Goal: Task Accomplishment & Management: Manage account settings

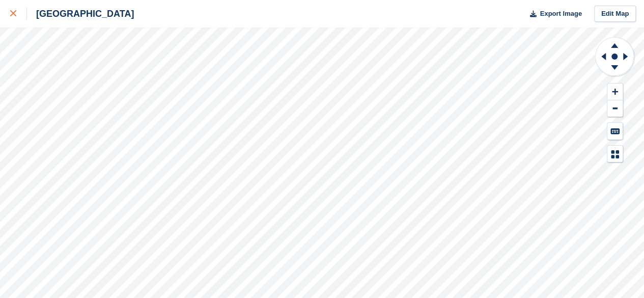
click at [13, 13] on icon at bounding box center [13, 13] width 6 height 6
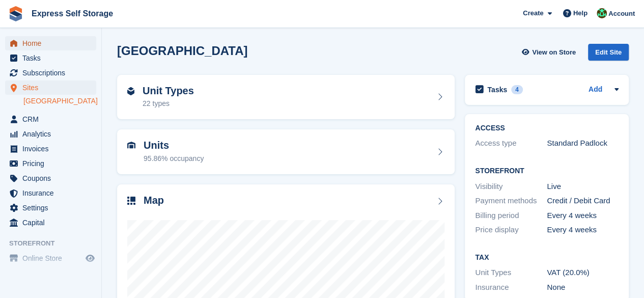
click at [57, 48] on span "Home" at bounding box center [52, 43] width 61 height 14
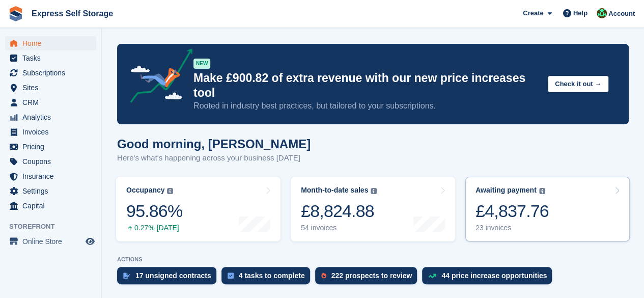
click at [495, 223] on div "23 invoices" at bounding box center [511, 227] width 73 height 9
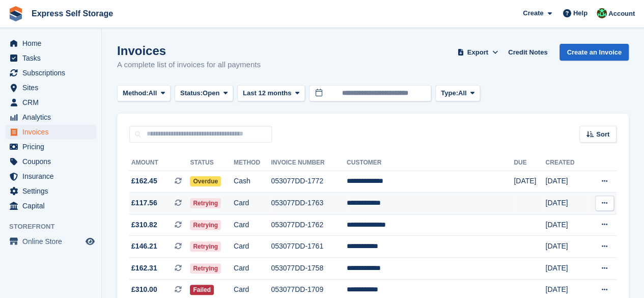
click at [382, 204] on td "**********" at bounding box center [430, 203] width 167 height 22
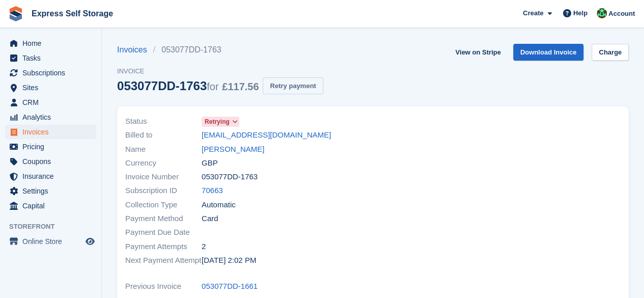
click at [288, 89] on button "Retry payment" at bounding box center [293, 85] width 60 height 17
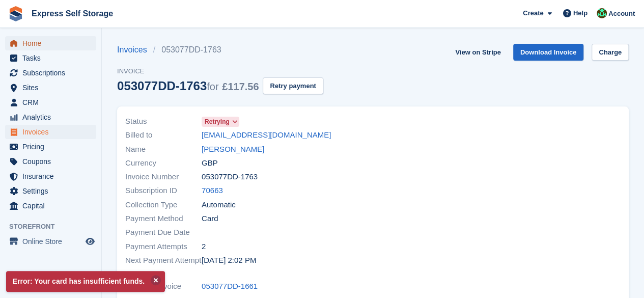
click at [57, 40] on span "Home" at bounding box center [52, 43] width 61 height 14
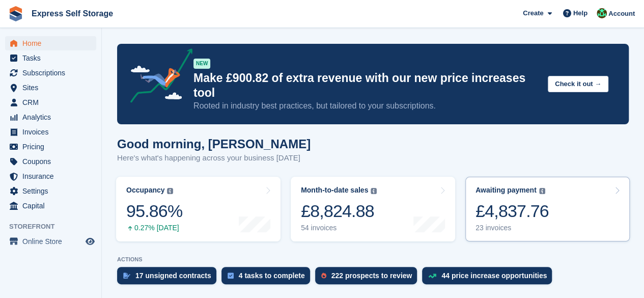
click at [542, 223] on div "23 invoices" at bounding box center [511, 227] width 73 height 9
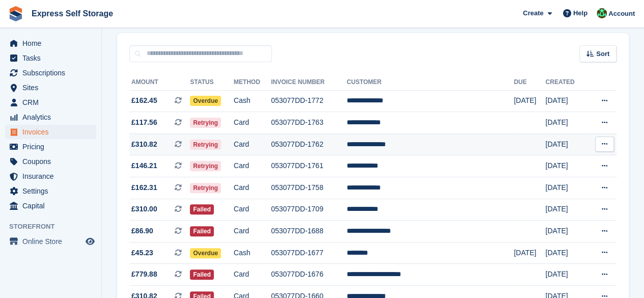
scroll to position [102, 0]
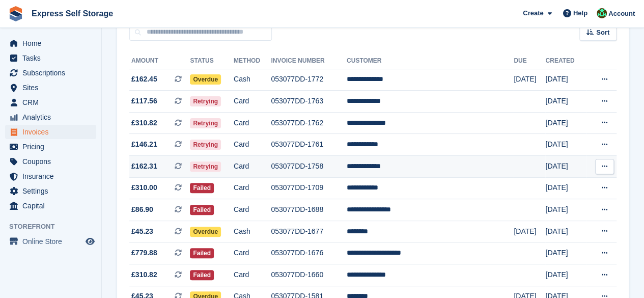
click at [347, 169] on td "053077DD-1758" at bounding box center [309, 167] width 76 height 22
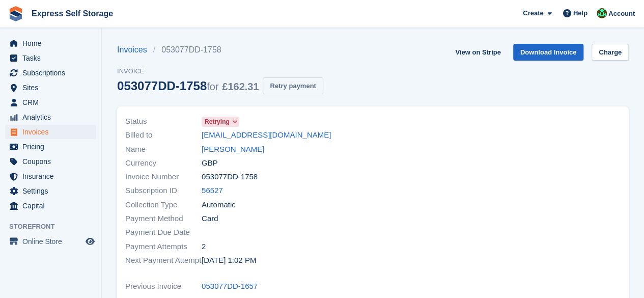
click at [305, 84] on button "Retry payment" at bounding box center [293, 85] width 60 height 17
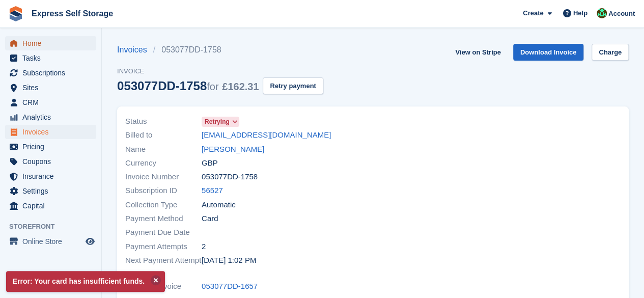
click at [51, 44] on span "Home" at bounding box center [52, 43] width 61 height 14
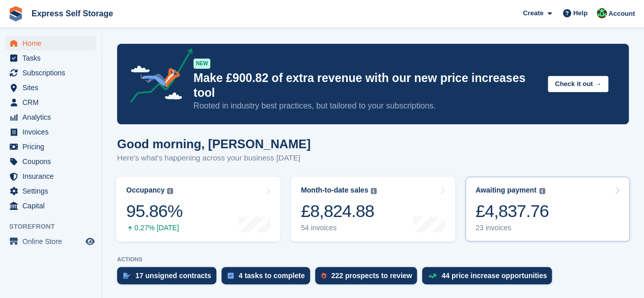
click at [578, 196] on link "Awaiting payment The total outstanding balance on all open invoices. £4,837.76 …" at bounding box center [547, 209] width 164 height 65
click at [574, 196] on link "Awaiting payment The total outstanding balance on all open invoices. £4,837.76 …" at bounding box center [547, 209] width 164 height 65
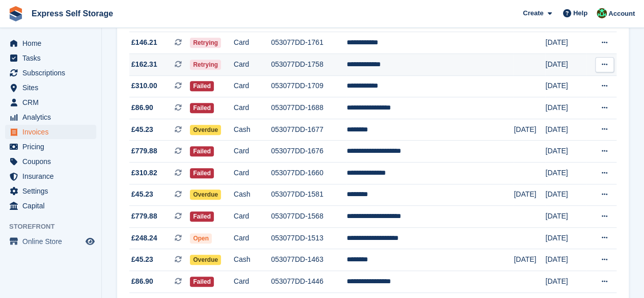
scroll to position [204, 0]
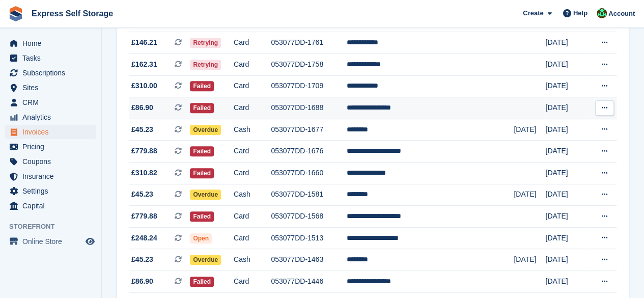
click at [175, 107] on span "£86.90 This is a recurring subscription invoice." at bounding box center [159, 107] width 61 height 11
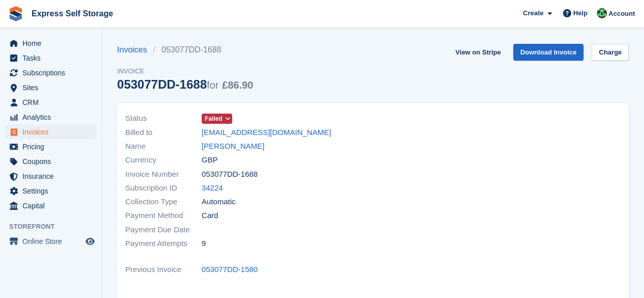
click at [227, 119] on icon at bounding box center [227, 119] width 6 height 6
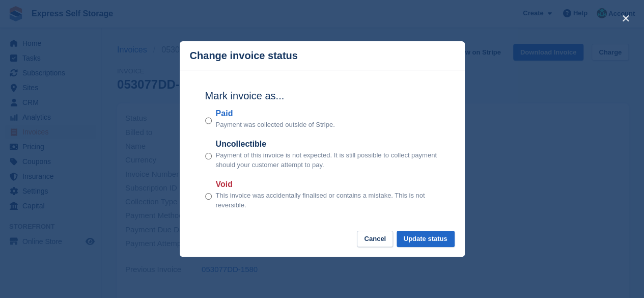
click at [498, 218] on div "close" at bounding box center [322, 149] width 644 height 298
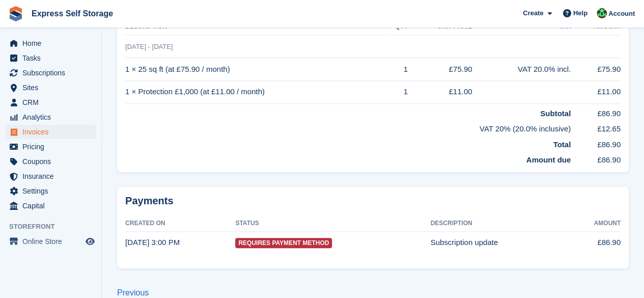
scroll to position [297, 0]
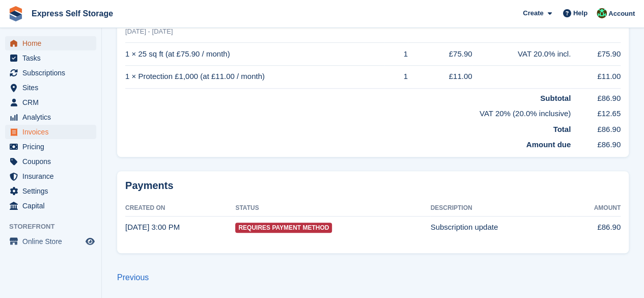
click at [80, 44] on span "Home" at bounding box center [52, 43] width 61 height 14
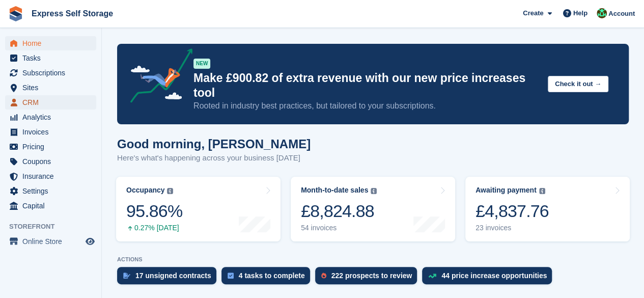
click at [43, 108] on span "CRM" at bounding box center [52, 102] width 61 height 14
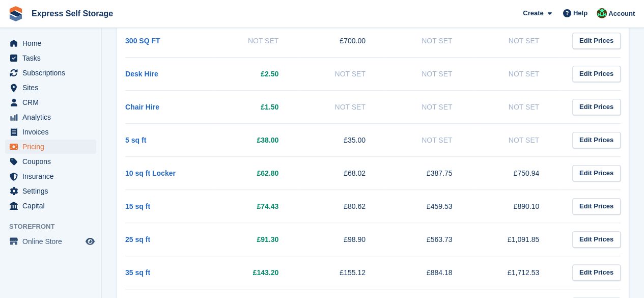
scroll to position [255, 0]
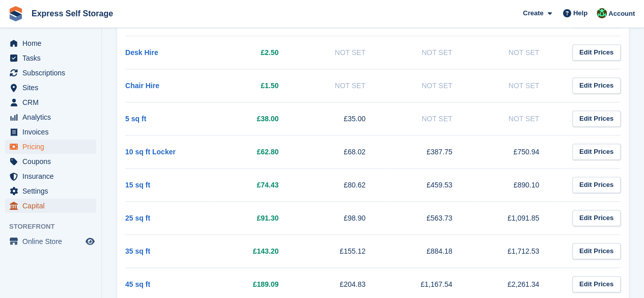
click at [40, 207] on span "Capital" at bounding box center [52, 206] width 61 height 14
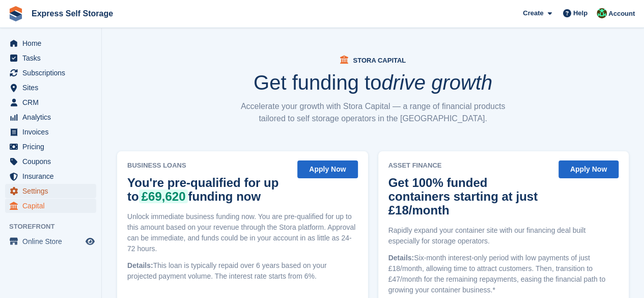
click at [40, 189] on span "Settings" at bounding box center [52, 191] width 61 height 14
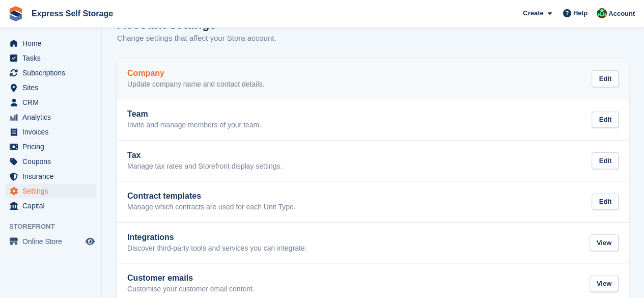
scroll to position [47, 0]
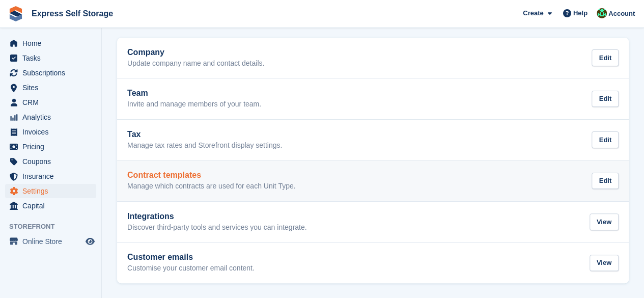
click at [156, 183] on p "Manage which contracts are used for each Unit Type." at bounding box center [211, 186] width 168 height 9
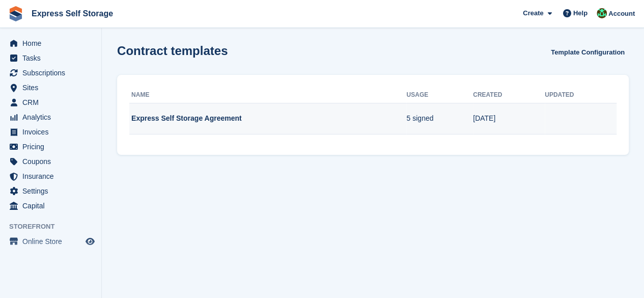
click at [161, 112] on td "Express Self Storage Agreement" at bounding box center [267, 119] width 277 height 32
click at [185, 131] on td "Express Self Storage Agreement" at bounding box center [267, 119] width 277 height 32
click at [200, 128] on td "Express Self Storage Agreement" at bounding box center [267, 119] width 277 height 32
click at [225, 123] on td "Express Self Storage Agreement" at bounding box center [267, 119] width 277 height 32
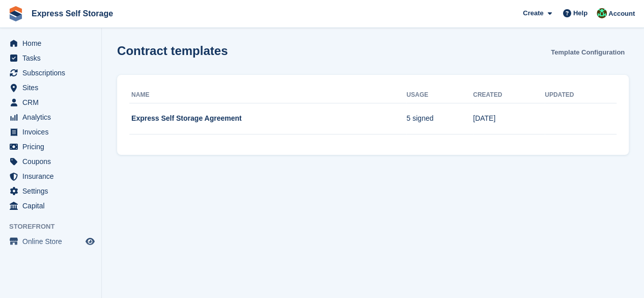
click at [585, 51] on link "Template Configuration" at bounding box center [588, 52] width 82 height 17
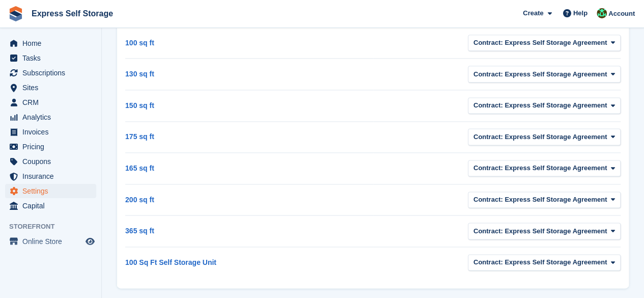
scroll to position [640, 0]
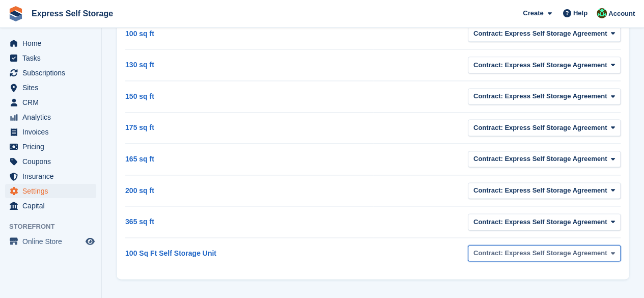
click at [600, 250] on span "Contract: Express Self Storage Agreement" at bounding box center [539, 253] width 133 height 10
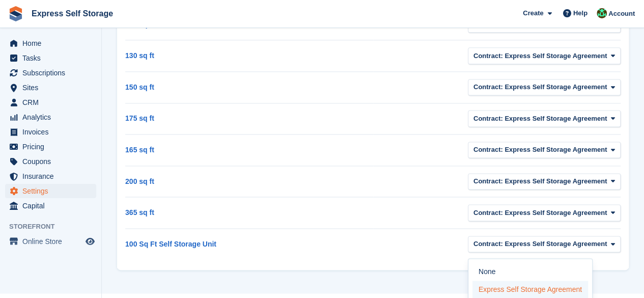
click at [560, 280] on label "Express Self Storage Agreement" at bounding box center [530, 289] width 116 height 18
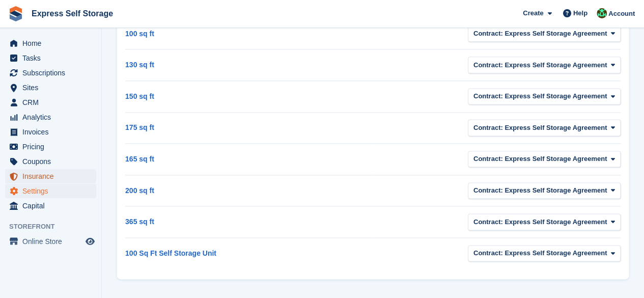
click at [52, 172] on span "Insurance" at bounding box center [52, 176] width 61 height 14
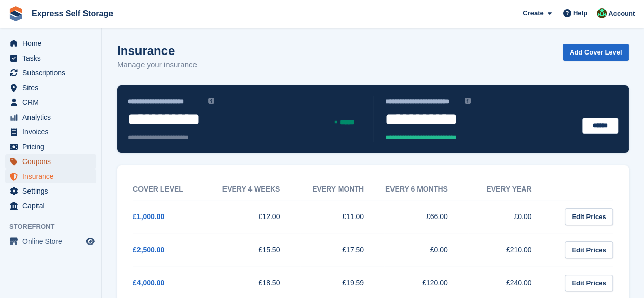
click at [52, 165] on span "Coupons" at bounding box center [52, 161] width 61 height 14
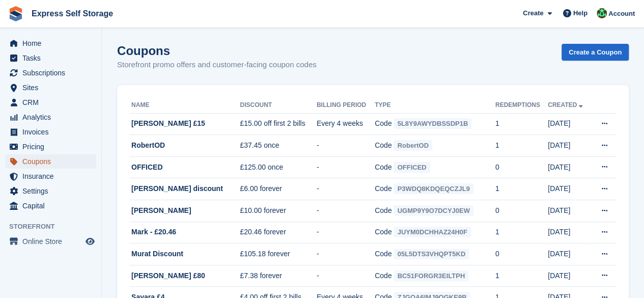
click at [30, 166] on span "Coupons" at bounding box center [52, 161] width 61 height 14
click at [30, 141] on span "Pricing" at bounding box center [52, 146] width 61 height 14
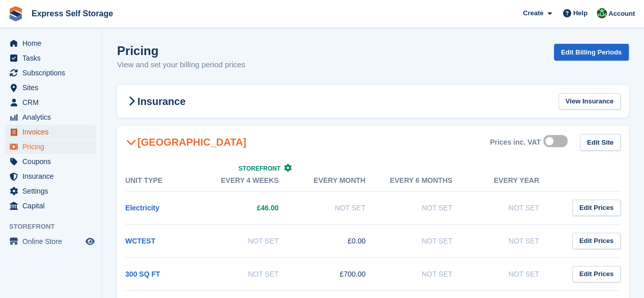
click at [39, 129] on span "Invoices" at bounding box center [52, 132] width 61 height 14
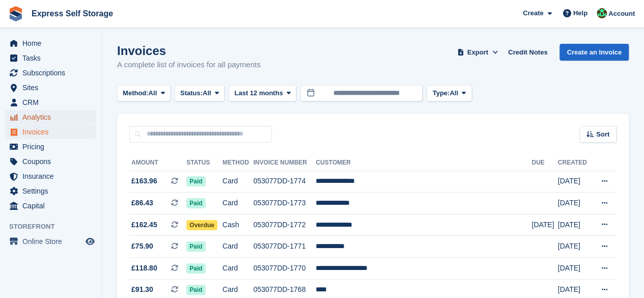
click at [39, 121] on span "Analytics" at bounding box center [52, 117] width 61 height 14
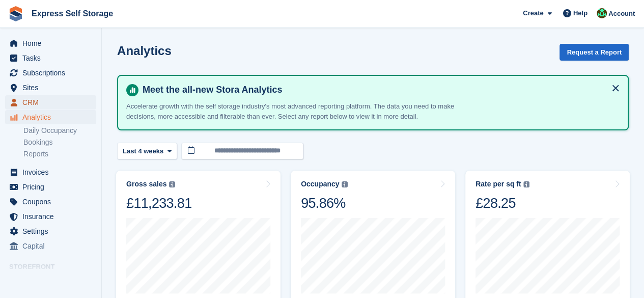
click at [37, 96] on span "CRM" at bounding box center [52, 102] width 61 height 14
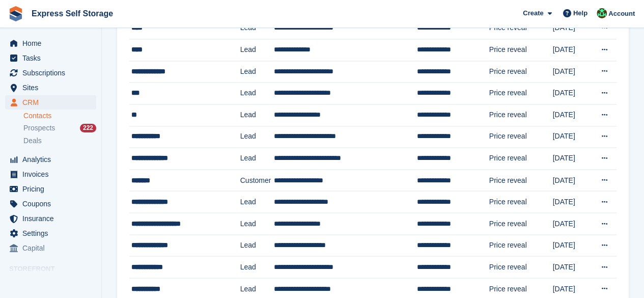
scroll to position [611, 0]
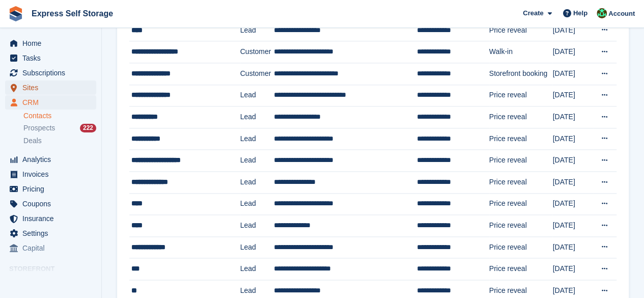
click at [27, 85] on span "Sites" at bounding box center [52, 87] width 61 height 14
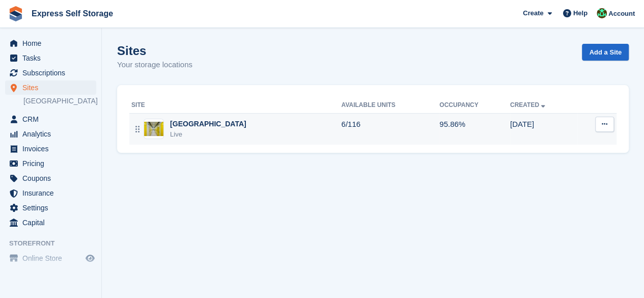
click at [341, 124] on td "6/116" at bounding box center [390, 129] width 98 height 32
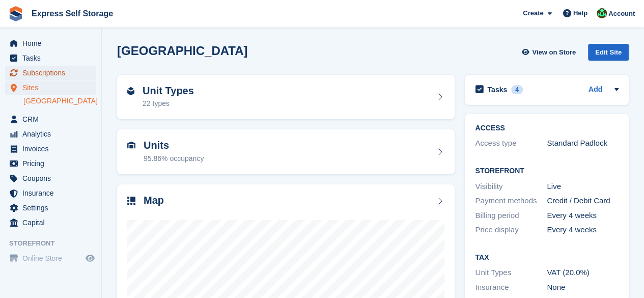
click at [62, 69] on span "Subscriptions" at bounding box center [52, 73] width 61 height 14
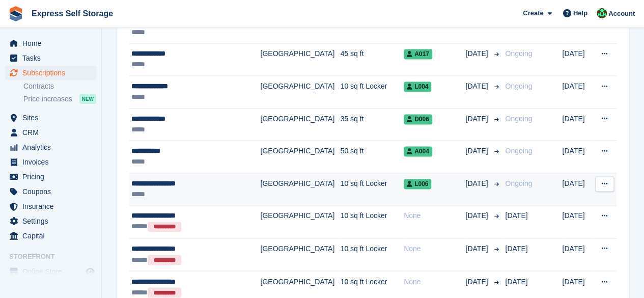
scroll to position [814, 0]
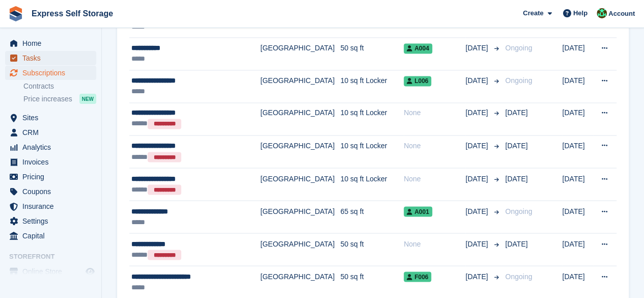
click at [24, 52] on span "Tasks" at bounding box center [52, 58] width 61 height 14
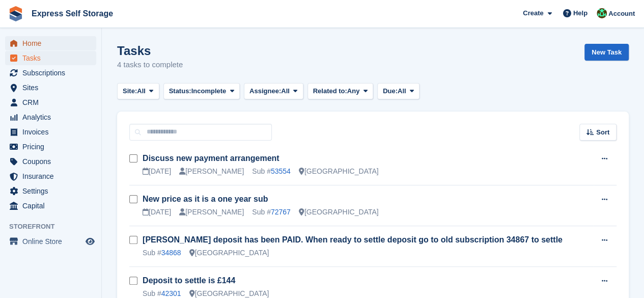
click at [42, 44] on span "Home" at bounding box center [52, 43] width 61 height 14
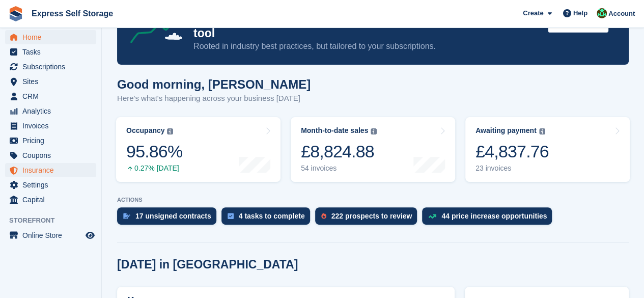
scroll to position [153, 0]
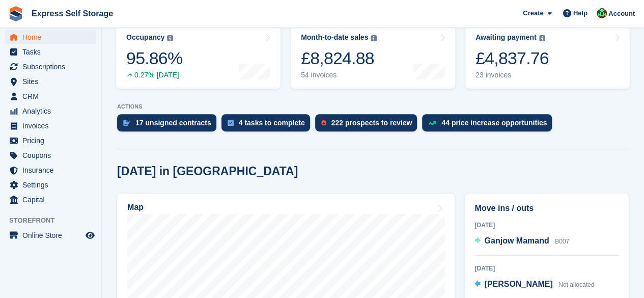
click at [256, 103] on p "ACTIONS" at bounding box center [373, 106] width 512 height 7
click at [42, 201] on span "Capital" at bounding box center [52, 199] width 61 height 14
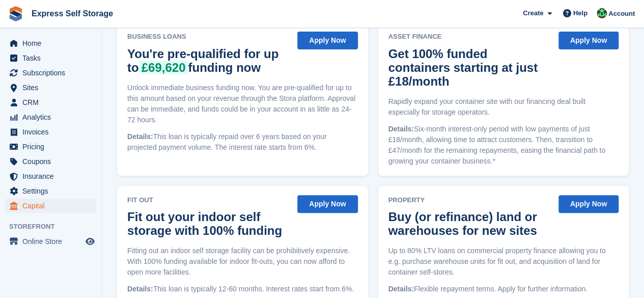
scroll to position [178, 0]
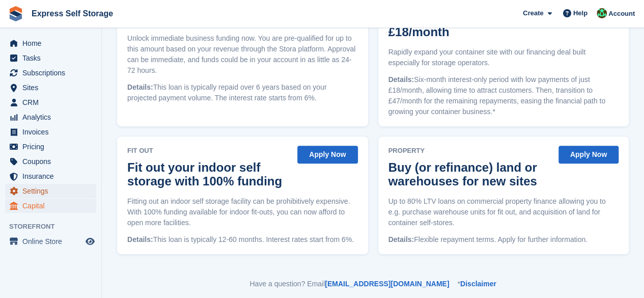
click at [37, 192] on span "Settings" at bounding box center [52, 191] width 61 height 14
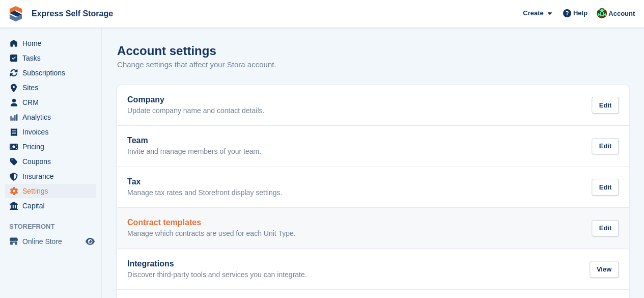
scroll to position [47, 0]
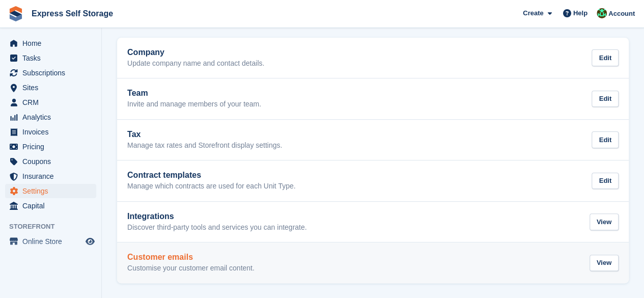
click at [248, 255] on h2 "Customer emails" at bounding box center [190, 256] width 127 height 9
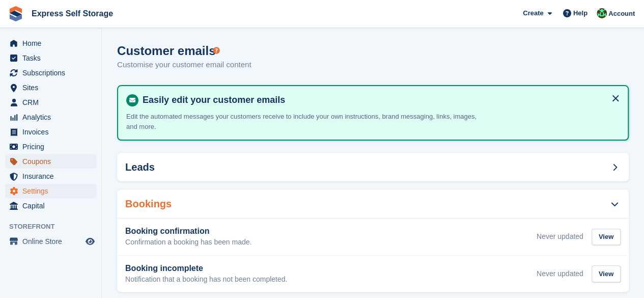
click at [42, 158] on span "Coupons" at bounding box center [52, 161] width 61 height 14
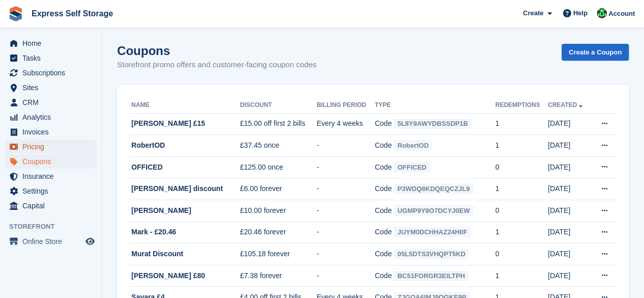
click at [33, 151] on span "Pricing" at bounding box center [52, 146] width 61 height 14
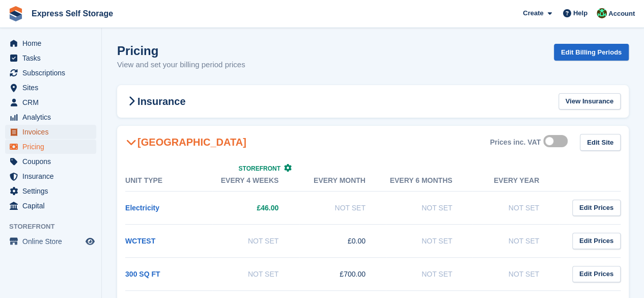
click at [40, 136] on span "Invoices" at bounding box center [52, 132] width 61 height 14
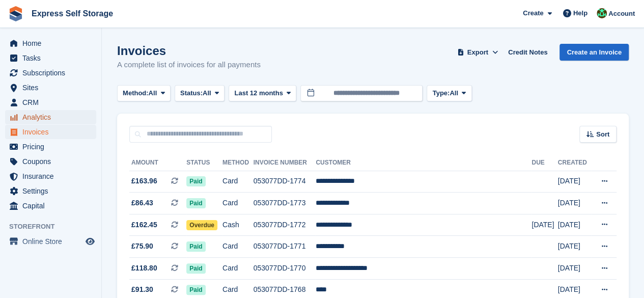
click at [44, 116] on span "Analytics" at bounding box center [52, 117] width 61 height 14
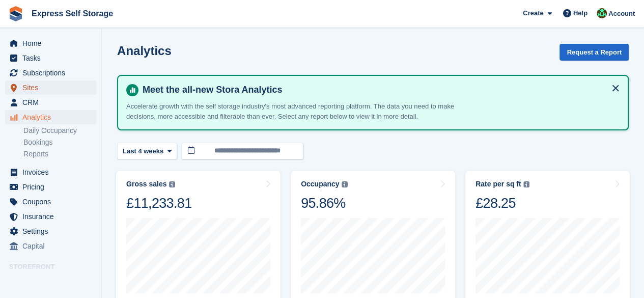
click at [25, 88] on span "Sites" at bounding box center [52, 87] width 61 height 14
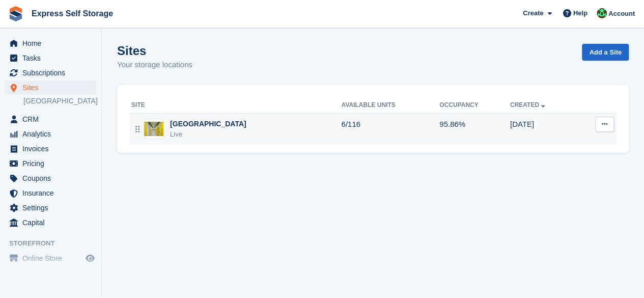
click at [382, 132] on td "6/116" at bounding box center [390, 129] width 98 height 32
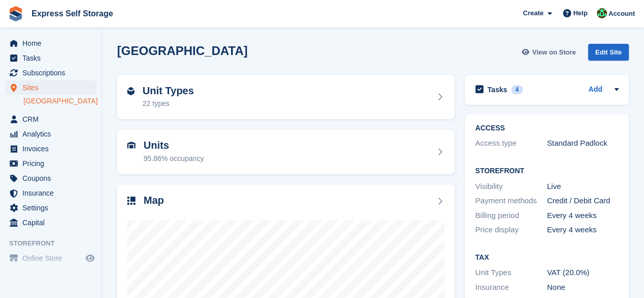
click at [549, 51] on span "View on Store" at bounding box center [554, 52] width 44 height 10
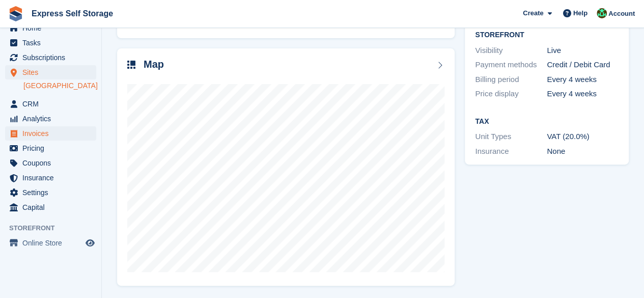
scroll to position [22, 0]
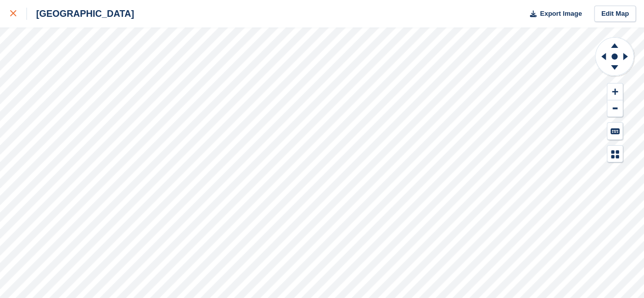
click at [16, 13] on div at bounding box center [18, 14] width 17 height 12
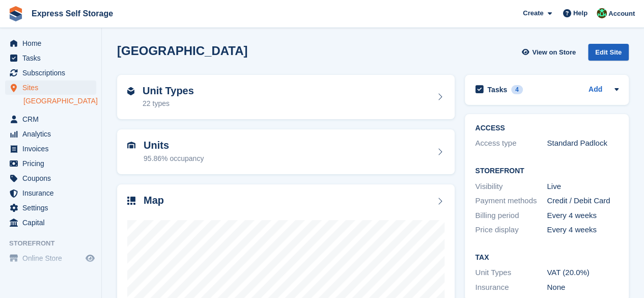
click at [605, 50] on div "Edit Site" at bounding box center [608, 52] width 41 height 17
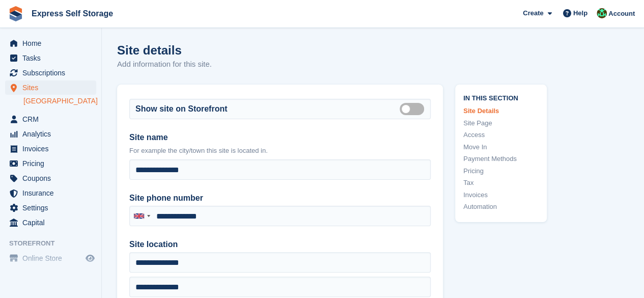
type input "**********"
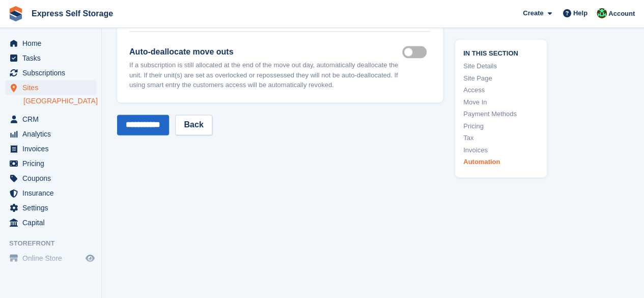
scroll to position [4533, 0]
click at [486, 66] on link "Site Details" at bounding box center [500, 67] width 75 height 10
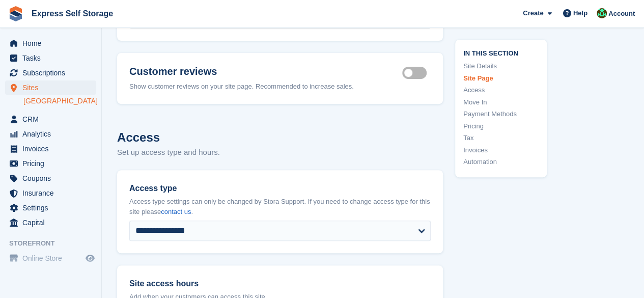
scroll to position [2154, 0]
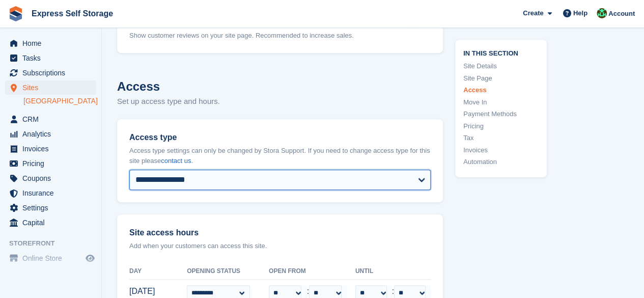
click at [223, 171] on select "**********" at bounding box center [279, 180] width 301 height 20
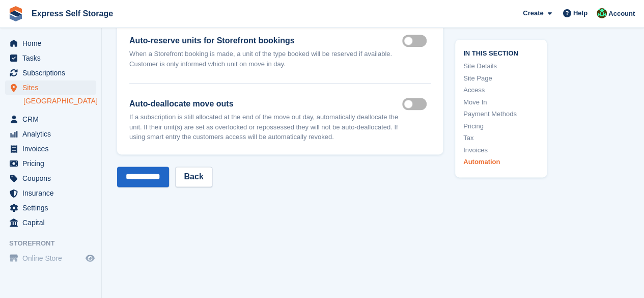
scroll to position [4533, 0]
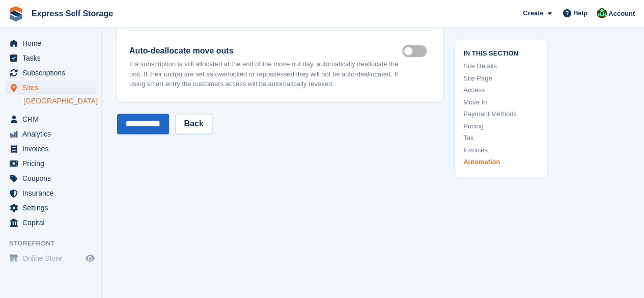
click at [48, 104] on link "[GEOGRAPHIC_DATA]" at bounding box center [59, 101] width 73 height 10
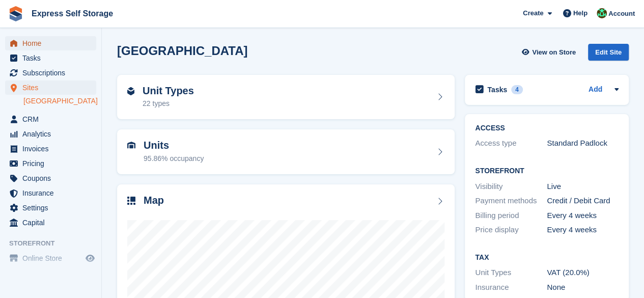
click at [38, 47] on span "Home" at bounding box center [52, 43] width 61 height 14
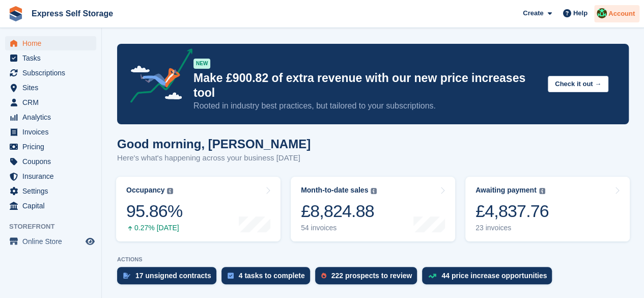
click at [607, 15] on img at bounding box center [602, 13] width 10 height 10
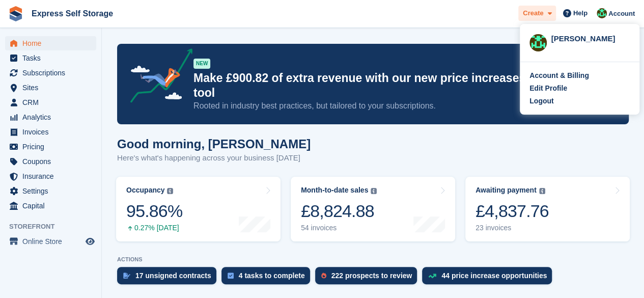
click at [554, 17] on div "Create" at bounding box center [537, 14] width 38 height 16
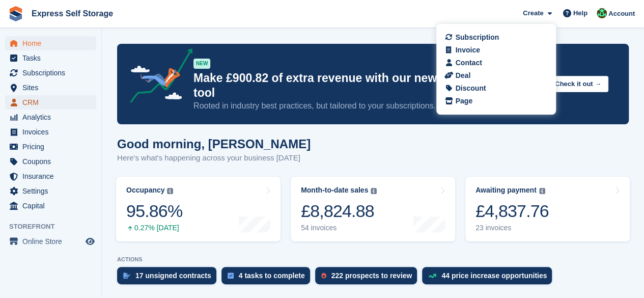
click at [33, 99] on span "CRM" at bounding box center [52, 102] width 61 height 14
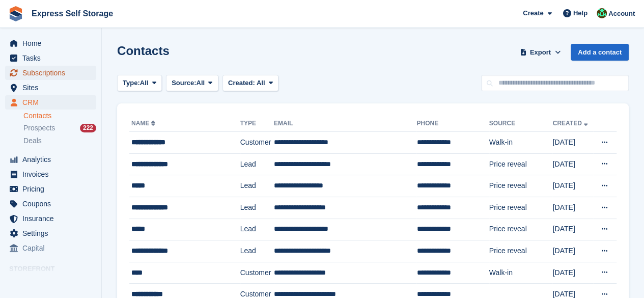
click at [63, 71] on span "Subscriptions" at bounding box center [52, 73] width 61 height 14
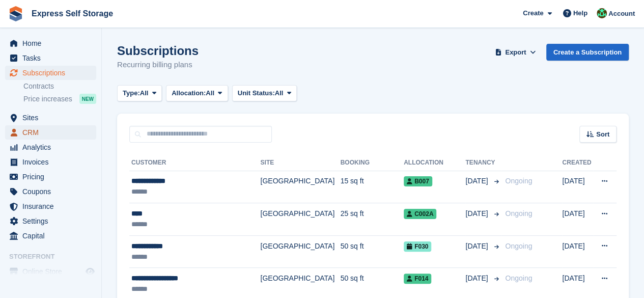
click at [32, 135] on span "CRM" at bounding box center [52, 132] width 61 height 14
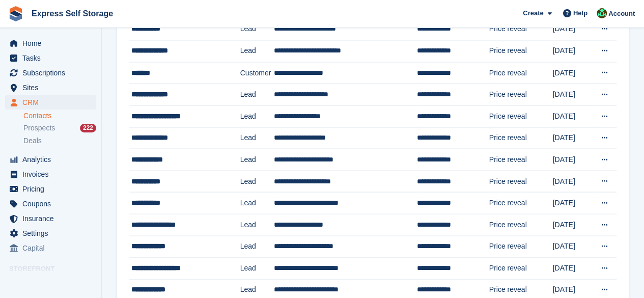
scroll to position [960, 0]
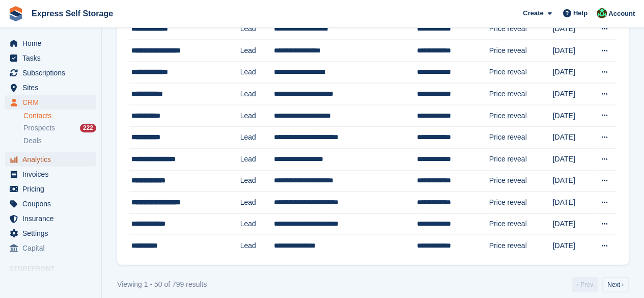
click at [54, 163] on span "Analytics" at bounding box center [52, 159] width 61 height 14
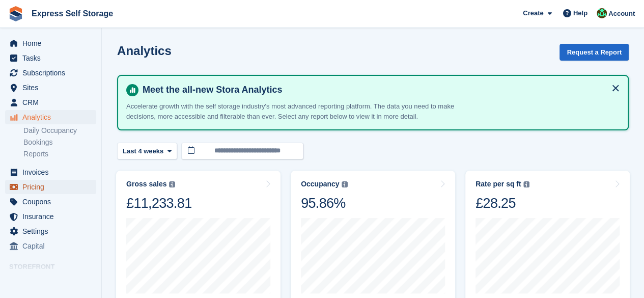
click at [39, 190] on span "Pricing" at bounding box center [52, 187] width 61 height 14
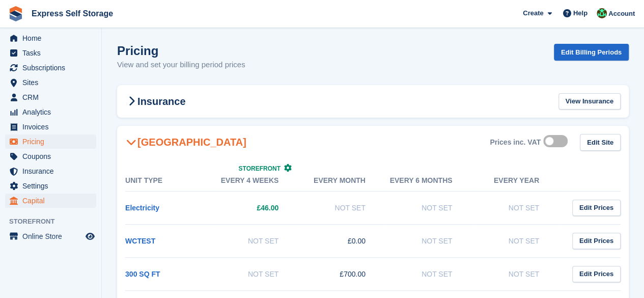
scroll to position [6, 0]
click at [47, 186] on span "Settings" at bounding box center [52, 185] width 61 height 14
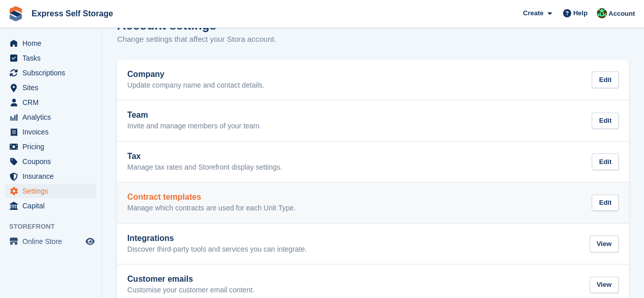
scroll to position [47, 0]
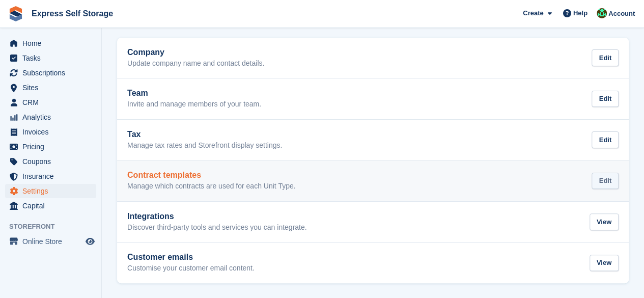
click at [605, 179] on div "Edit" at bounding box center [605, 181] width 27 height 17
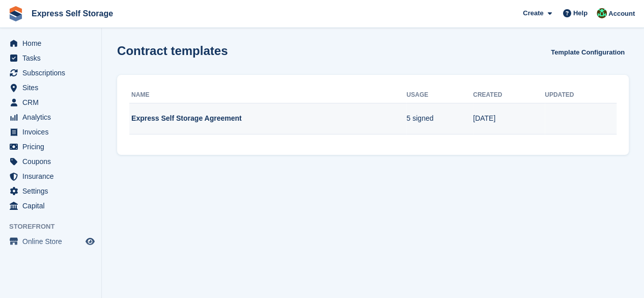
click at [445, 128] on td "5 signed" at bounding box center [439, 119] width 67 height 32
click at [388, 127] on td "Express Self Storage Agreement" at bounding box center [267, 119] width 277 height 32
click at [389, 127] on td "Express Self Storage Agreement" at bounding box center [267, 119] width 277 height 32
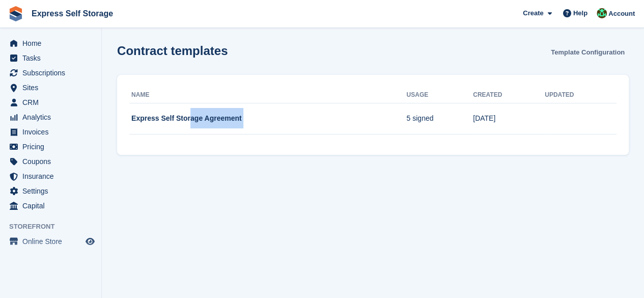
click at [600, 46] on link "Template Configuration" at bounding box center [588, 52] width 82 height 17
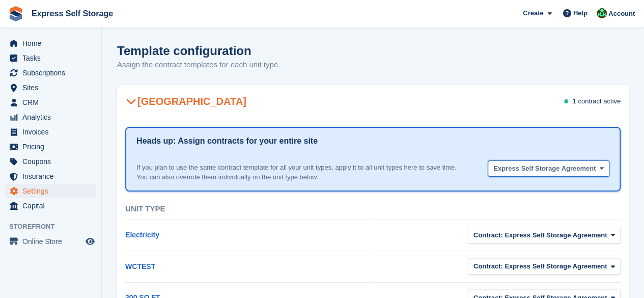
click at [513, 163] on span "Express Self Storage Agreement" at bounding box center [544, 168] width 102 height 10
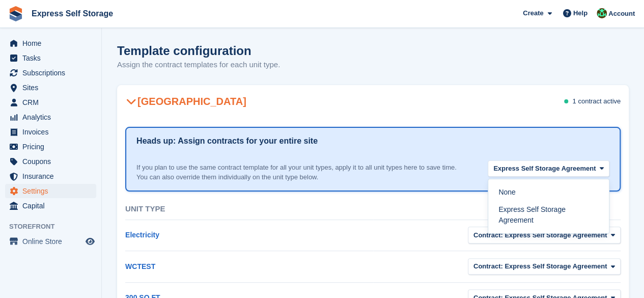
click at [489, 77] on div "Template configuration Assign the contract templates for each unit type." at bounding box center [373, 63] width 512 height 39
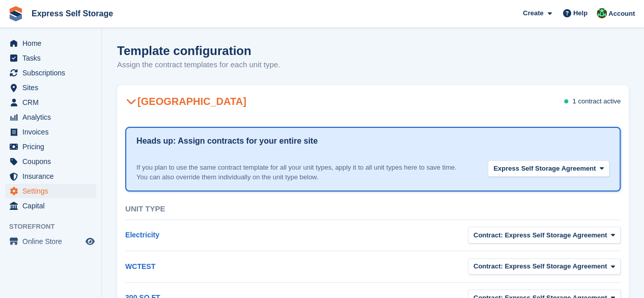
click at [595, 101] on span "1 contract" at bounding box center [586, 101] width 29 height 8
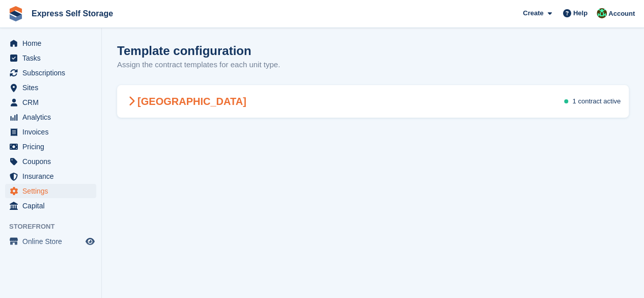
click at [595, 101] on span "1 contract" at bounding box center [586, 101] width 29 height 8
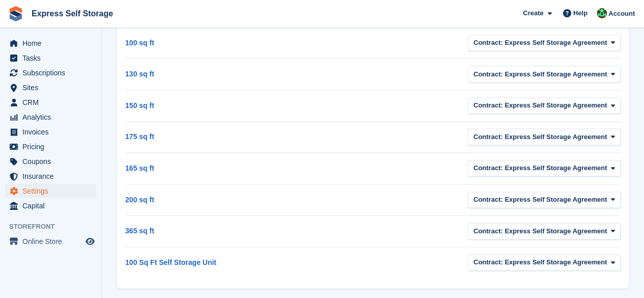
scroll to position [640, 0]
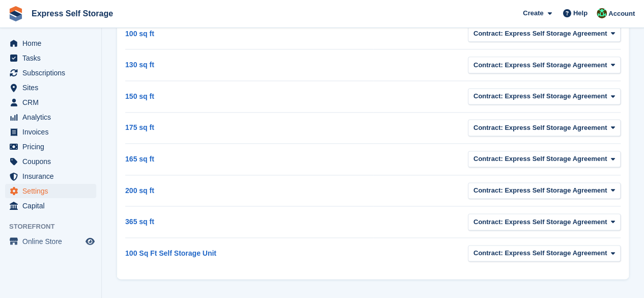
click at [176, 55] on td "130 sq ft" at bounding box center [249, 65] width 248 height 32
click at [147, 61] on link "130 sq ft" at bounding box center [139, 65] width 29 height 8
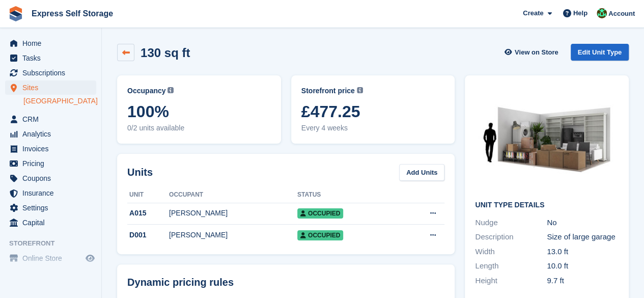
click at [124, 50] on icon at bounding box center [126, 53] width 8 height 8
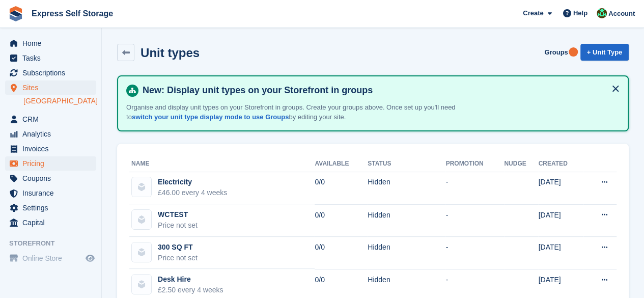
scroll to position [22, 0]
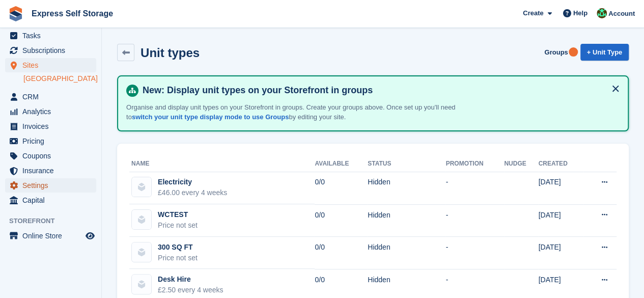
click at [46, 181] on span "Settings" at bounding box center [52, 185] width 61 height 14
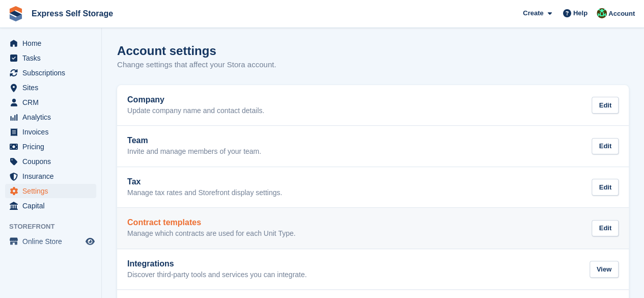
scroll to position [47, 0]
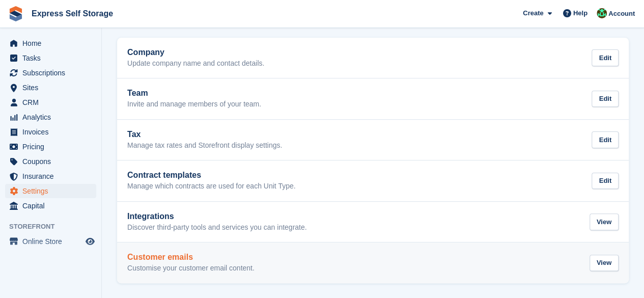
click at [205, 269] on p "Customise your customer email content." at bounding box center [190, 268] width 127 height 9
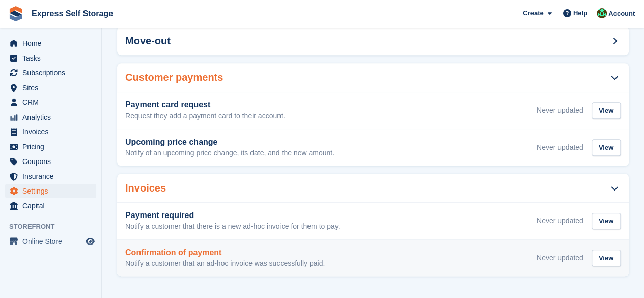
scroll to position [78, 0]
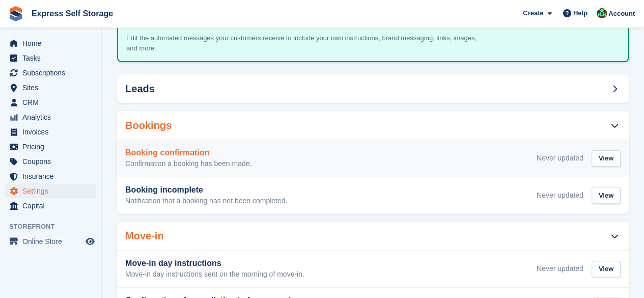
click at [206, 154] on h3 "Booking confirmation" at bounding box center [188, 152] width 126 height 9
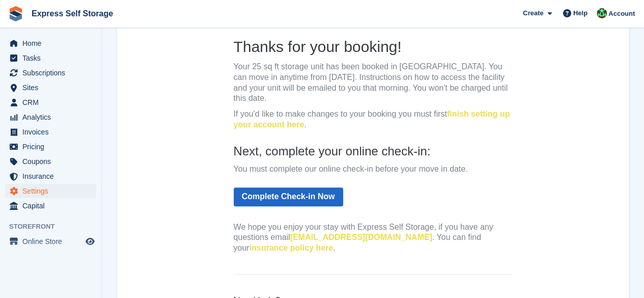
scroll to position [204, 0]
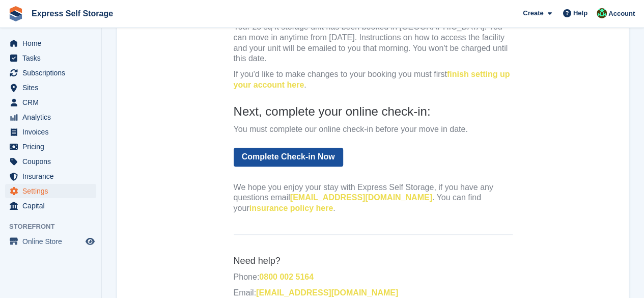
click at [274, 159] on link "Complete Check-in Now" at bounding box center [288, 157] width 109 height 19
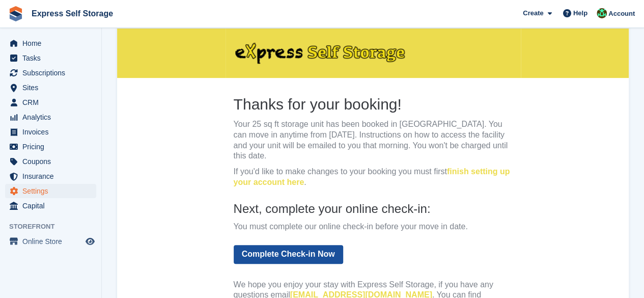
click at [286, 247] on link "Complete Check-in Now" at bounding box center [288, 253] width 109 height 19
click at [286, 250] on link "Complete Check-in Now" at bounding box center [288, 253] width 109 height 19
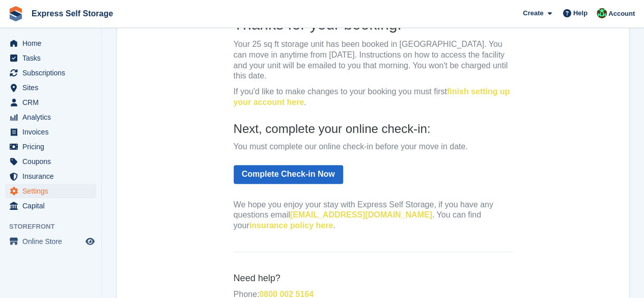
scroll to position [267, 0]
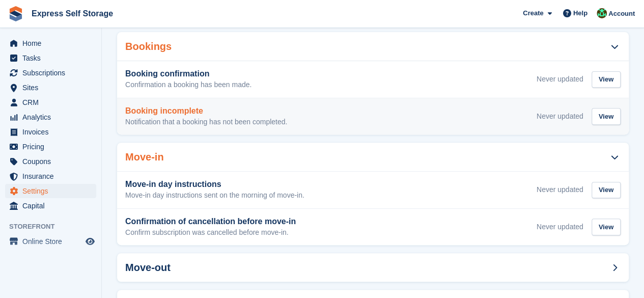
scroll to position [180, 0]
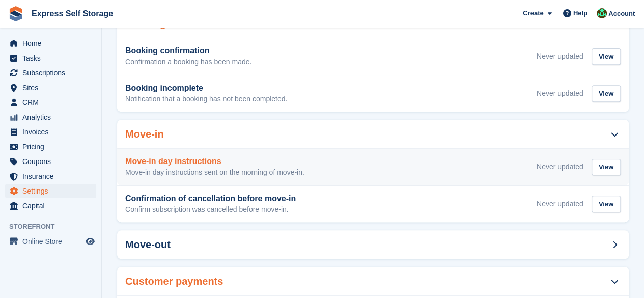
click at [213, 163] on h3 "Move-in day instructions" at bounding box center [214, 161] width 179 height 9
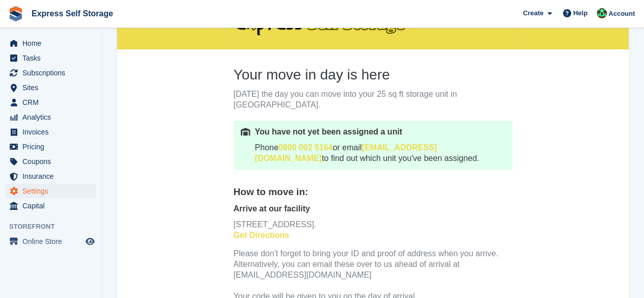
scroll to position [115, 0]
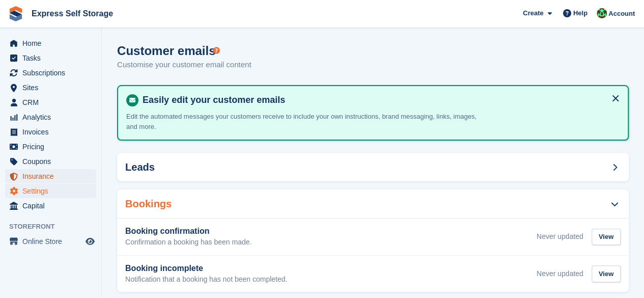
click at [43, 171] on span "Insurance" at bounding box center [52, 176] width 61 height 14
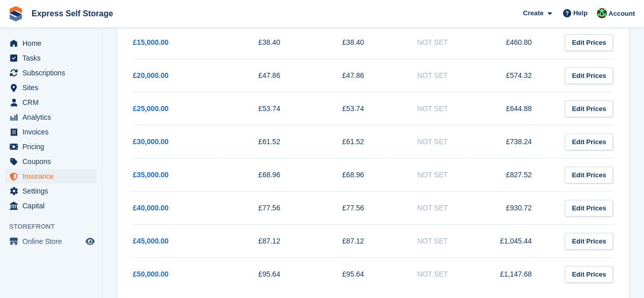
scroll to position [355, 0]
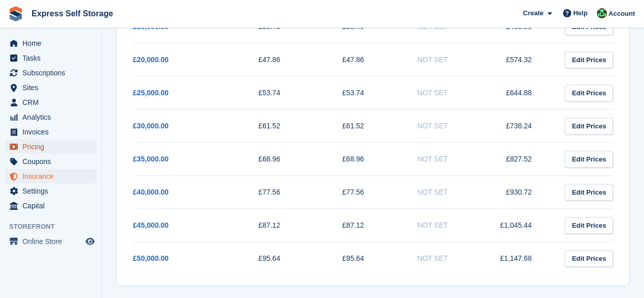
click at [43, 151] on span "Pricing" at bounding box center [52, 146] width 61 height 14
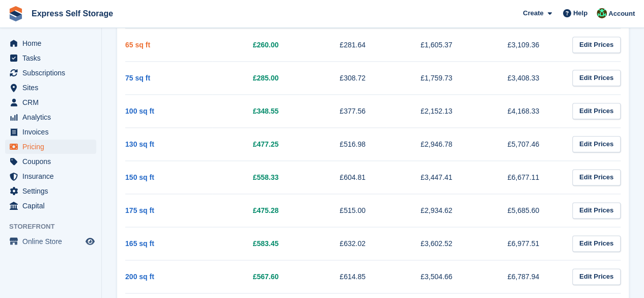
scroll to position [649, 0]
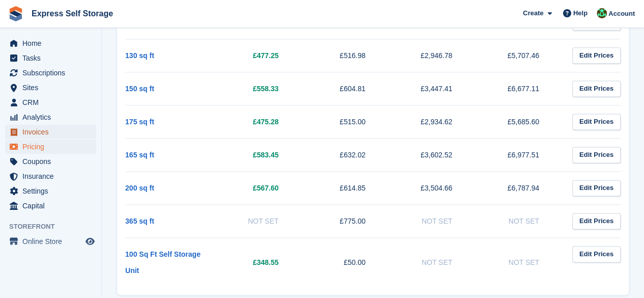
click at [36, 133] on span "Invoices" at bounding box center [52, 132] width 61 height 14
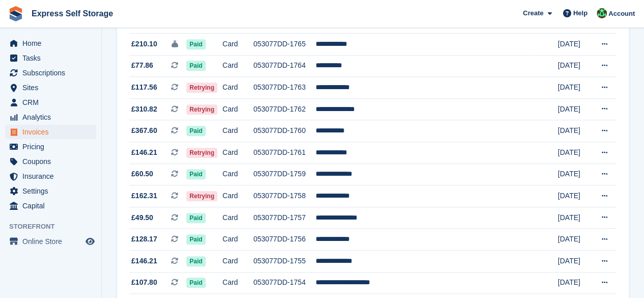
scroll to position [356, 0]
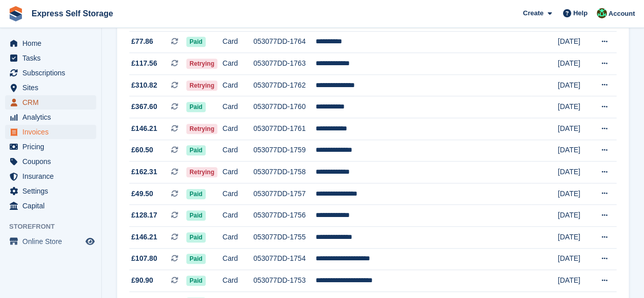
click at [29, 108] on span "CRM" at bounding box center [52, 102] width 61 height 14
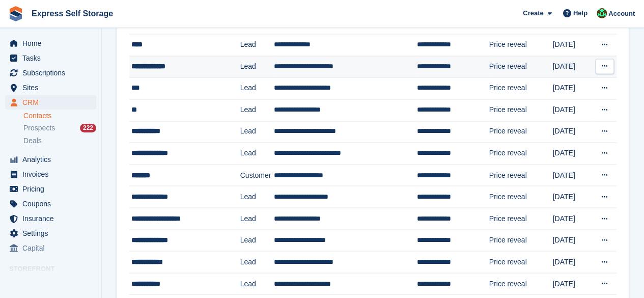
scroll to position [960, 0]
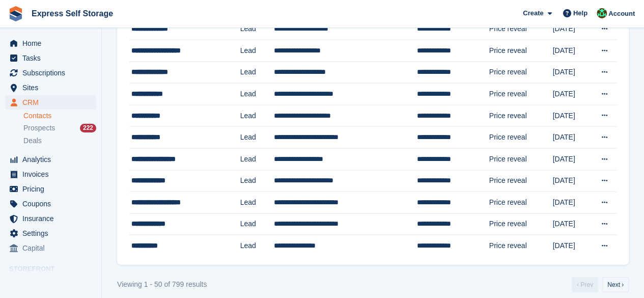
click at [45, 33] on div "Home Tasks Subscriptions Subscriptions Subscriptions Contracts Price increases …" at bounding box center [50, 143] width 101 height 223
click at [44, 41] on span "Home" at bounding box center [52, 43] width 61 height 14
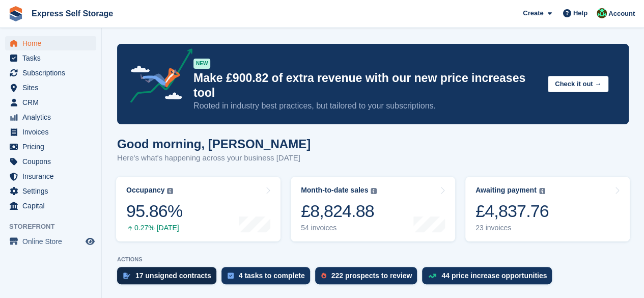
click at [173, 267] on div "17 unsigned contracts" at bounding box center [166, 275] width 99 height 17
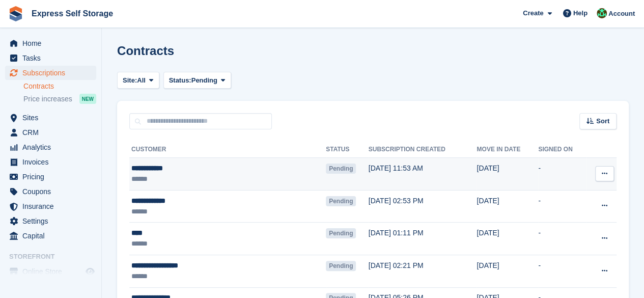
click at [538, 179] on td "-" at bounding box center [562, 174] width 48 height 33
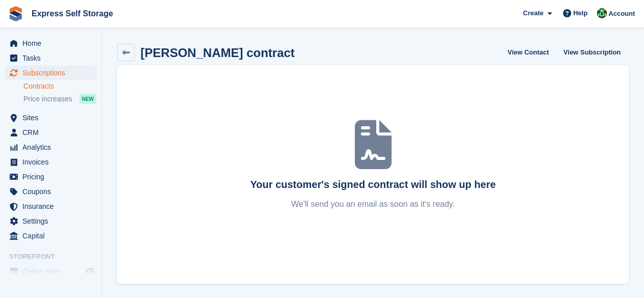
scroll to position [1, 0]
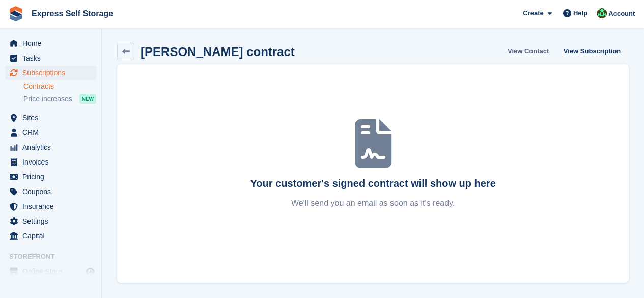
click at [538, 49] on link "View Contact" at bounding box center [527, 51] width 49 height 17
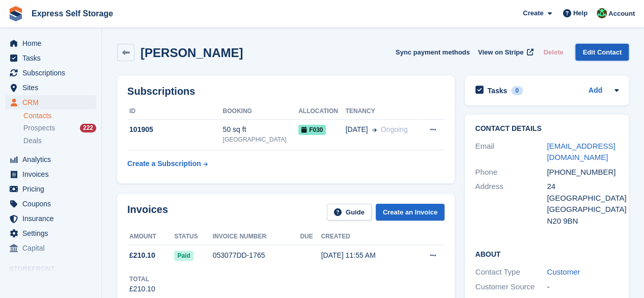
click at [621, 59] on link "Edit Contact" at bounding box center [601, 52] width 53 height 17
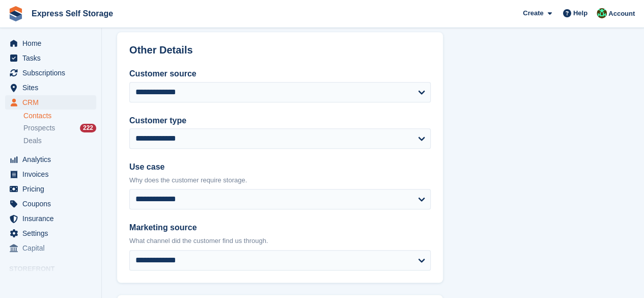
scroll to position [569, 0]
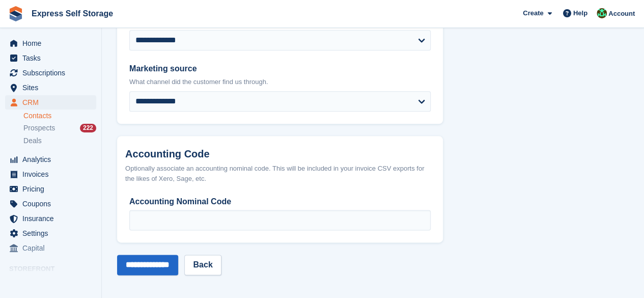
click at [34, 134] on ul "Contacts Prospects 222 Deals" at bounding box center [62, 128] width 78 height 37
click at [44, 126] on span "Prospects" at bounding box center [39, 128] width 32 height 10
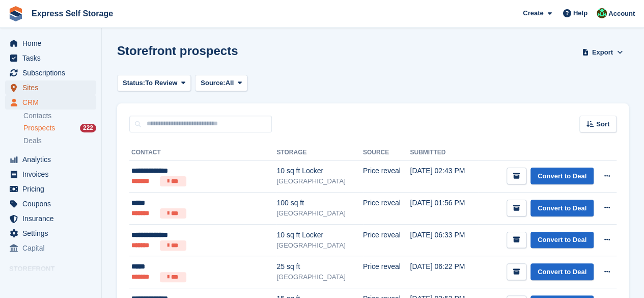
click at [33, 89] on span "Sites" at bounding box center [52, 87] width 61 height 14
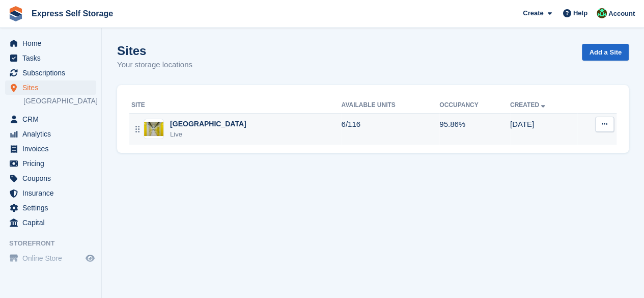
click at [602, 123] on icon at bounding box center [605, 124] width 6 height 7
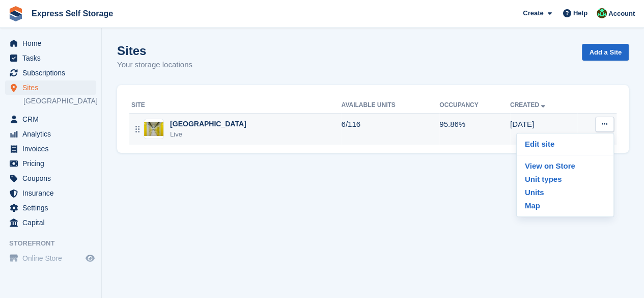
click at [457, 131] on td "95.86%" at bounding box center [474, 129] width 71 height 32
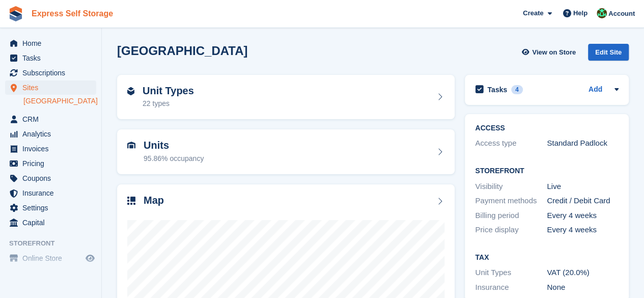
click at [73, 11] on link "Express Self Storage" at bounding box center [72, 13] width 90 height 17
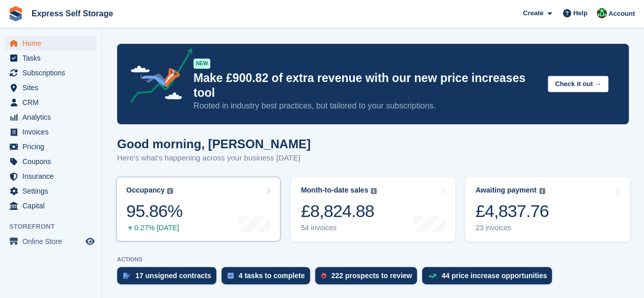
click at [227, 213] on link "Occupancy The percentage of all currently allocated units in terms of area. Inc…" at bounding box center [198, 209] width 164 height 65
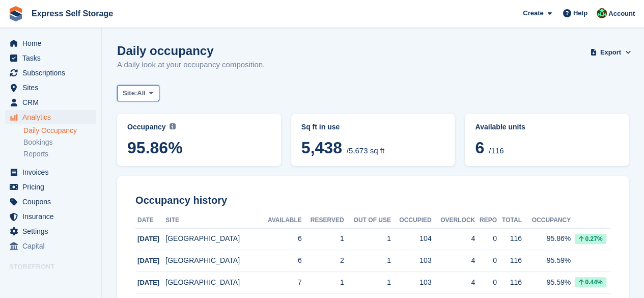
click at [142, 94] on span "All" at bounding box center [141, 93] width 9 height 10
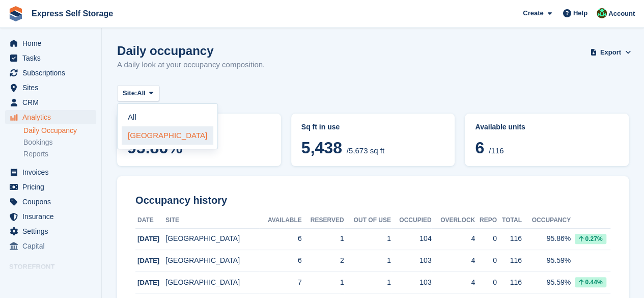
click at [146, 140] on link "[GEOGRAPHIC_DATA]" at bounding box center [168, 135] width 92 height 18
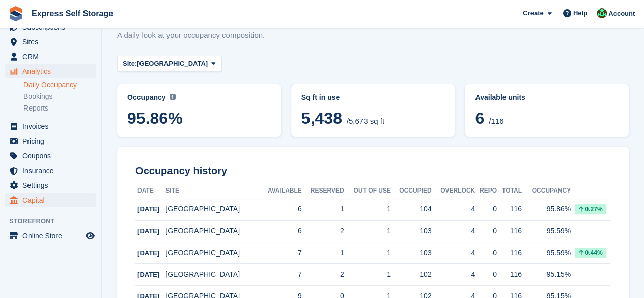
scroll to position [51, 0]
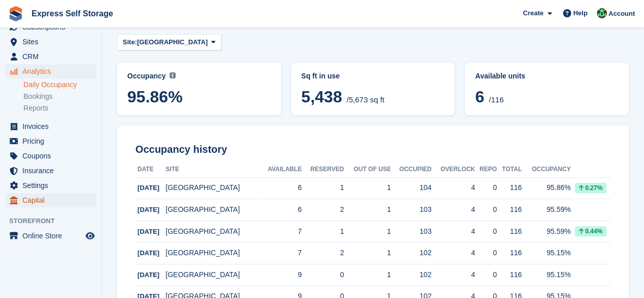
click at [43, 202] on span "Capital" at bounding box center [52, 200] width 61 height 14
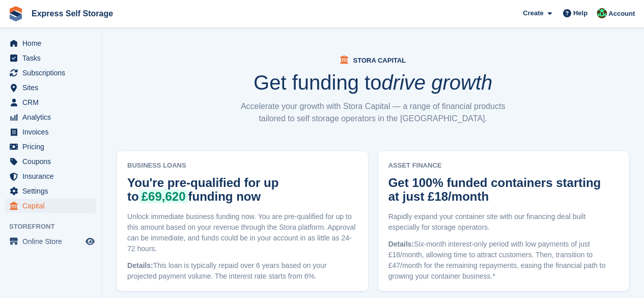
click at [53, 190] on span "Settings" at bounding box center [52, 191] width 61 height 14
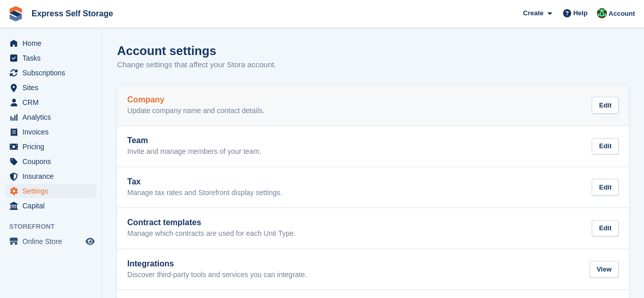
drag, startPoint x: 218, startPoint y: 101, endPoint x: 225, endPoint y: 103, distance: 6.8
click at [218, 102] on h2 "Company" at bounding box center [195, 99] width 137 height 9
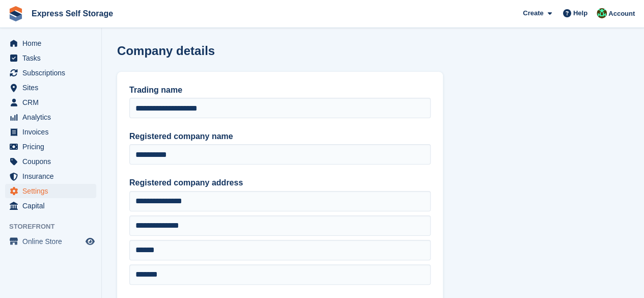
type input "**********"
click at [37, 191] on span "Settings" at bounding box center [52, 191] width 61 height 14
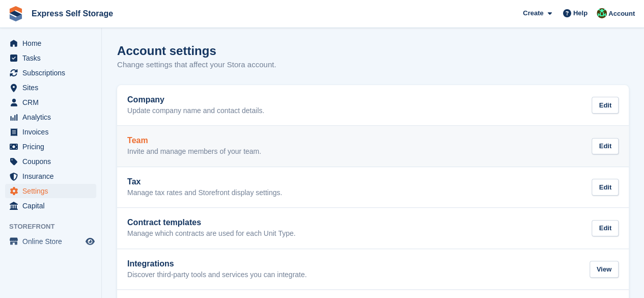
click at [179, 136] on h2 "Team" at bounding box center [194, 140] width 134 height 9
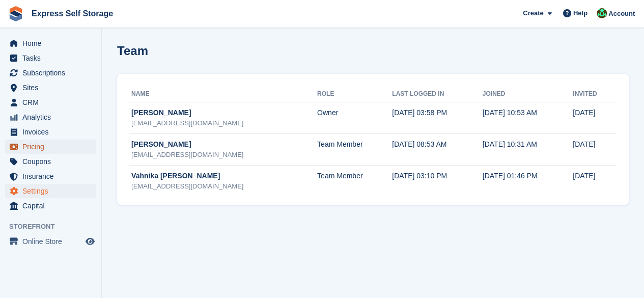
click at [54, 150] on span "Pricing" at bounding box center [52, 146] width 61 height 14
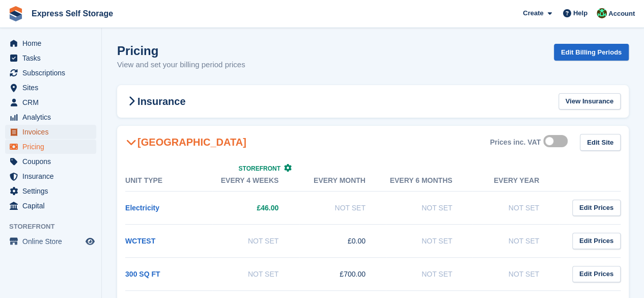
click at [50, 133] on span "Invoices" at bounding box center [52, 132] width 61 height 14
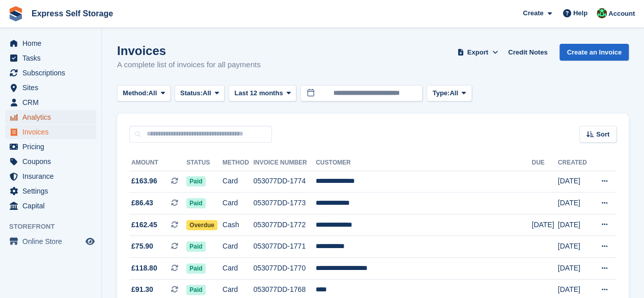
click at [51, 119] on span "Analytics" at bounding box center [52, 117] width 61 height 14
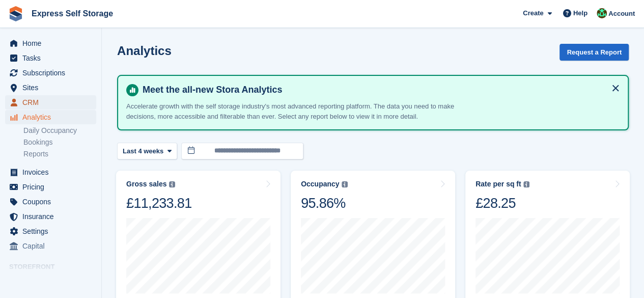
click at [41, 105] on span "CRM" at bounding box center [52, 102] width 61 height 14
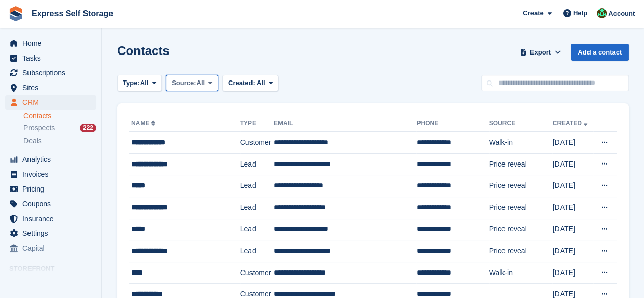
click at [181, 85] on span "Source:" at bounding box center [184, 83] width 24 height 10
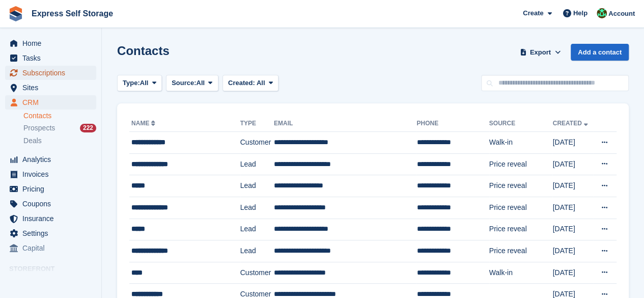
click at [42, 67] on span "Subscriptions" at bounding box center [52, 73] width 61 height 14
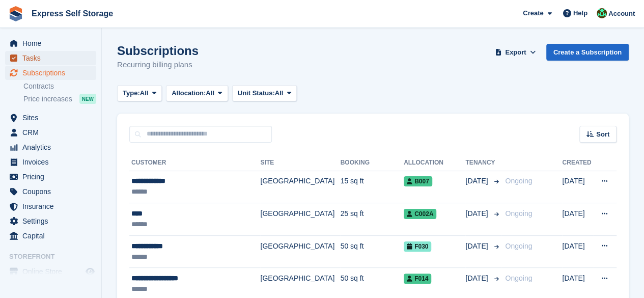
click at [38, 55] on span "Tasks" at bounding box center [52, 58] width 61 height 14
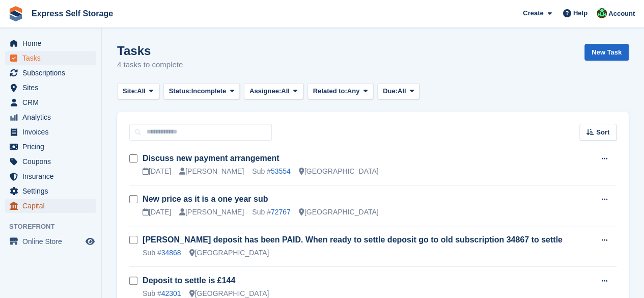
click at [46, 199] on span "Capital" at bounding box center [52, 206] width 61 height 14
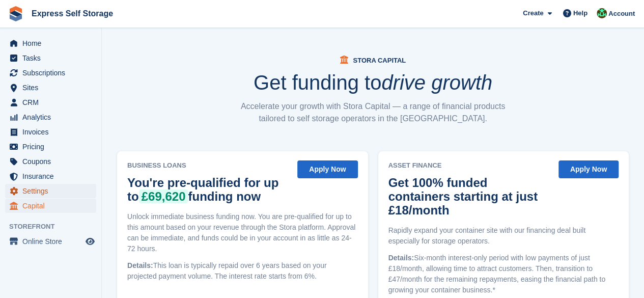
click at [46, 193] on span "Settings" at bounding box center [52, 191] width 61 height 14
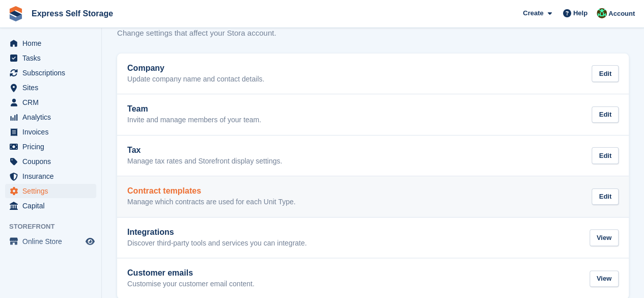
scroll to position [47, 0]
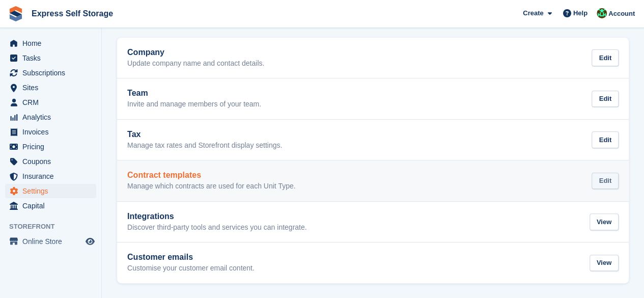
click at [610, 177] on div "Edit" at bounding box center [605, 181] width 27 height 17
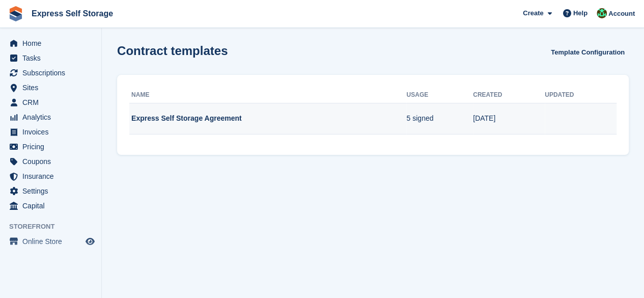
click at [374, 122] on td "Express Self Storage Agreement" at bounding box center [267, 119] width 277 height 32
drag, startPoint x: 373, startPoint y: 122, endPoint x: 570, endPoint y: 112, distance: 196.7
click at [570, 112] on td at bounding box center [581, 119] width 72 height 32
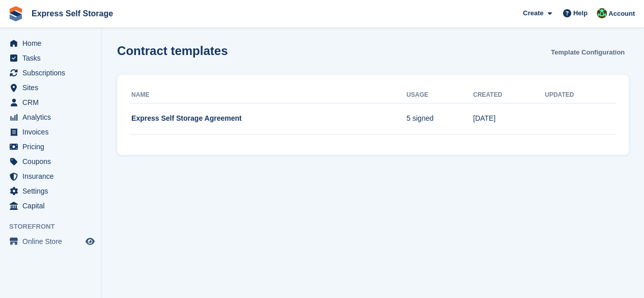
click at [577, 47] on link "Template Configuration" at bounding box center [588, 52] width 82 height 17
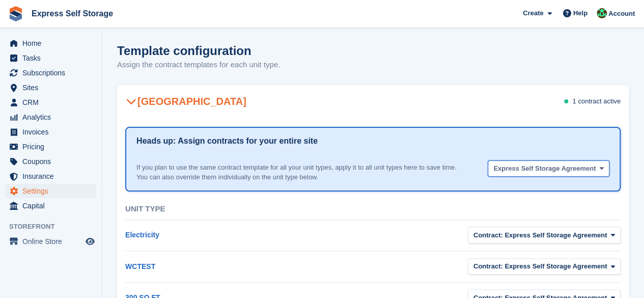
click at [576, 171] on span "Express Self Storage Agreement" at bounding box center [544, 168] width 102 height 10
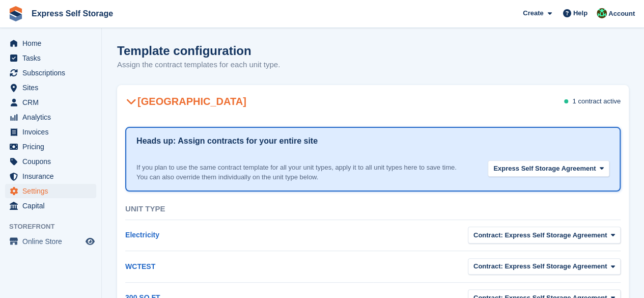
click at [586, 95] on div "North Finchley 1 contract active" at bounding box center [373, 101] width 512 height 29
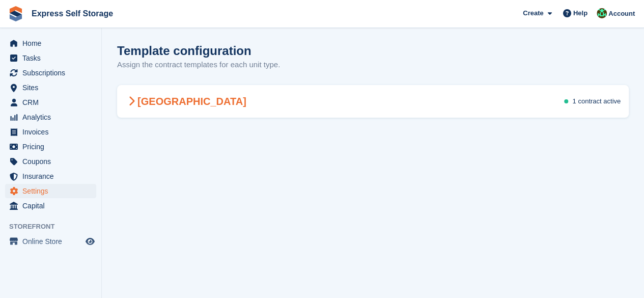
click at [585, 101] on span "1 contract" at bounding box center [586, 101] width 29 height 8
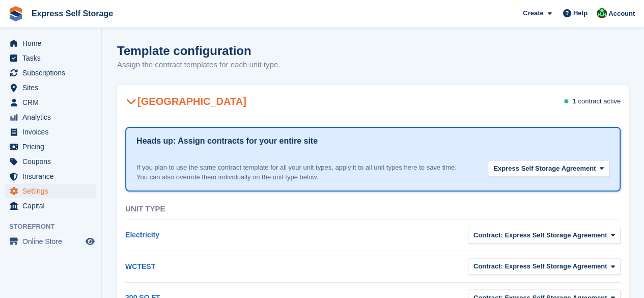
scroll to position [356, 0]
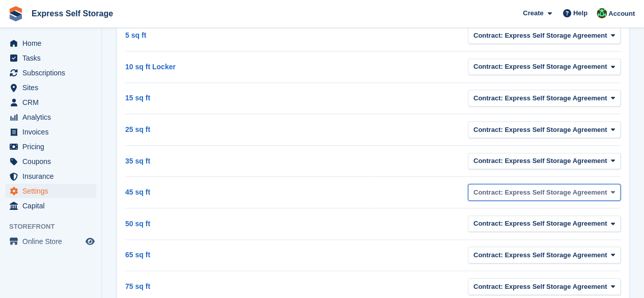
click at [544, 187] on span "Contract: Express Self Storage Agreement" at bounding box center [539, 192] width 133 height 10
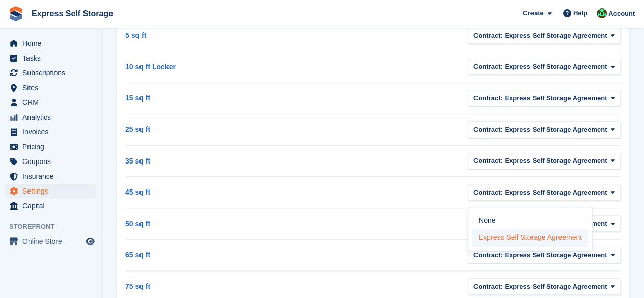
click at [533, 238] on label "Express Self Storage Agreement" at bounding box center [530, 238] width 116 height 18
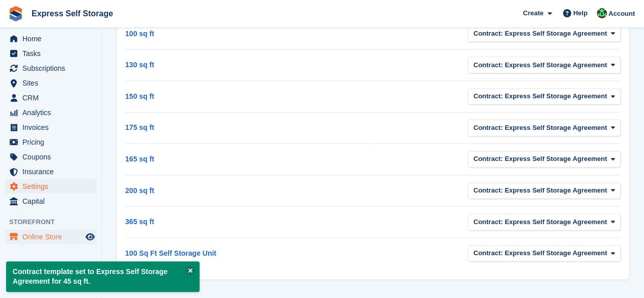
scroll to position [6, 0]
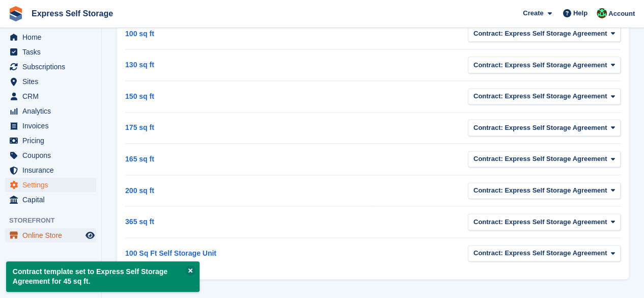
click at [60, 228] on span "Online Store" at bounding box center [52, 235] width 61 height 14
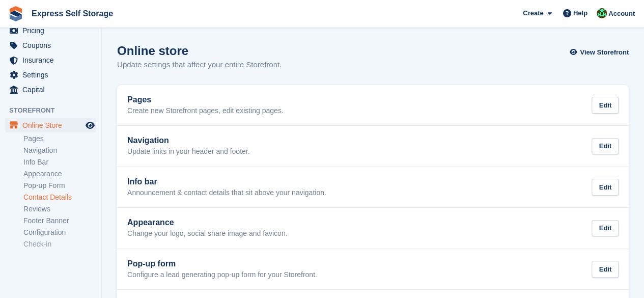
scroll to position [128, 0]
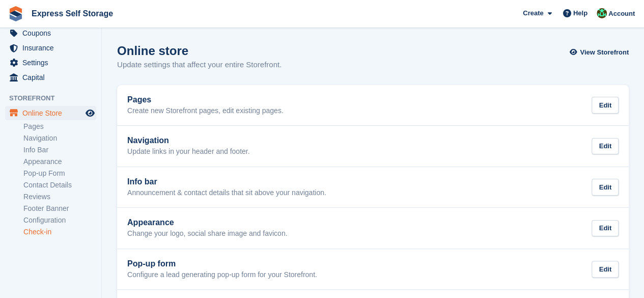
click at [47, 230] on link "Check-in" at bounding box center [59, 232] width 73 height 10
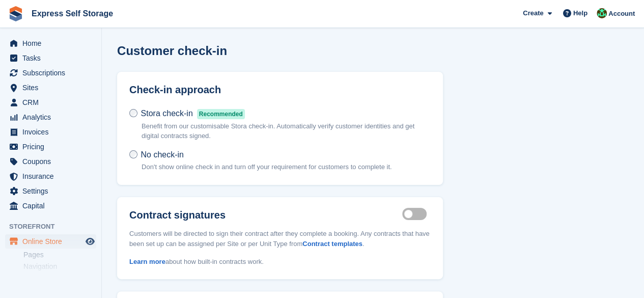
click at [224, 133] on p "Benefit from our customisable Stora check-in. Automatically verify customer ide…" at bounding box center [286, 131] width 289 height 20
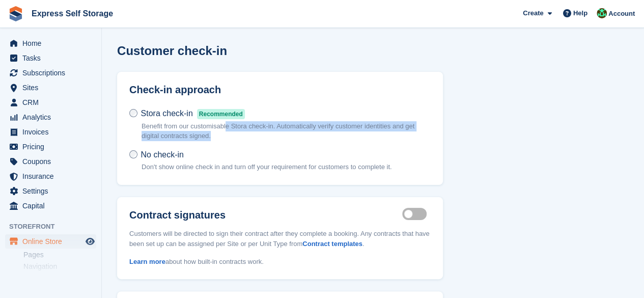
click at [227, 126] on p "Benefit from our customisable Stora check-in. Automatically verify customer ide…" at bounding box center [286, 131] width 289 height 20
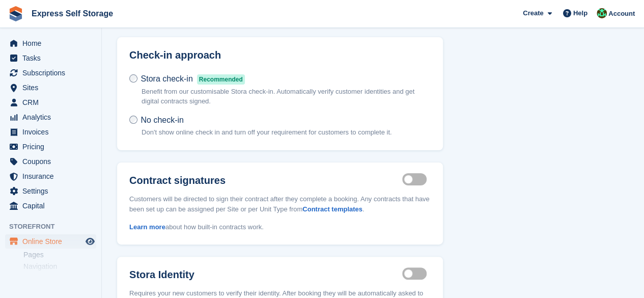
scroll to position [51, 0]
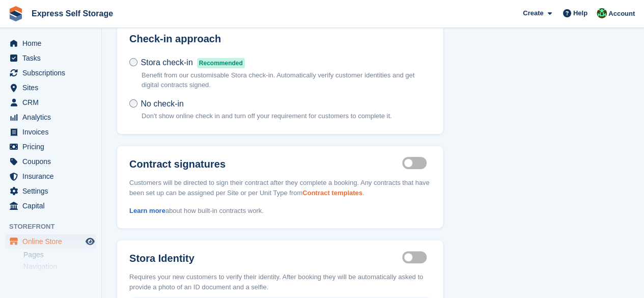
click at [347, 192] on link "Contract templates" at bounding box center [332, 193] width 60 height 8
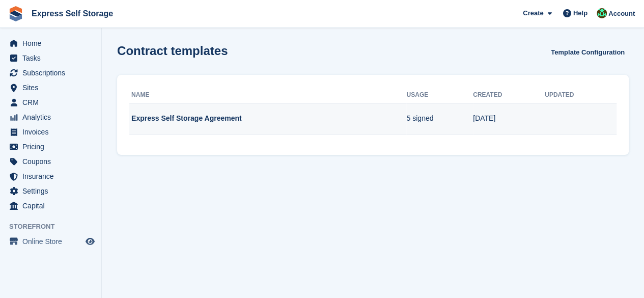
click at [182, 108] on td "Express Self Storage Agreement" at bounding box center [267, 119] width 277 height 32
click at [182, 109] on td "Express Self Storage Agreement" at bounding box center [267, 119] width 277 height 32
click at [182, 110] on td "Express Self Storage Agreement" at bounding box center [267, 119] width 277 height 32
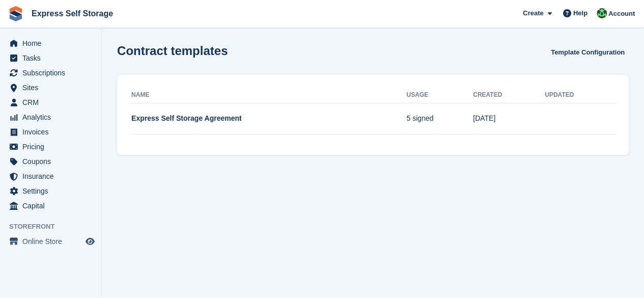
click at [460, 158] on section "Contract templates Template Configuration Name Usage Created Updated Express Se…" at bounding box center [373, 149] width 542 height 298
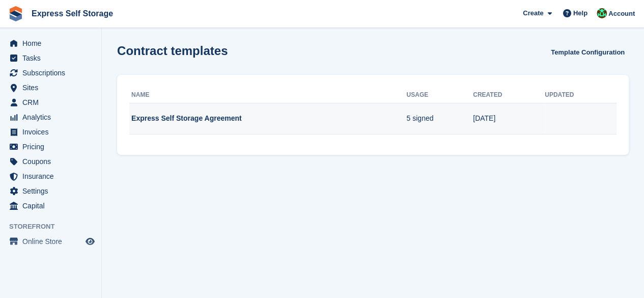
click at [470, 125] on td "5 signed" at bounding box center [439, 119] width 67 height 32
click at [465, 122] on td "5 signed" at bounding box center [439, 119] width 67 height 32
click at [451, 123] on td "5 signed" at bounding box center [439, 119] width 67 height 32
click at [458, 122] on td "5 signed" at bounding box center [439, 119] width 67 height 32
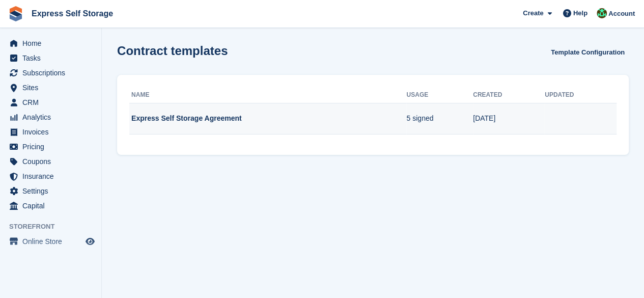
click at [462, 121] on td "5 signed" at bounding box center [439, 119] width 67 height 32
click at [463, 121] on td "5 signed" at bounding box center [439, 119] width 67 height 32
drag, startPoint x: 463, startPoint y: 121, endPoint x: 463, endPoint y: 126, distance: 5.1
click at [463, 126] on td "5 signed" at bounding box center [439, 119] width 67 height 32
click at [473, 123] on td "5 signed" at bounding box center [439, 119] width 67 height 32
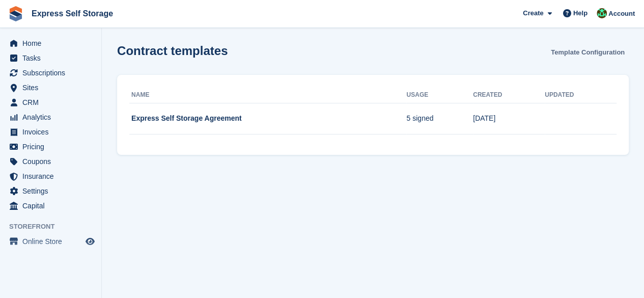
click at [562, 54] on link "Template Configuration" at bounding box center [588, 52] width 82 height 17
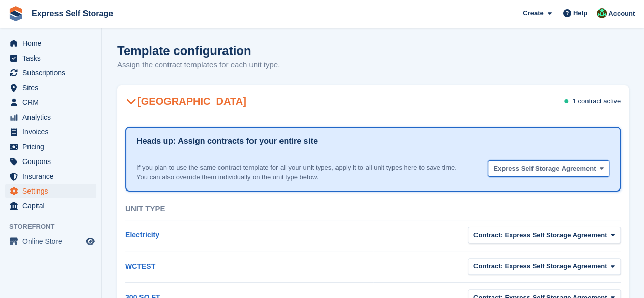
click at [561, 171] on span "Express Self Storage Agreement" at bounding box center [544, 168] width 102 height 10
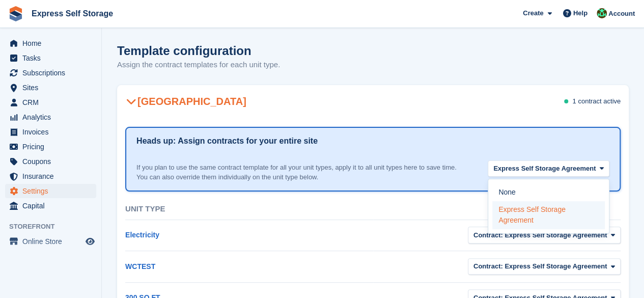
click at [510, 211] on label "Express Self Storage Agreement" at bounding box center [548, 215] width 112 height 29
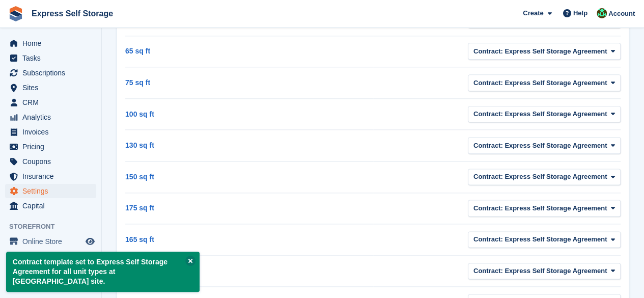
scroll to position [640, 0]
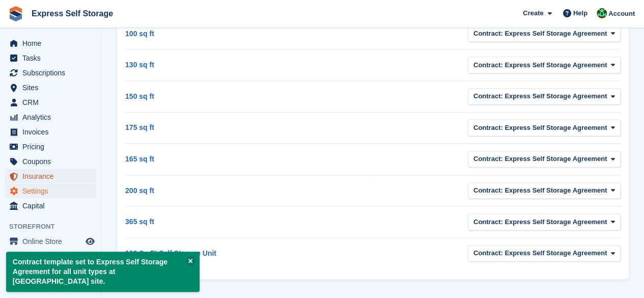
click at [44, 171] on span "Insurance" at bounding box center [52, 176] width 61 height 14
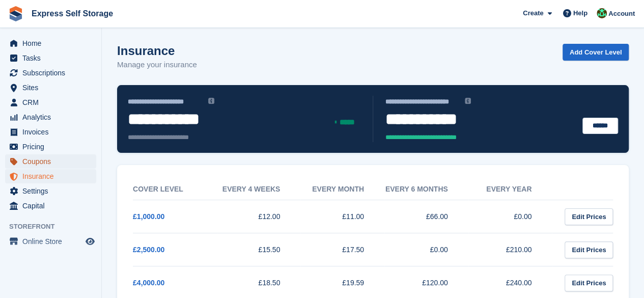
click at [47, 163] on span "Coupons" at bounding box center [52, 161] width 61 height 14
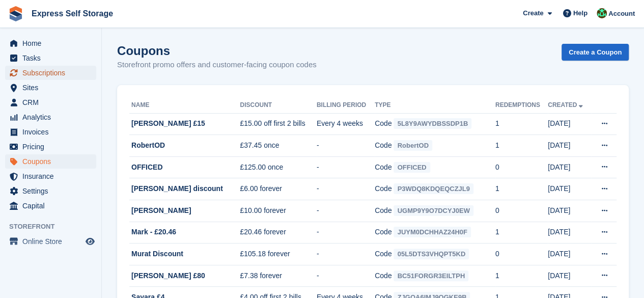
click at [36, 71] on span "Subscriptions" at bounding box center [52, 73] width 61 height 14
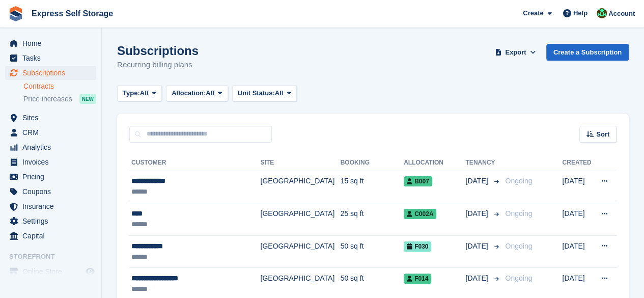
click at [43, 89] on link "Contracts" at bounding box center [59, 86] width 73 height 10
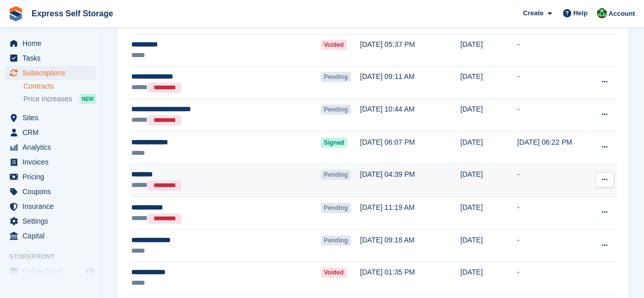
scroll to position [611, 0]
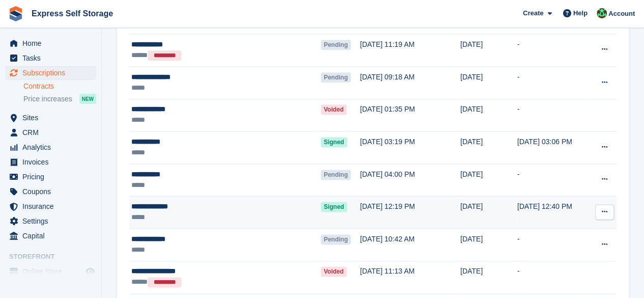
click at [321, 202] on span "Signed" at bounding box center [334, 207] width 26 height 10
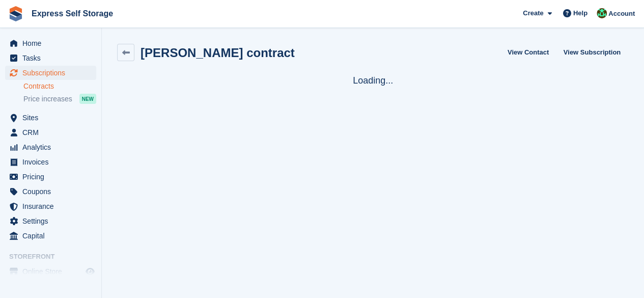
scroll to position [1, 0]
click at [533, 51] on link "View Contact" at bounding box center [527, 51] width 49 height 17
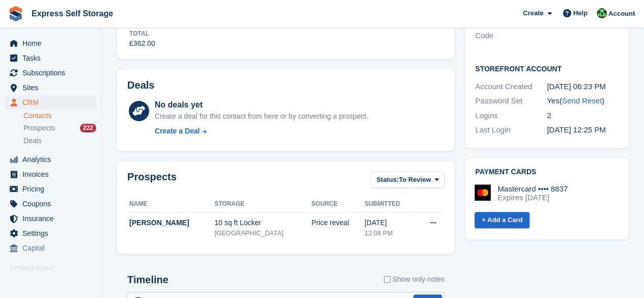
scroll to position [377, 0]
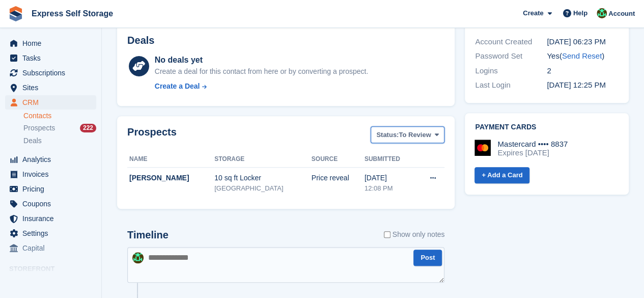
click at [440, 138] on span at bounding box center [437, 135] width 8 height 8
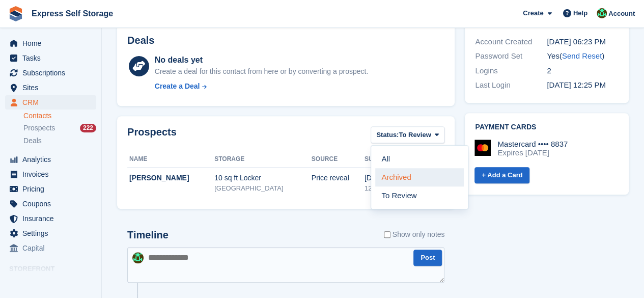
click at [413, 172] on link "Archived" at bounding box center [419, 177] width 89 height 18
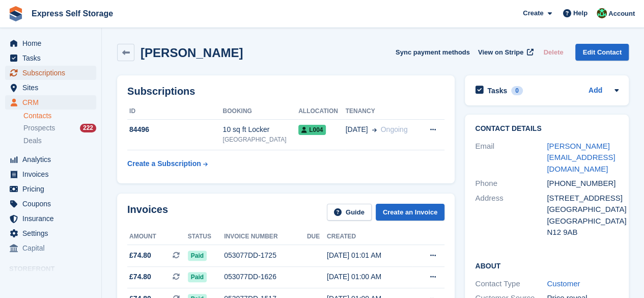
click at [49, 72] on span "Subscriptions" at bounding box center [52, 73] width 61 height 14
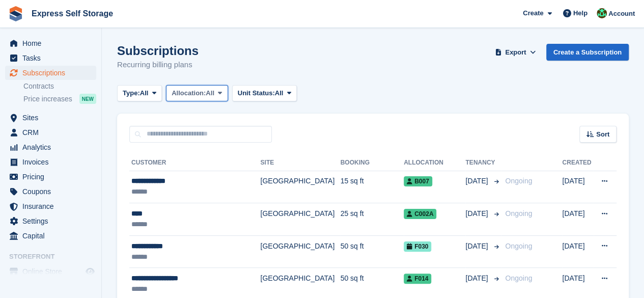
click at [199, 85] on button "Allocation: All" at bounding box center [197, 93] width 62 height 17
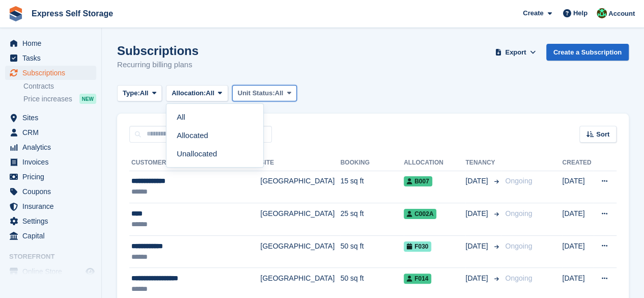
click at [270, 98] on button "Unit Status: All" at bounding box center [264, 93] width 65 height 17
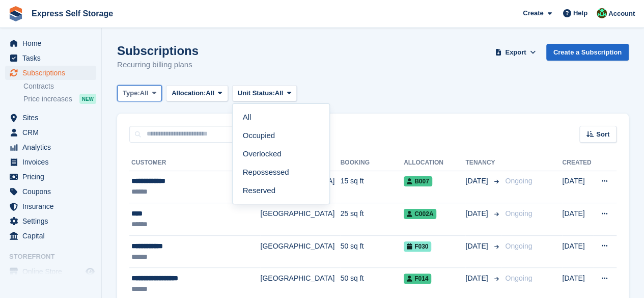
click at [148, 93] on span "All" at bounding box center [144, 93] width 9 height 10
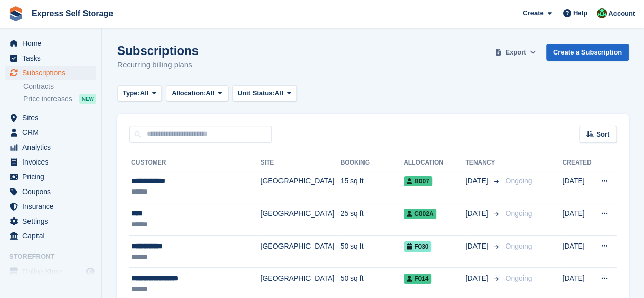
click at [531, 54] on button "Export" at bounding box center [515, 52] width 45 height 17
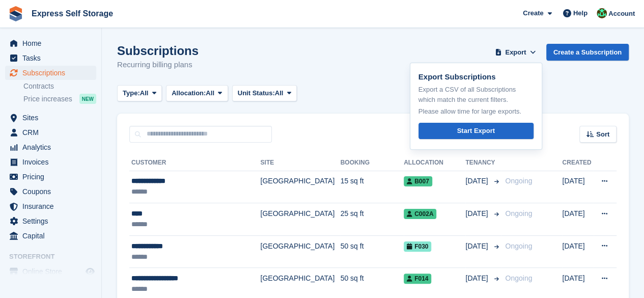
click at [472, 46] on div "Subscriptions Recurring billing plans Export Export Subscriptions Export a CSV …" at bounding box center [373, 63] width 512 height 39
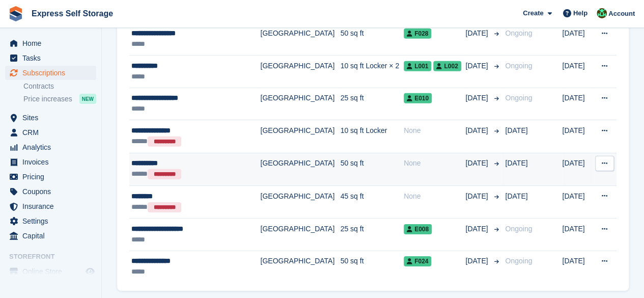
scroll to position [1539, 0]
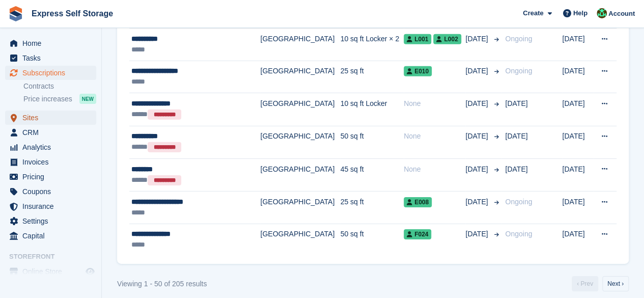
click at [39, 121] on span "Sites" at bounding box center [52, 117] width 61 height 14
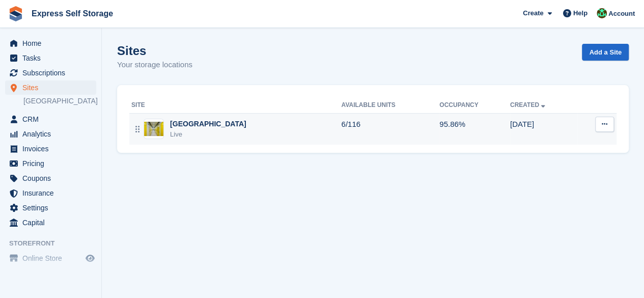
click at [216, 140] on td "North Finchley Live" at bounding box center [235, 129] width 212 height 32
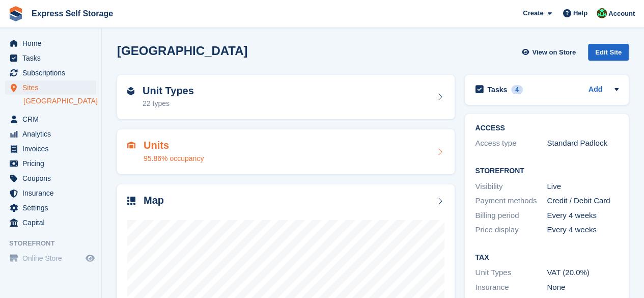
scroll to position [136, 0]
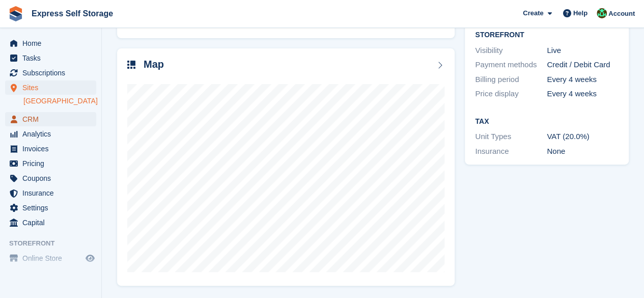
click at [45, 123] on span "CRM" at bounding box center [52, 119] width 61 height 14
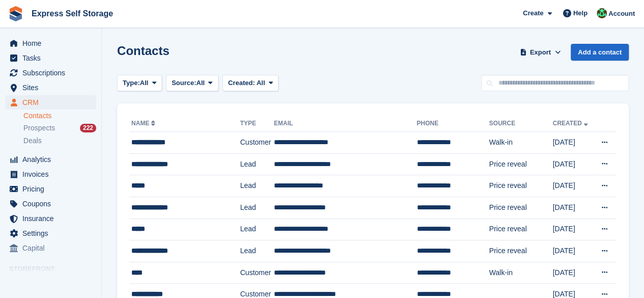
scroll to position [48, 0]
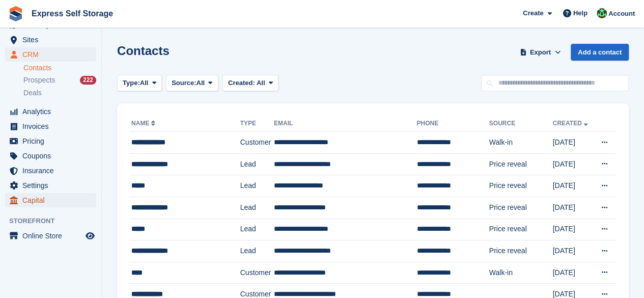
click at [47, 204] on span "Capital" at bounding box center [52, 200] width 61 height 14
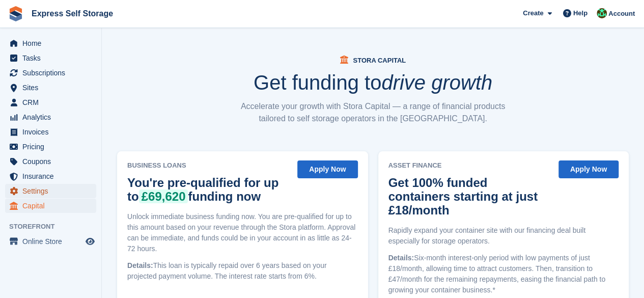
click at [45, 193] on span "Settings" at bounding box center [52, 191] width 61 height 14
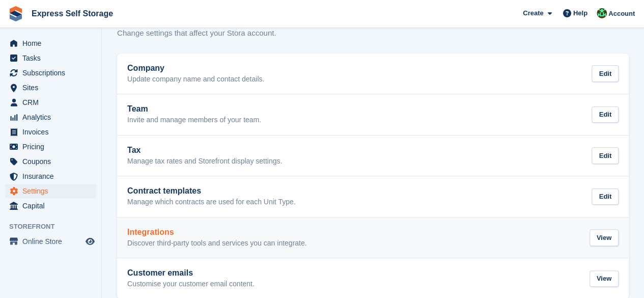
scroll to position [47, 0]
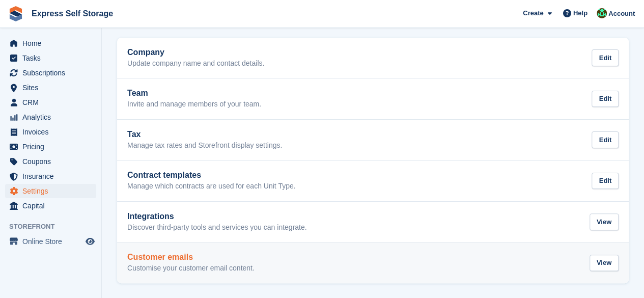
click at [186, 270] on p "Customise your customer email content." at bounding box center [190, 268] width 127 height 9
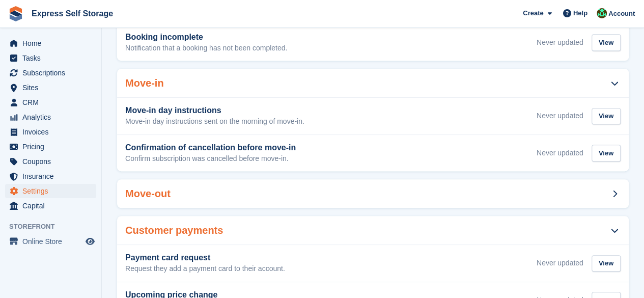
scroll to position [180, 0]
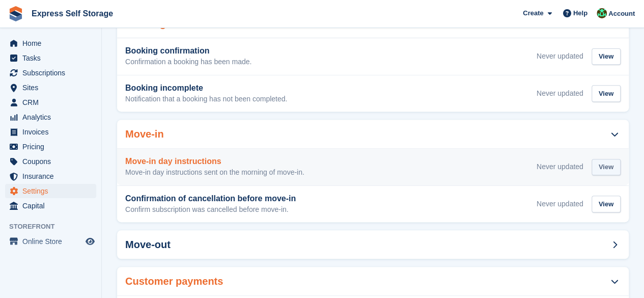
click at [599, 167] on div "View" at bounding box center [606, 167] width 29 height 17
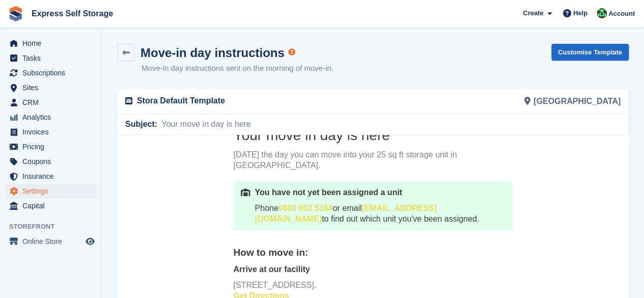
scroll to position [92, 0]
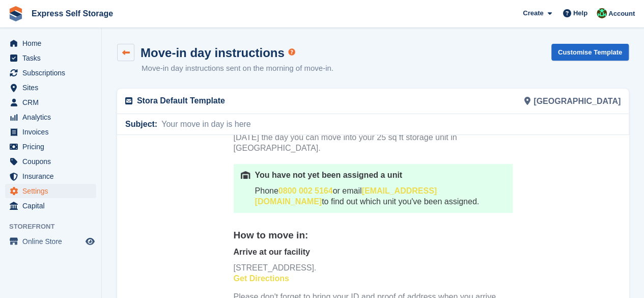
click at [130, 54] on link at bounding box center [125, 52] width 17 height 17
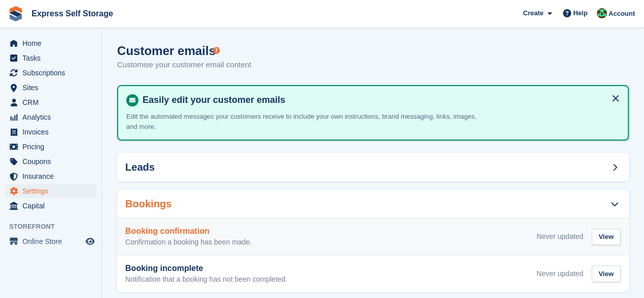
click at [222, 244] on p "Confirmation a booking has been made." at bounding box center [188, 242] width 126 height 9
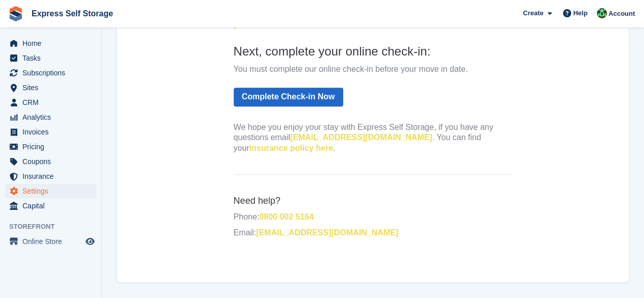
scroll to position [267, 0]
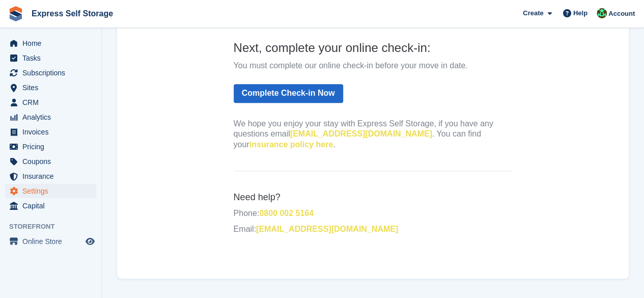
click at [333, 140] on link "insurance policy here" at bounding box center [291, 144] width 84 height 9
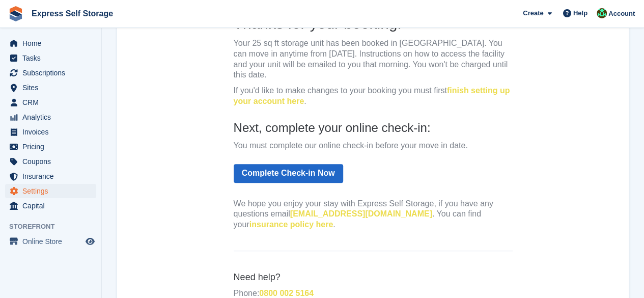
scroll to position [259, 0]
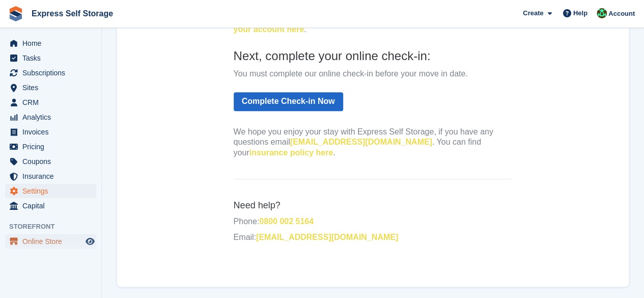
click at [60, 239] on span "Online Store" at bounding box center [52, 241] width 61 height 14
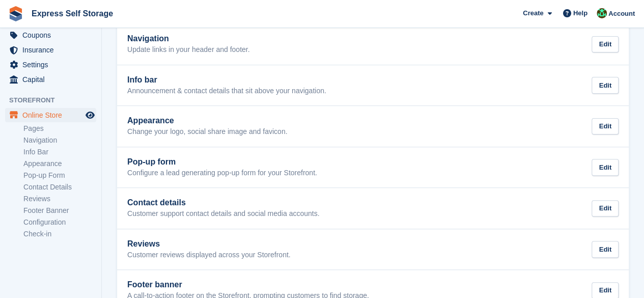
scroll to position [128, 0]
click at [36, 230] on link "Check-in" at bounding box center [59, 232] width 73 height 10
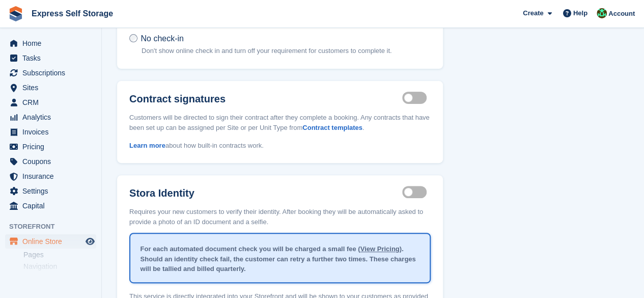
scroll to position [99, 0]
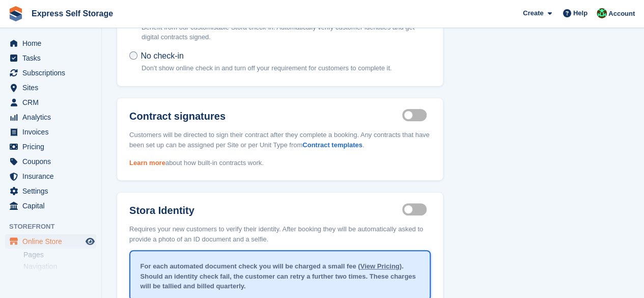
click at [145, 161] on link "Learn more" at bounding box center [147, 163] width 36 height 8
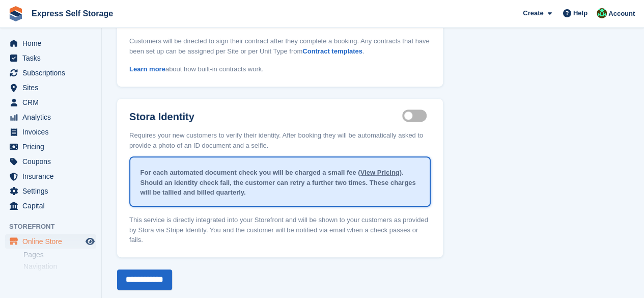
scroll to position [150, 0]
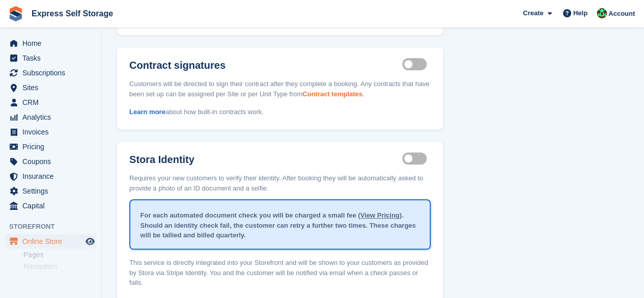
click at [339, 97] on link "Contract templates" at bounding box center [332, 94] width 60 height 8
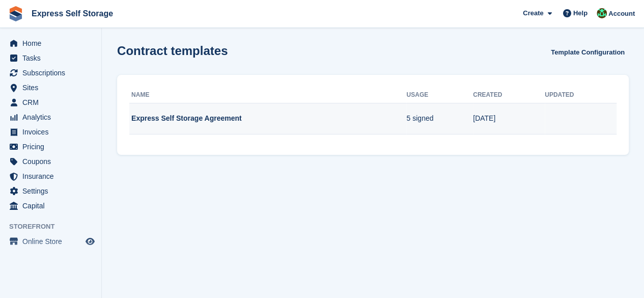
click at [551, 114] on td at bounding box center [581, 119] width 72 height 32
click at [480, 116] on td "24 Feb" at bounding box center [509, 119] width 72 height 32
click at [367, 118] on td "Express Self Storage Agreement" at bounding box center [267, 119] width 277 height 32
click at [227, 117] on td "Express Self Storage Agreement" at bounding box center [267, 119] width 277 height 32
click at [215, 122] on td "Express Self Storage Agreement" at bounding box center [267, 119] width 277 height 32
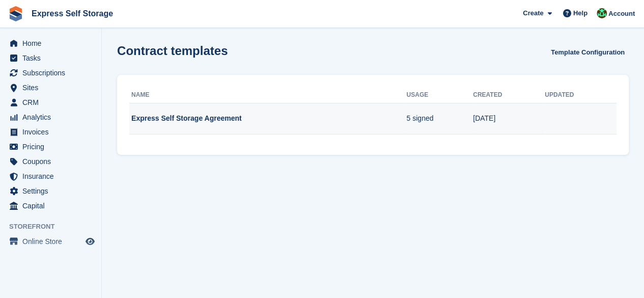
click at [215, 122] on td "Express Self Storage Agreement" at bounding box center [267, 119] width 277 height 32
click at [217, 122] on td "Express Self Storage Agreement" at bounding box center [267, 119] width 277 height 32
click at [220, 123] on td "Express Self Storage Agreement" at bounding box center [267, 119] width 277 height 32
drag, startPoint x: 229, startPoint y: 120, endPoint x: 216, endPoint y: 120, distance: 13.2
click at [216, 120] on td "Express Self Storage Agreement" at bounding box center [267, 119] width 277 height 32
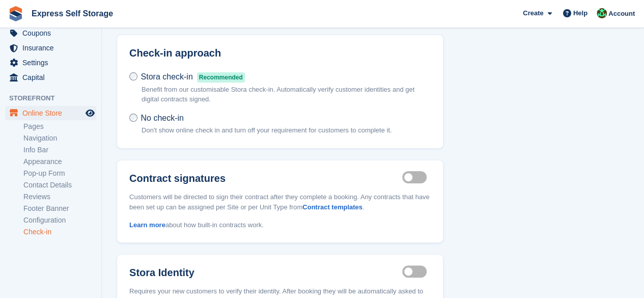
scroll to position [51, 0]
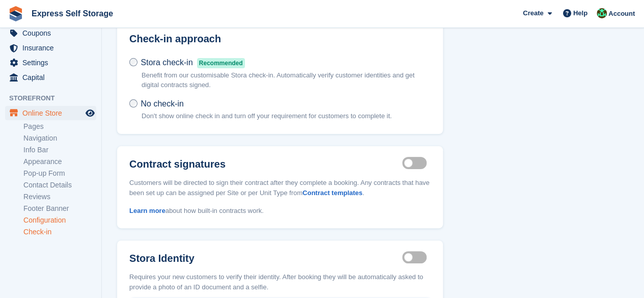
click at [61, 219] on link "Configuration" at bounding box center [59, 220] width 73 height 10
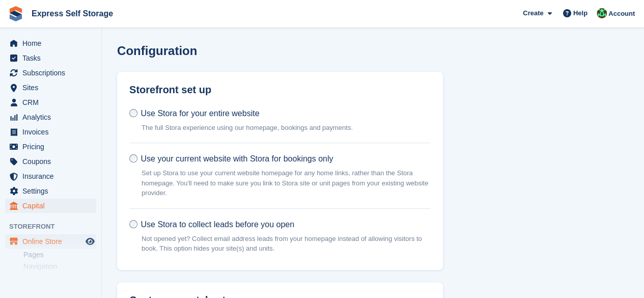
scroll to position [128, 0]
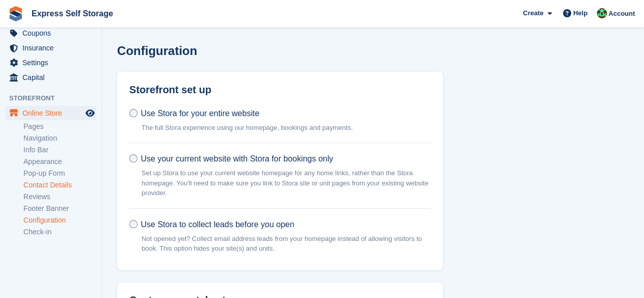
click at [62, 184] on link "Contact Details" at bounding box center [59, 185] width 73 height 10
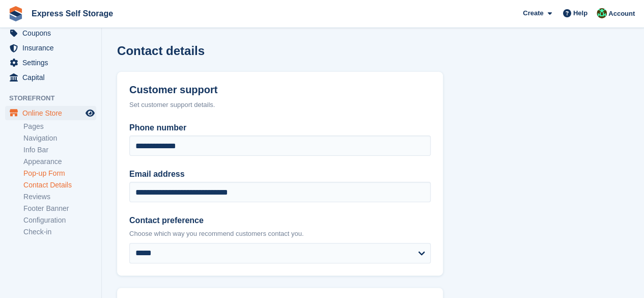
click at [69, 176] on link "Pop-up Form" at bounding box center [59, 173] width 73 height 10
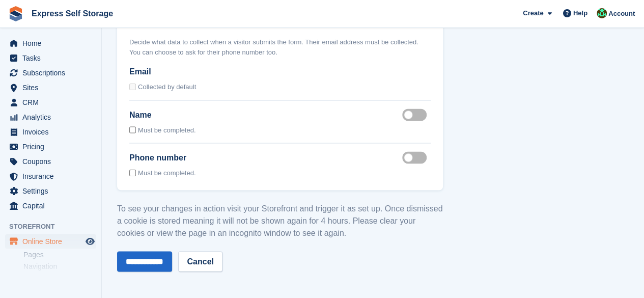
scroll to position [102, 0]
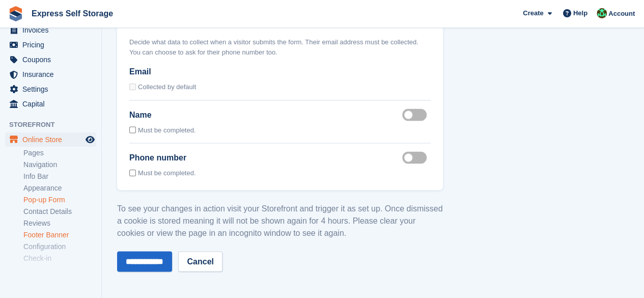
click at [53, 238] on link "Footer Banner" at bounding box center [59, 235] width 73 height 10
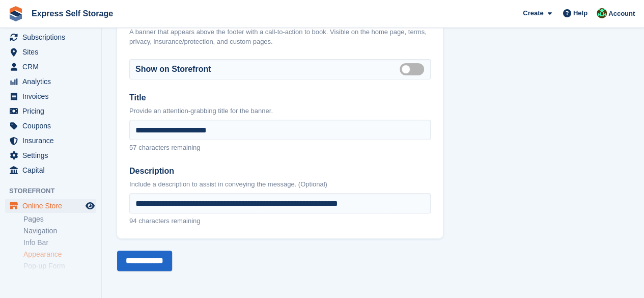
scroll to position [51, 0]
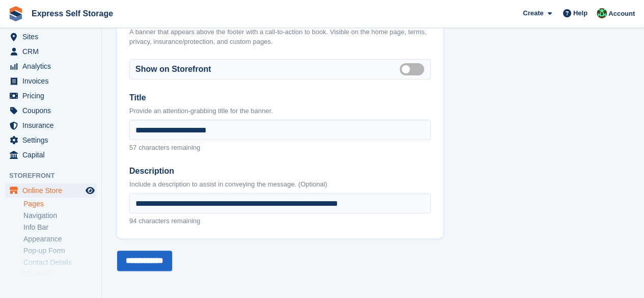
click at [40, 202] on link "Pages" at bounding box center [59, 204] width 73 height 10
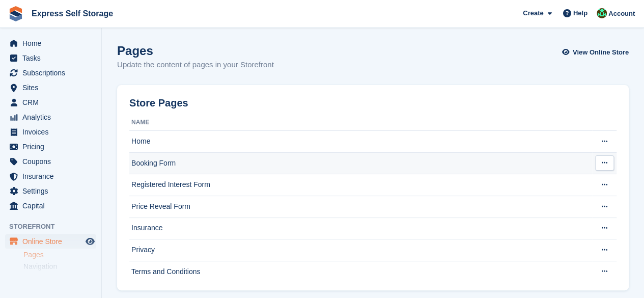
click at [175, 168] on td "Booking Form" at bounding box center [360, 163] width 463 height 22
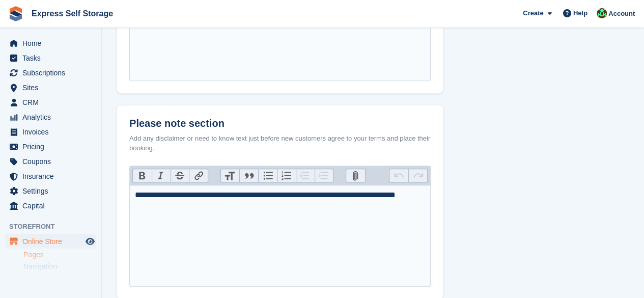
scroll to position [543, 0]
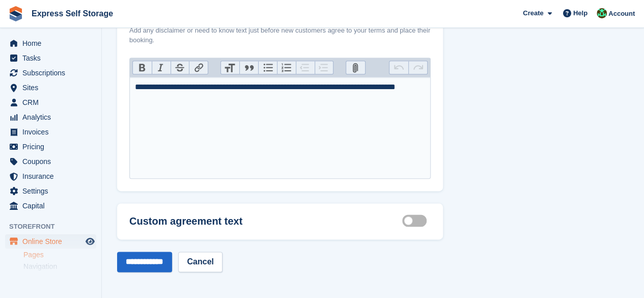
click at [198, 227] on div "Custom agreement text Customisable terms active Change the text and links that …" at bounding box center [280, 221] width 326 height 36
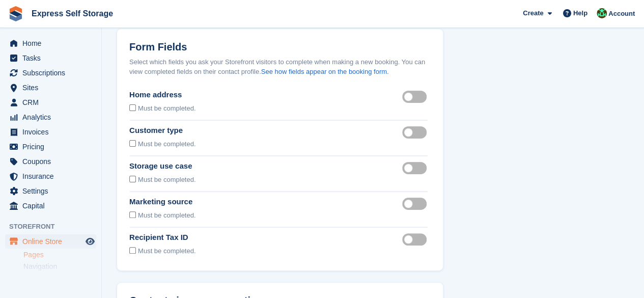
scroll to position [0, 0]
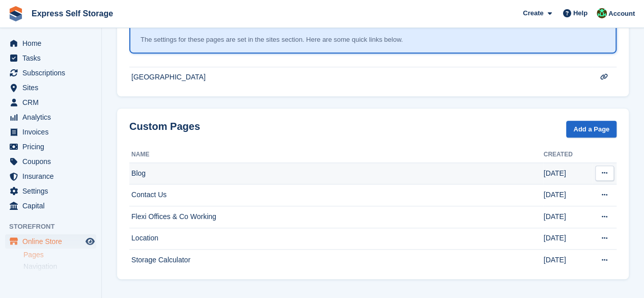
scroll to position [226, 0]
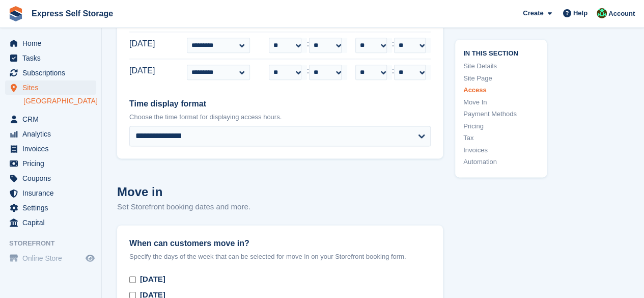
scroll to position [2545, 0]
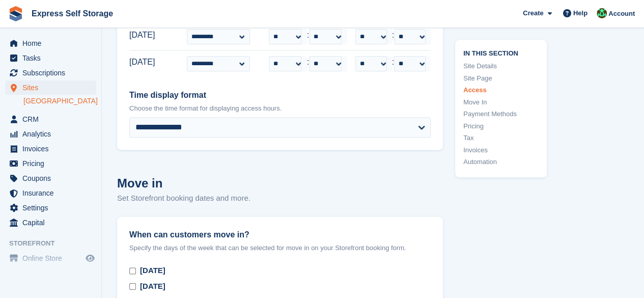
click at [481, 101] on link "Move In" at bounding box center [500, 102] width 75 height 10
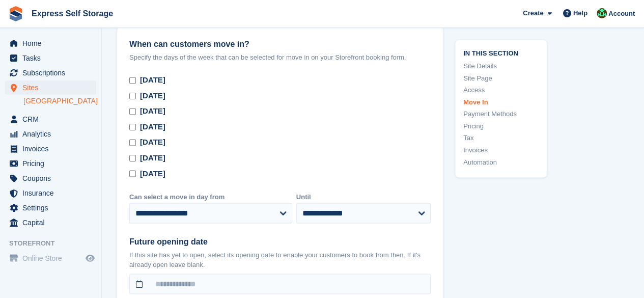
scroll to position [2787, 0]
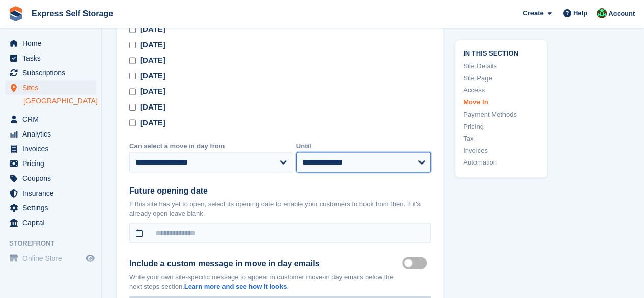
click at [372, 152] on select "**********" at bounding box center [363, 162] width 134 height 20
click at [428, 184] on label "Future opening date" at bounding box center [279, 190] width 301 height 12
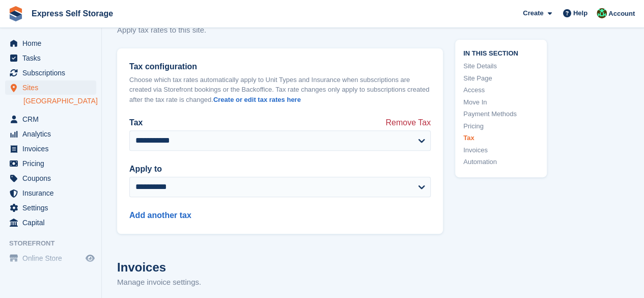
scroll to position [4008, 0]
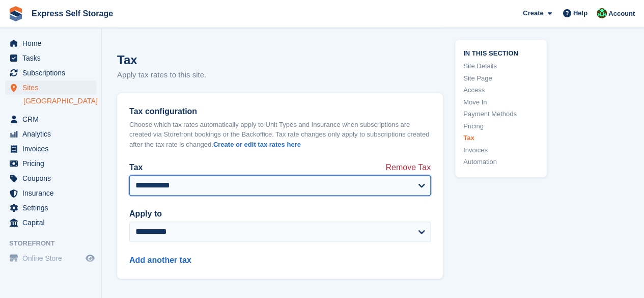
click at [233, 183] on select "**********" at bounding box center [279, 185] width 301 height 20
click at [129, 175] on select "**********" at bounding box center [279, 185] width 301 height 20
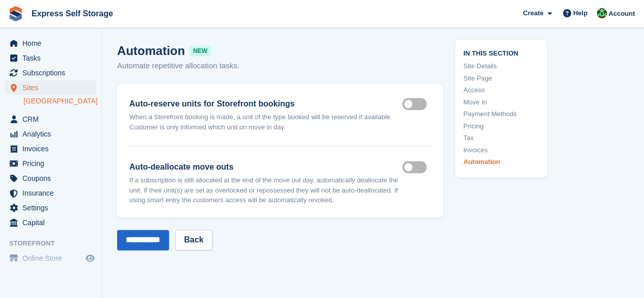
scroll to position [4380, 0]
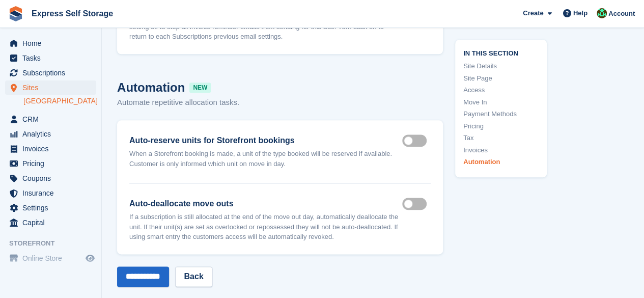
click at [477, 76] on link "Site Page" at bounding box center [500, 78] width 75 height 10
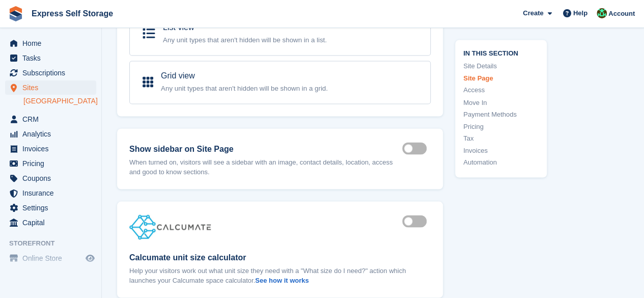
scroll to position [875, 0]
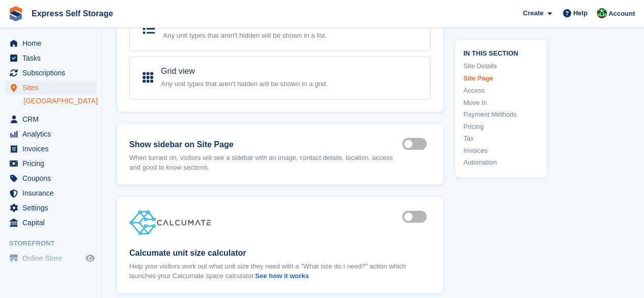
click at [483, 102] on link "Move In" at bounding box center [500, 102] width 75 height 10
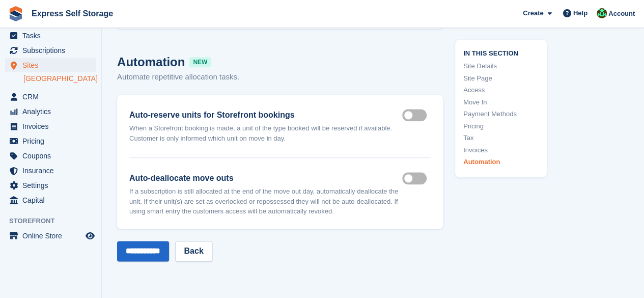
scroll to position [4415, 0]
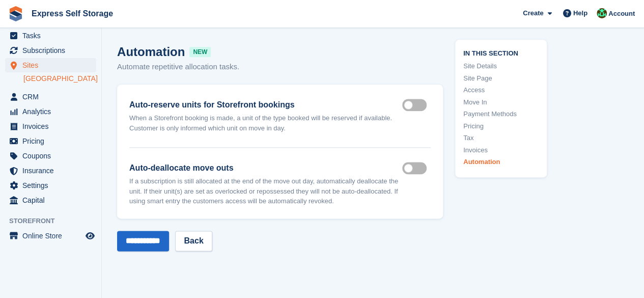
click at [477, 122] on link "Pricing" at bounding box center [500, 126] width 75 height 10
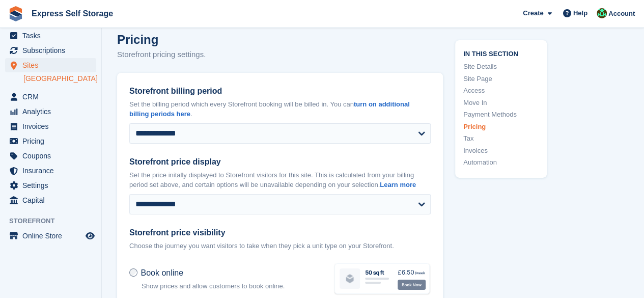
scroll to position [3617, 0]
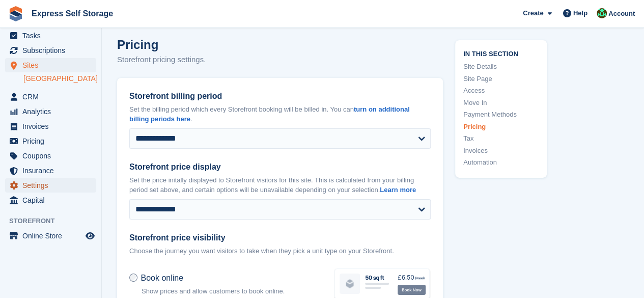
click at [11, 187] on icon "menu" at bounding box center [14, 185] width 8 height 8
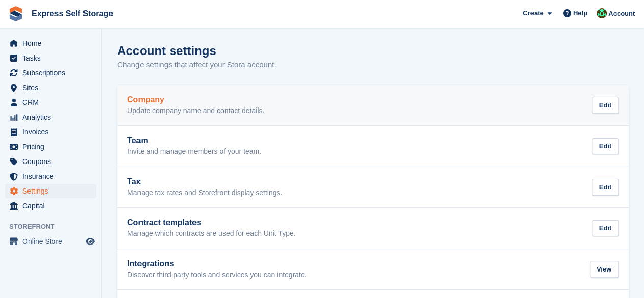
click at [285, 110] on div "Company Update company name and contact details. Edit" at bounding box center [372, 105] width 491 height 20
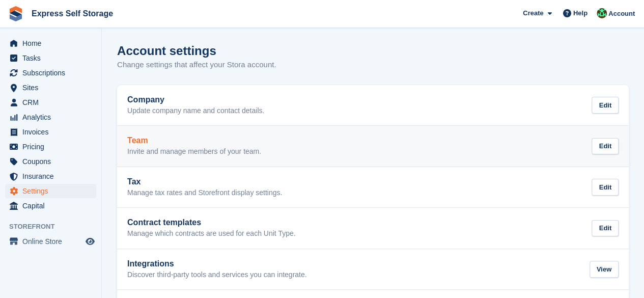
click at [178, 158] on link "Team Invite and manage members of your team. Edit" at bounding box center [373, 146] width 512 height 41
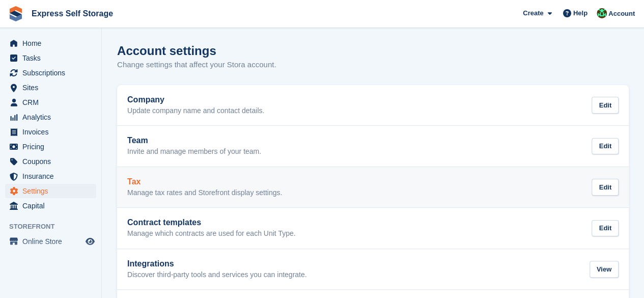
click at [250, 193] on p "Manage tax rates and Storefront display settings." at bounding box center [204, 192] width 155 height 9
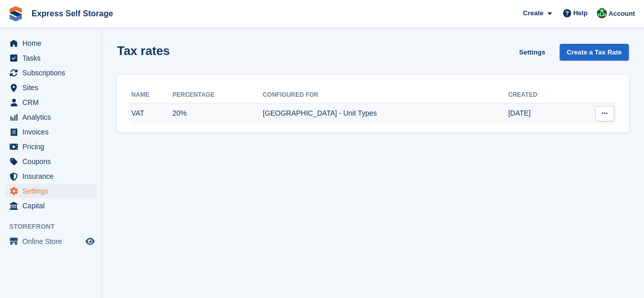
click at [348, 105] on td "[GEOGRAPHIC_DATA] - Unit Types" at bounding box center [385, 113] width 245 height 21
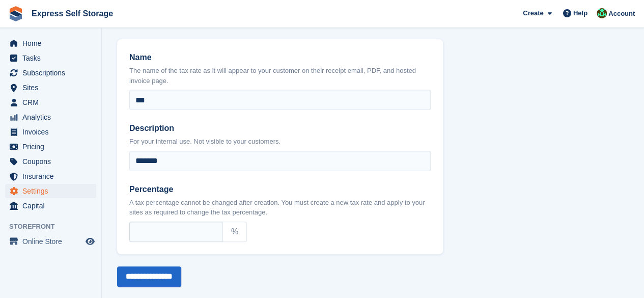
scroll to position [48, 0]
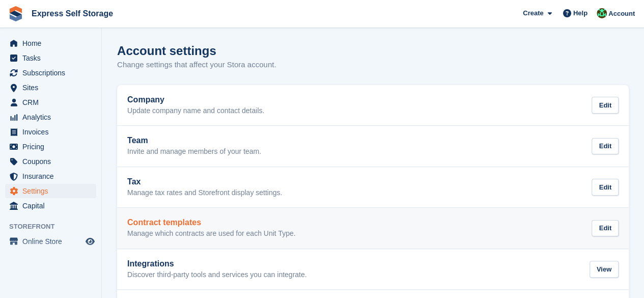
click at [374, 228] on div "Contract templates Manage which contracts are used for each Unit Type. Edit" at bounding box center [372, 228] width 491 height 20
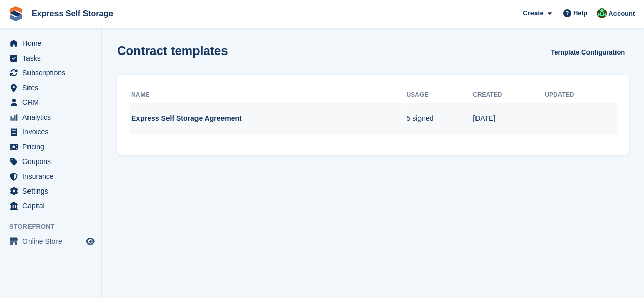
click at [395, 120] on td "Express Self Storage Agreement" at bounding box center [267, 119] width 277 height 32
click at [471, 109] on td "5 signed" at bounding box center [439, 119] width 67 height 32
click at [466, 124] on td "5 signed" at bounding box center [439, 119] width 67 height 32
click at [465, 125] on td "5 signed" at bounding box center [439, 119] width 67 height 32
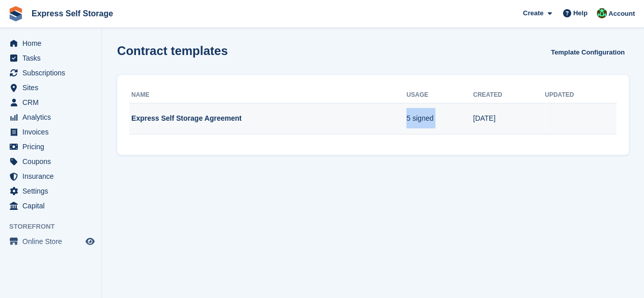
click at [465, 125] on td "5 signed" at bounding box center [439, 119] width 67 height 32
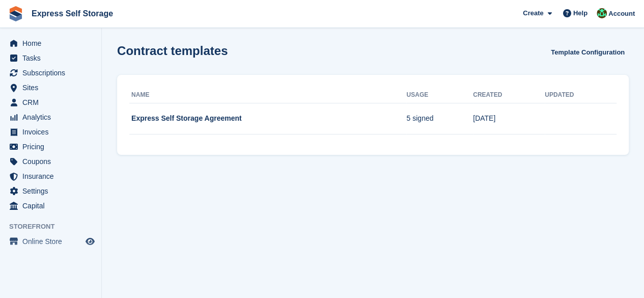
click at [295, 98] on th "Name" at bounding box center [267, 95] width 277 height 16
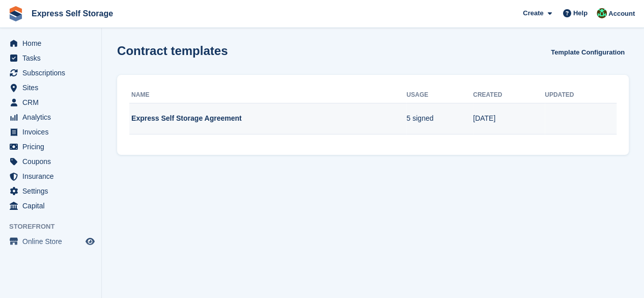
click at [258, 114] on td "Express Self Storage Agreement" at bounding box center [267, 119] width 277 height 32
drag, startPoint x: 258, startPoint y: 114, endPoint x: 263, endPoint y: 115, distance: 5.1
click at [258, 115] on td "Express Self Storage Agreement" at bounding box center [267, 119] width 277 height 32
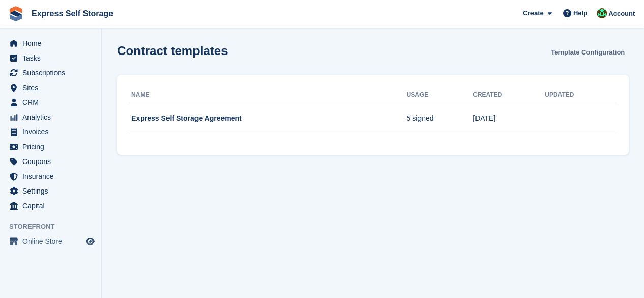
click at [588, 55] on link "Template Configuration" at bounding box center [588, 52] width 82 height 17
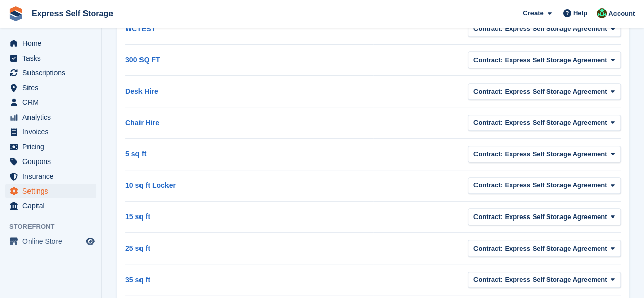
scroll to position [131, 0]
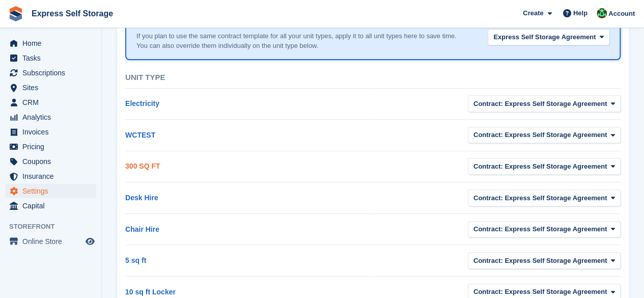
click at [142, 162] on link "300 SQ FT" at bounding box center [142, 166] width 35 height 8
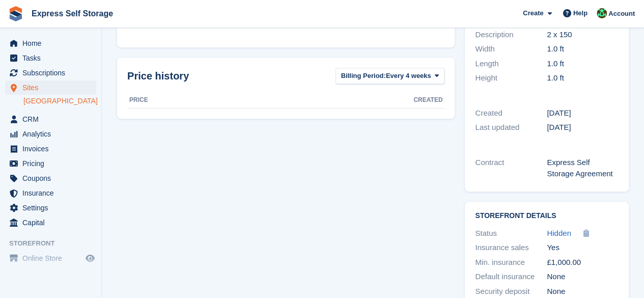
scroll to position [255, 0]
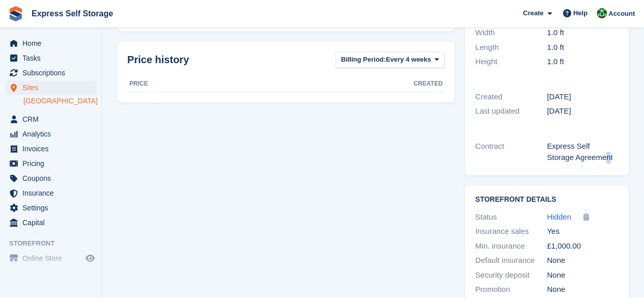
click at [578, 157] on div "Express Self Storage Agreement" at bounding box center [583, 151] width 72 height 23
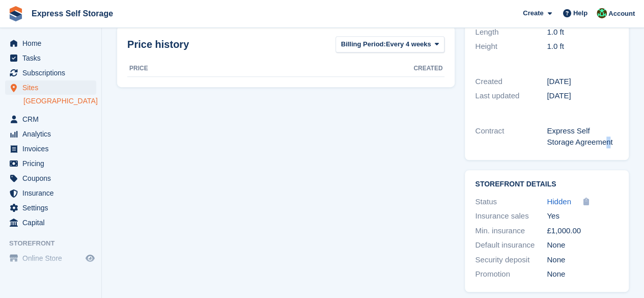
scroll to position [276, 0]
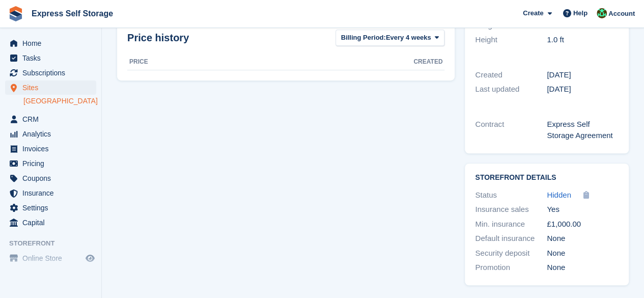
click at [592, 146] on div "Contract Express Self Storage Agreement" at bounding box center [547, 130] width 164 height 46
drag, startPoint x: 562, startPoint y: 138, endPoint x: 546, endPoint y: 125, distance: 20.7
click at [546, 125] on div "Contract Express Self Storage Agreement" at bounding box center [547, 130] width 144 height 26
copy div "Express Self Storage Agreement"
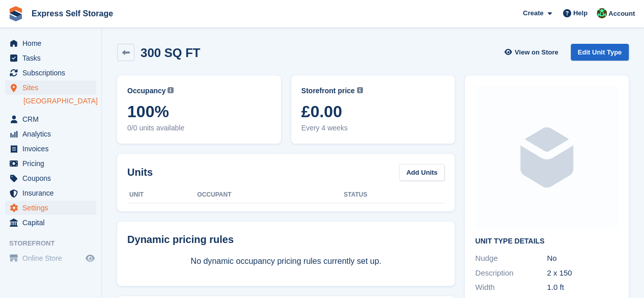
scroll to position [22, 0]
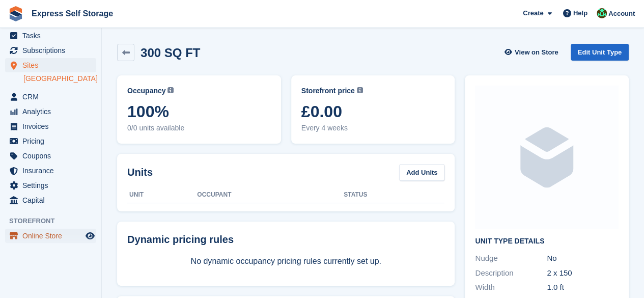
click at [51, 232] on span "Online Store" at bounding box center [52, 236] width 61 height 14
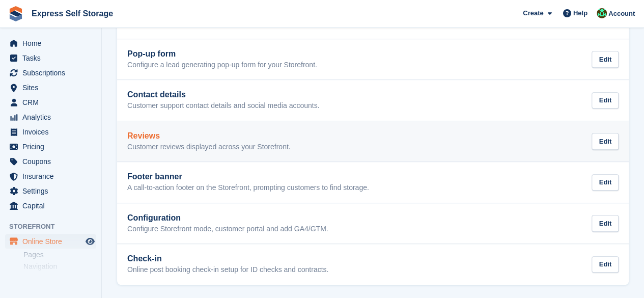
scroll to position [211, 0]
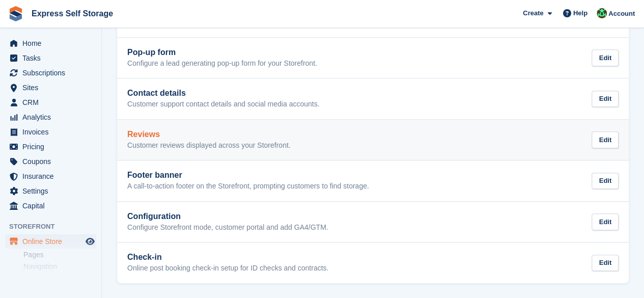
click at [200, 149] on p "Customer reviews displayed across your Storefront." at bounding box center [208, 145] width 163 height 9
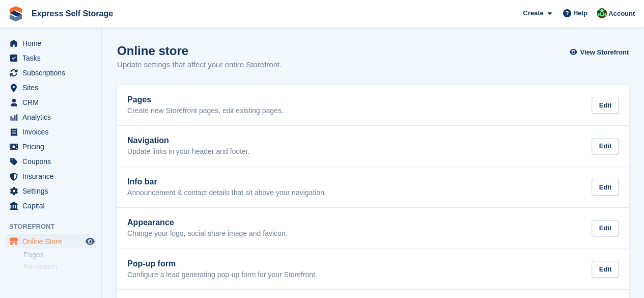
scroll to position [211, 0]
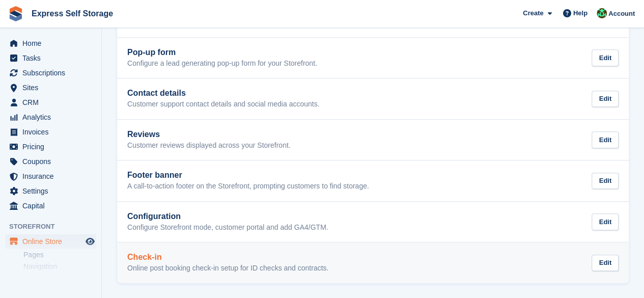
click at [231, 254] on h2 "Check-in" at bounding box center [227, 256] width 201 height 9
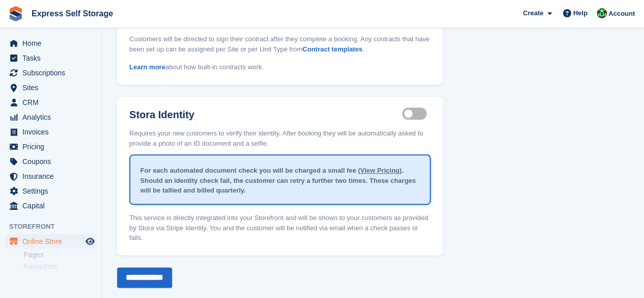
scroll to position [201, 0]
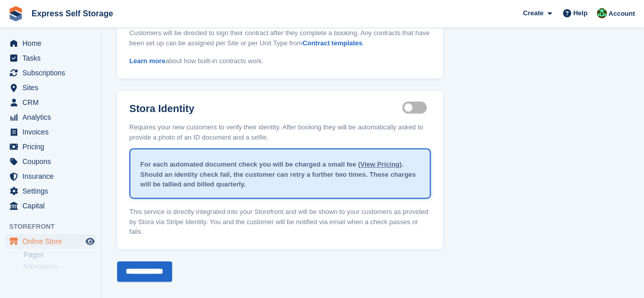
click at [294, 170] on div "For each automated document check you will be charged a small fee ( View Pricin…" at bounding box center [279, 174] width 299 height 46
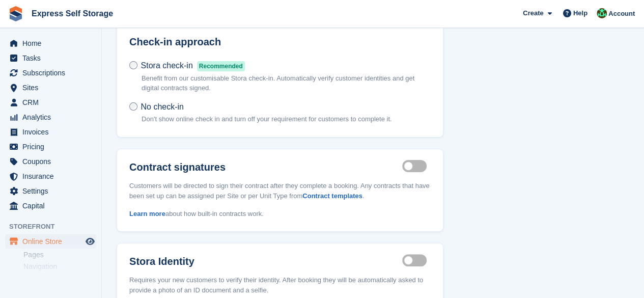
click at [258, 186] on p "Customers will be directed to sign their contract after they complete a booking…" at bounding box center [279, 188] width 301 height 26
click at [406, 165] on label "Integrated contract signing enabled" at bounding box center [416, 166] width 29 height 2
click at [412, 165] on label "Integrated contract signing enabled" at bounding box center [416, 166] width 29 height 2
click at [223, 51] on header "Check-in approach" at bounding box center [280, 42] width 326 height 36
click at [216, 67] on span "Recommended" at bounding box center [221, 66] width 48 height 10
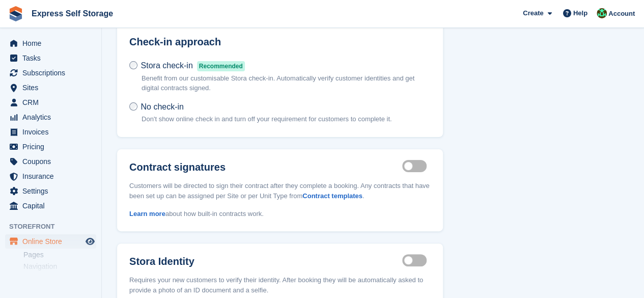
click at [216, 67] on span "Recommended" at bounding box center [221, 66] width 48 height 10
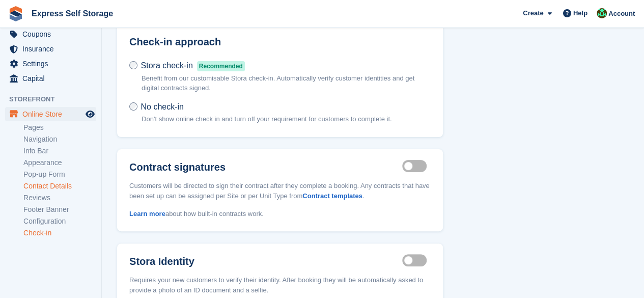
scroll to position [128, 0]
click at [58, 180] on link "Contact Details" at bounding box center [59, 185] width 73 height 10
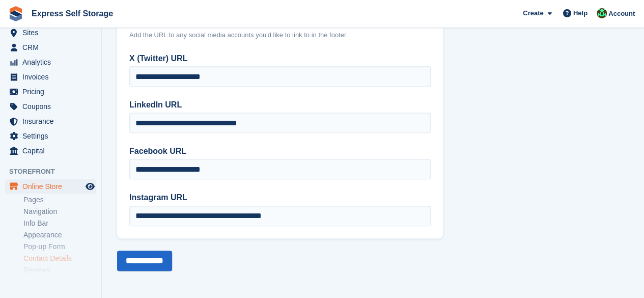
scroll to position [102, 0]
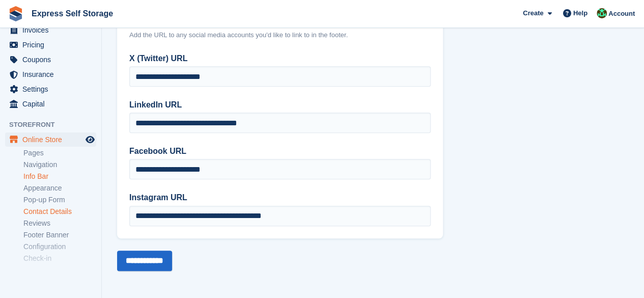
click at [48, 178] on link "Info Bar" at bounding box center [59, 177] width 73 height 10
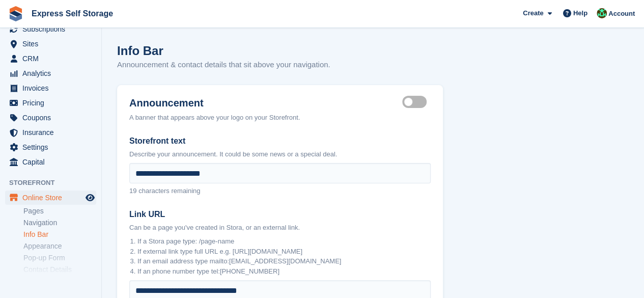
scroll to position [102, 0]
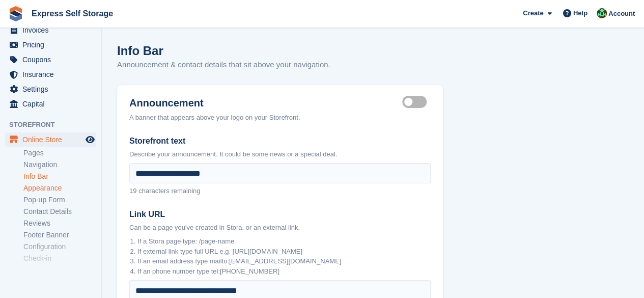
click at [51, 189] on link "Appearance" at bounding box center [59, 188] width 73 height 10
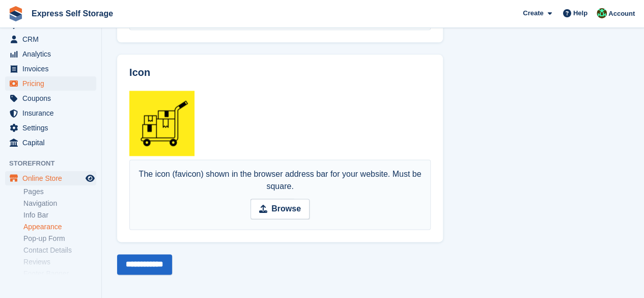
scroll to position [128, 0]
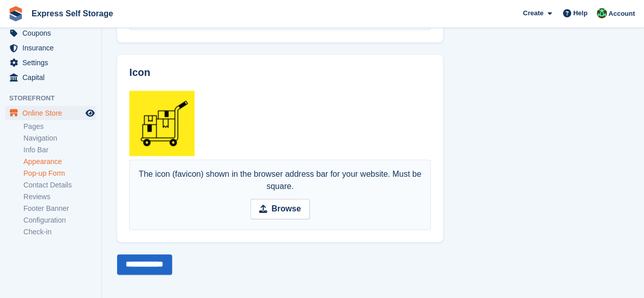
click at [59, 173] on link "Pop-up Form" at bounding box center [59, 173] width 73 height 10
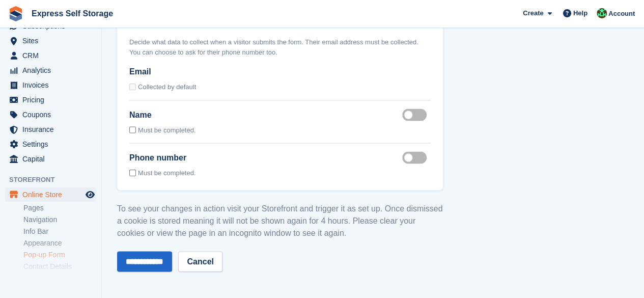
scroll to position [128, 0]
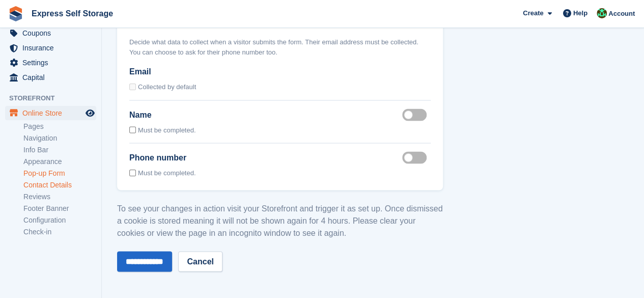
click at [55, 188] on link "Contact Details" at bounding box center [59, 185] width 73 height 10
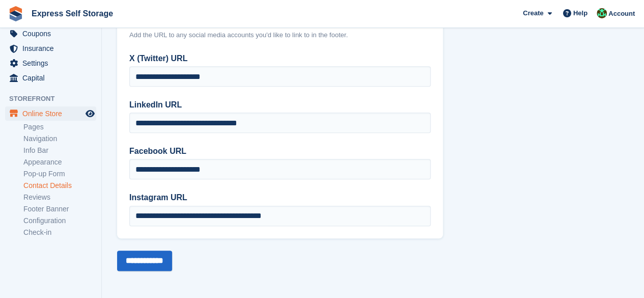
scroll to position [128, 0]
click at [60, 204] on link "Footer Banner" at bounding box center [59, 209] width 73 height 10
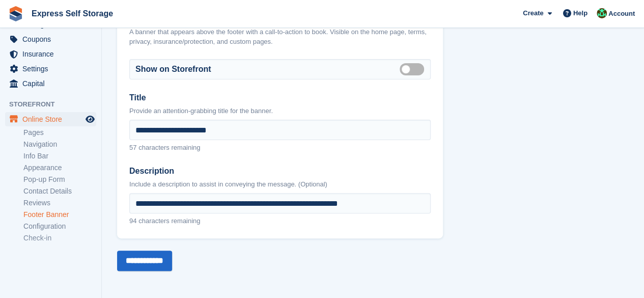
scroll to position [128, 0]
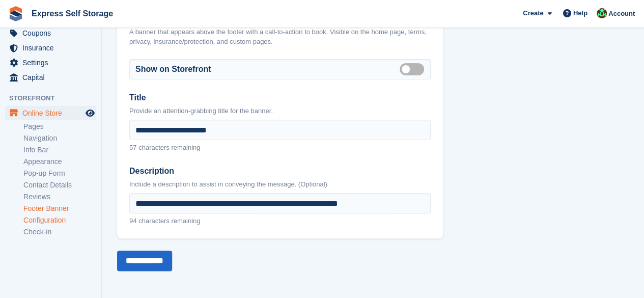
click at [40, 223] on link "Configuration" at bounding box center [59, 220] width 73 height 10
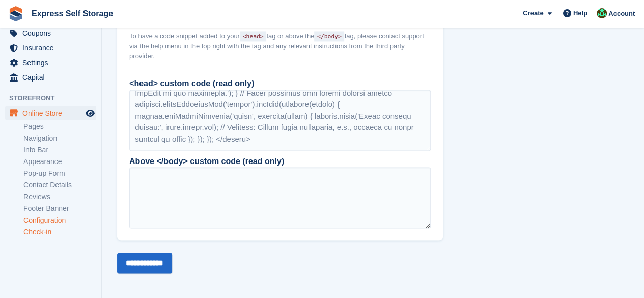
click at [49, 231] on link "Check-in" at bounding box center [59, 232] width 73 height 10
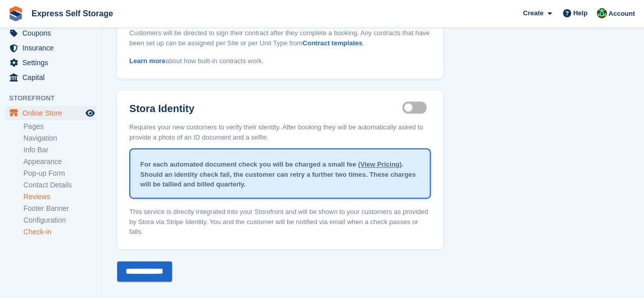
click at [50, 196] on link "Reviews" at bounding box center [59, 197] width 73 height 10
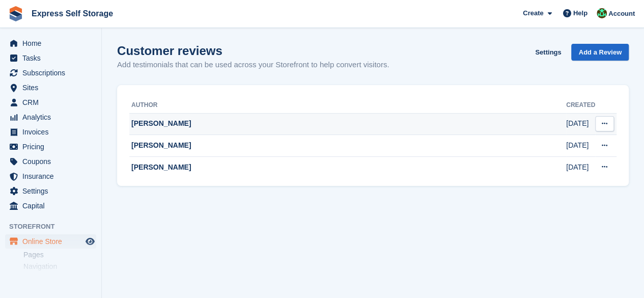
click at [248, 118] on td "John C" at bounding box center [347, 124] width 437 height 22
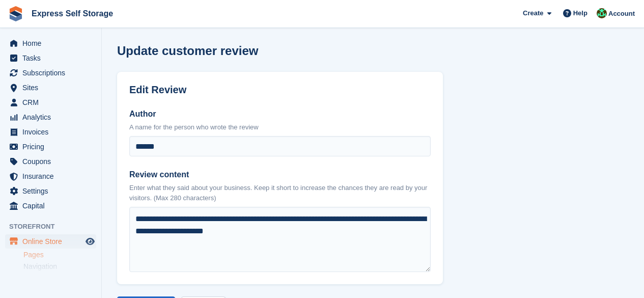
scroll to position [42, 0]
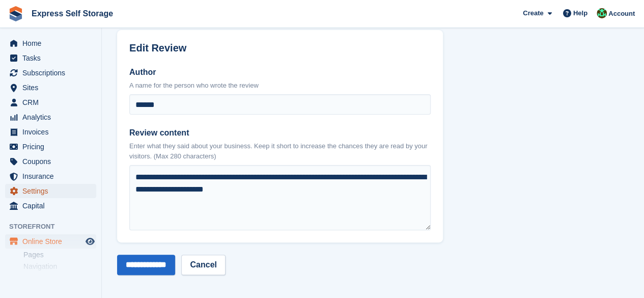
click at [50, 190] on span "Settings" at bounding box center [52, 191] width 61 height 14
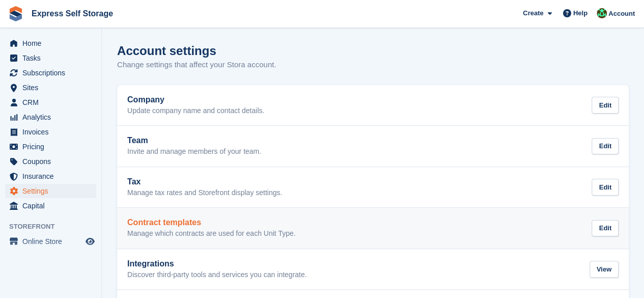
scroll to position [47, 0]
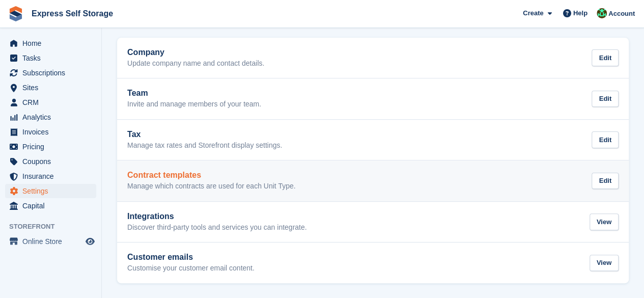
click at [453, 177] on div "Contract templates Manage which contracts are used for each Unit Type. Edit" at bounding box center [372, 181] width 491 height 20
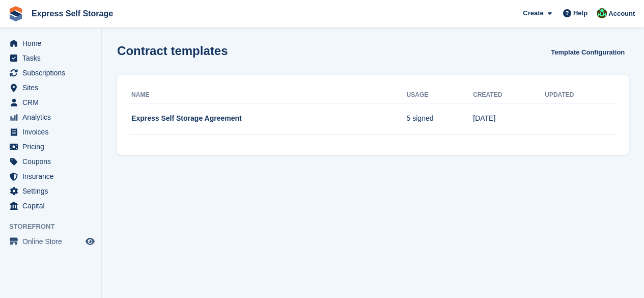
click at [256, 102] on th "Name" at bounding box center [267, 95] width 277 height 16
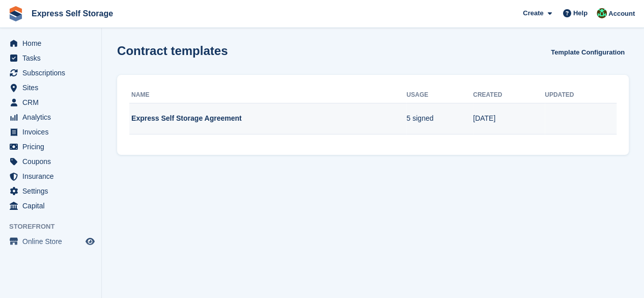
click at [202, 125] on td "Express Self Storage Agreement" at bounding box center [267, 119] width 277 height 32
click at [203, 125] on td "Express Self Storage Agreement" at bounding box center [267, 119] width 277 height 32
click at [204, 125] on td "Express Self Storage Agreement" at bounding box center [267, 119] width 277 height 32
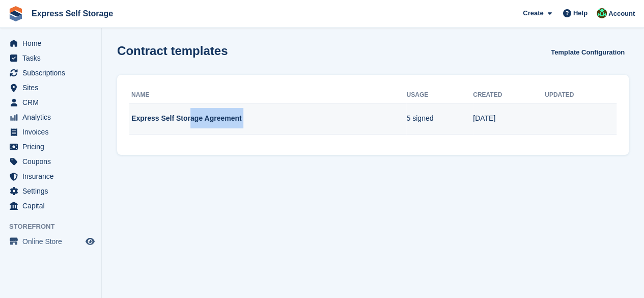
click at [204, 125] on td "Express Self Storage Agreement" at bounding box center [267, 119] width 277 height 32
click at [396, 115] on td "Express Self Storage Agreement" at bounding box center [267, 119] width 277 height 32
click at [415, 114] on td "5 signed" at bounding box center [439, 119] width 67 height 32
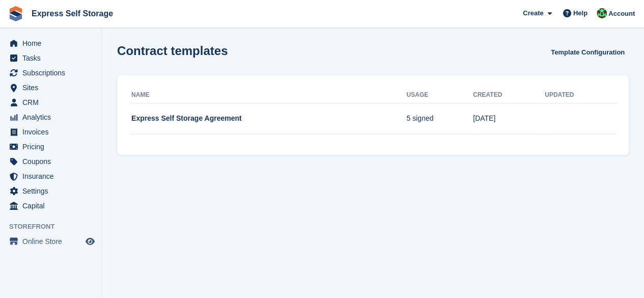
drag, startPoint x: 415, startPoint y: 114, endPoint x: 361, endPoint y: 74, distance: 67.0
click at [351, 74] on section "Contract templates Template Configuration Name Usage Created Updated Express Se…" at bounding box center [373, 149] width 542 height 298
click at [592, 50] on link "Template Configuration" at bounding box center [588, 52] width 82 height 17
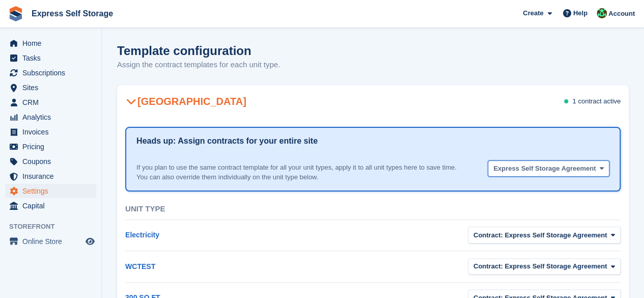
click at [558, 170] on span "Express Self Storage Agreement" at bounding box center [544, 168] width 102 height 10
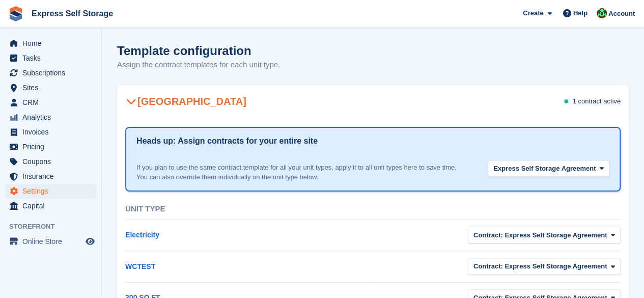
click at [574, 105] on span "1 contract" at bounding box center [586, 101] width 29 height 8
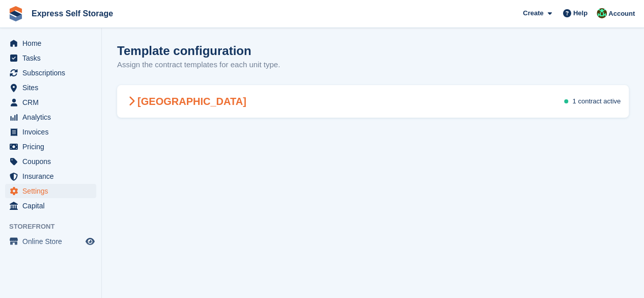
click at [572, 106] on div "[GEOGRAPHIC_DATA] 1 contract active" at bounding box center [373, 101] width 512 height 29
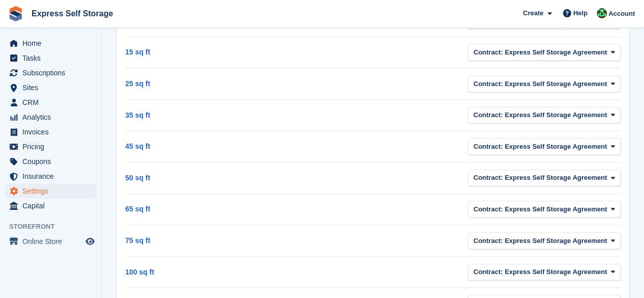
scroll to position [560, 0]
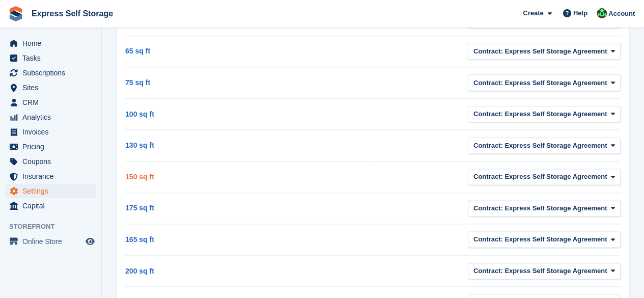
click at [143, 176] on link "150 sq ft" at bounding box center [139, 177] width 29 height 8
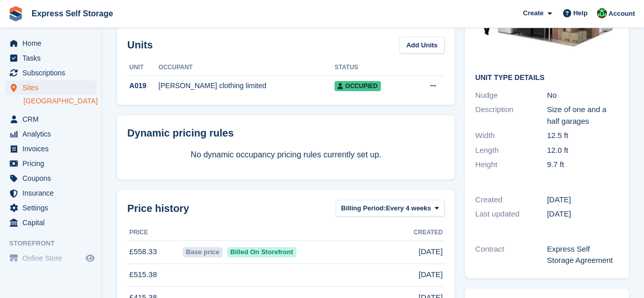
scroll to position [252, 0]
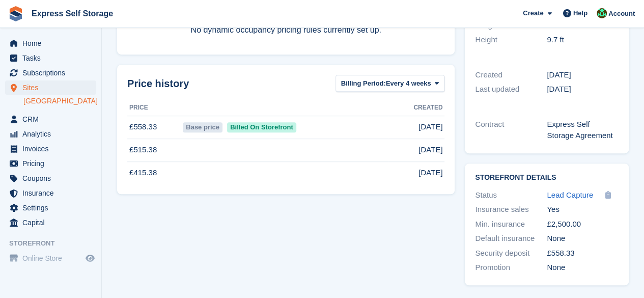
click at [569, 136] on div "Express Self Storage Agreement" at bounding box center [583, 130] width 72 height 23
click at [549, 196] on span "Lead Capture" at bounding box center [570, 194] width 46 height 9
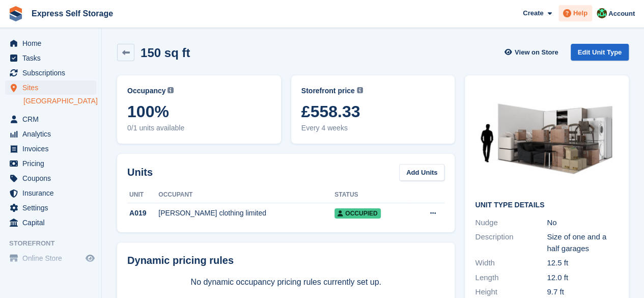
click at [567, 19] on span at bounding box center [567, 13] width 12 height 12
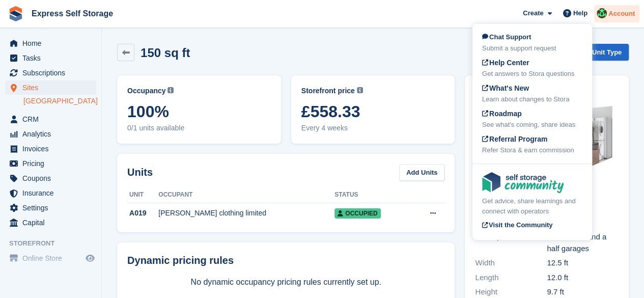
click at [600, 11] on img at bounding box center [602, 13] width 10 height 10
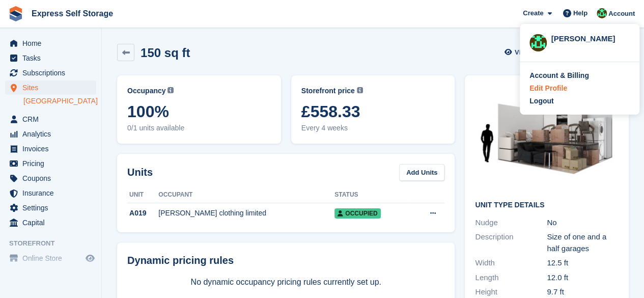
click at [565, 86] on div "Edit Profile" at bounding box center [579, 88] width 100 height 11
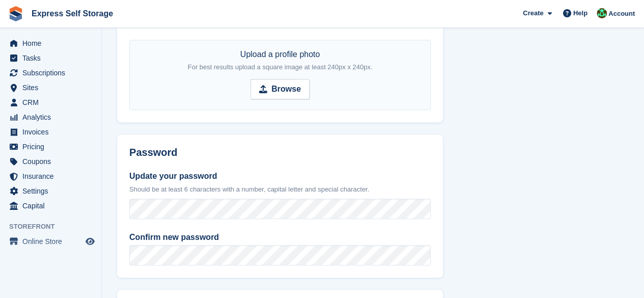
scroll to position [211, 0]
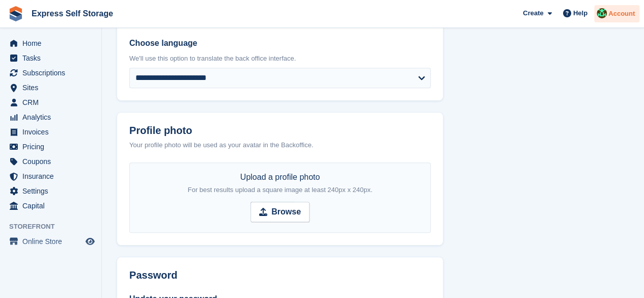
click at [636, 16] on div "Account" at bounding box center [616, 14] width 45 height 18
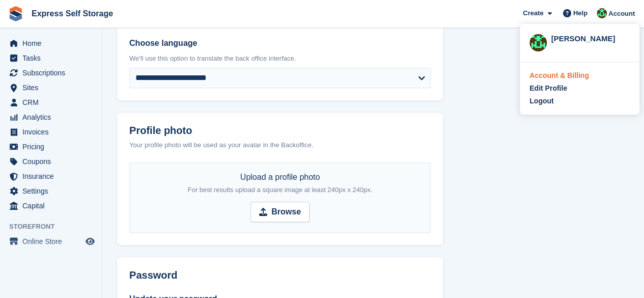
click at [560, 78] on div "Account & Billing" at bounding box center [559, 75] width 60 height 11
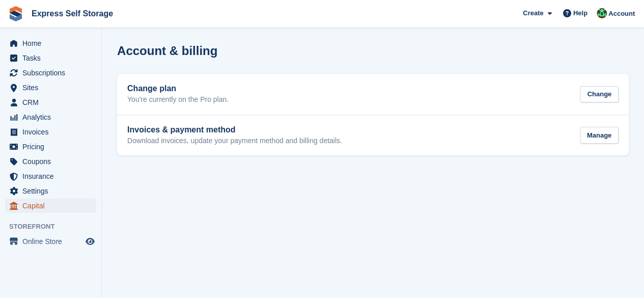
click at [43, 205] on span "Capital" at bounding box center [52, 206] width 61 height 14
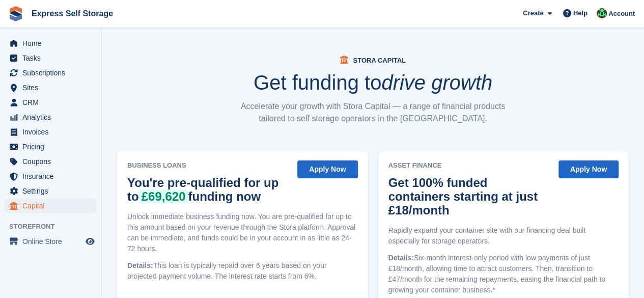
scroll to position [178, 0]
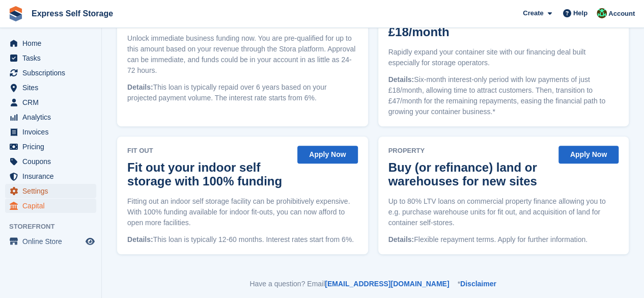
click at [37, 185] on span "Settings" at bounding box center [52, 191] width 61 height 14
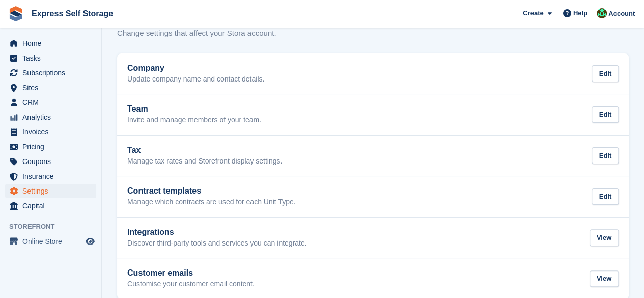
scroll to position [47, 0]
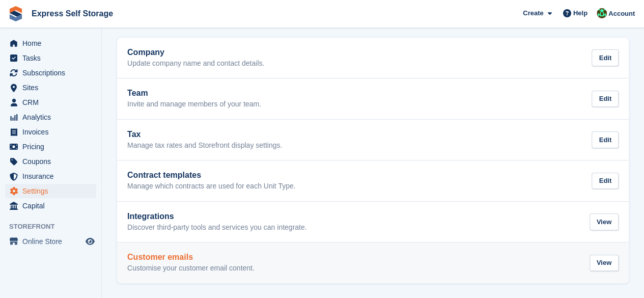
click at [191, 266] on p "Customise your customer email content." at bounding box center [190, 268] width 127 height 9
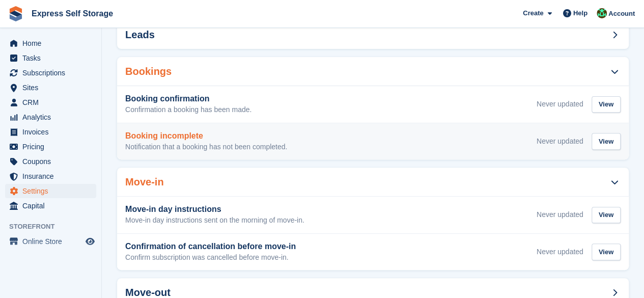
scroll to position [255, 0]
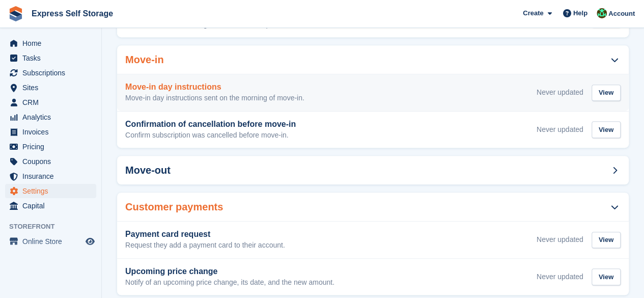
click at [252, 82] on h3 "Move-in day instructions" at bounding box center [214, 86] width 179 height 9
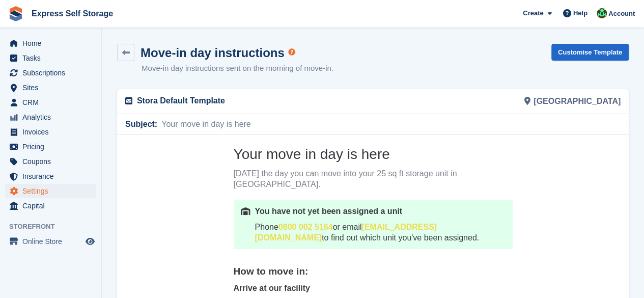
scroll to position [92, 0]
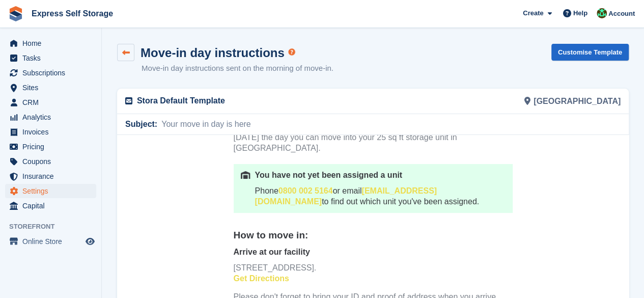
click at [126, 53] on icon at bounding box center [126, 53] width 8 height 8
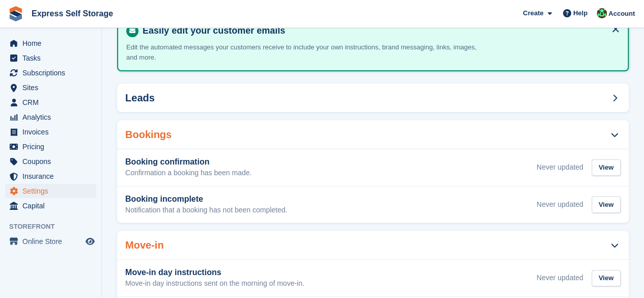
scroll to position [51, 0]
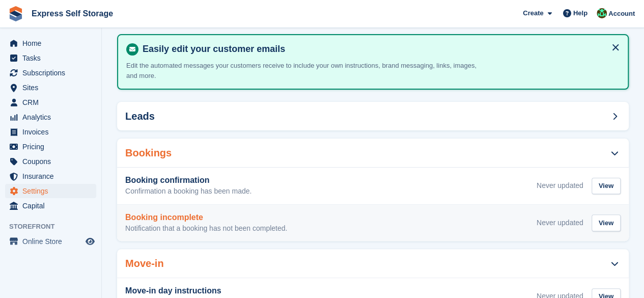
click at [202, 226] on p "Notification that a booking has not been completed." at bounding box center [206, 228] width 162 height 9
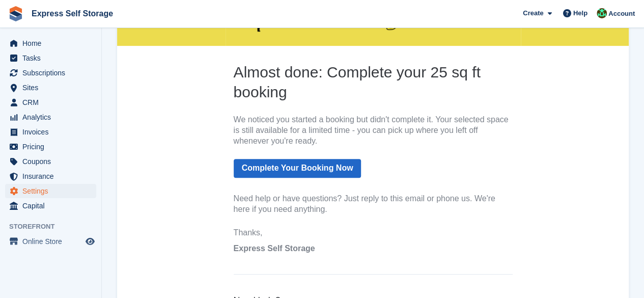
scroll to position [267, 0]
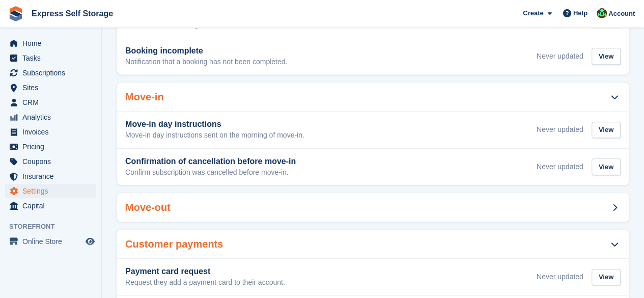
scroll to position [255, 0]
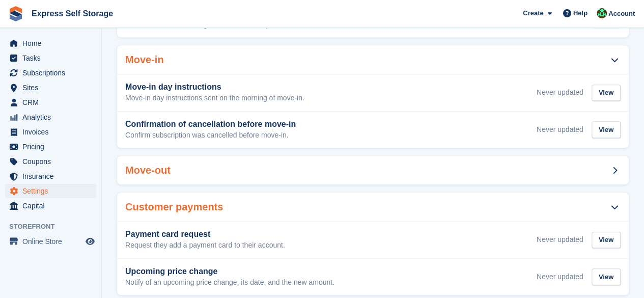
click at [232, 175] on div "Move-out" at bounding box center [373, 170] width 512 height 29
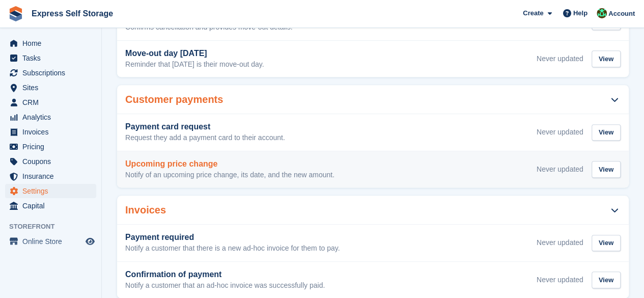
scroll to position [457, 0]
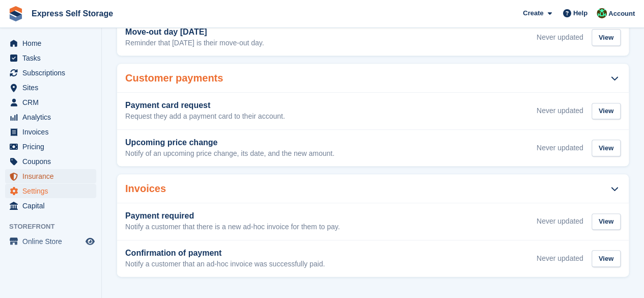
drag, startPoint x: 43, startPoint y: 177, endPoint x: 50, endPoint y: 174, distance: 7.3
click at [43, 178] on span "Insurance" at bounding box center [52, 176] width 61 height 14
click at [53, 156] on span "Coupons" at bounding box center [52, 161] width 61 height 14
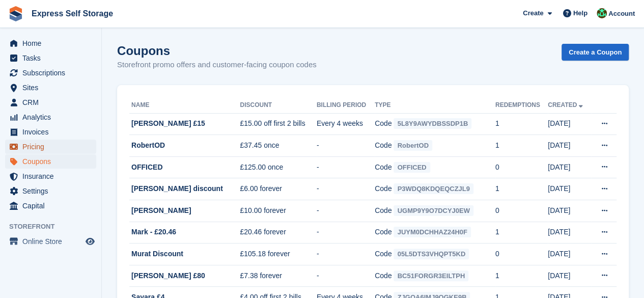
click at [53, 148] on span "Pricing" at bounding box center [52, 146] width 61 height 14
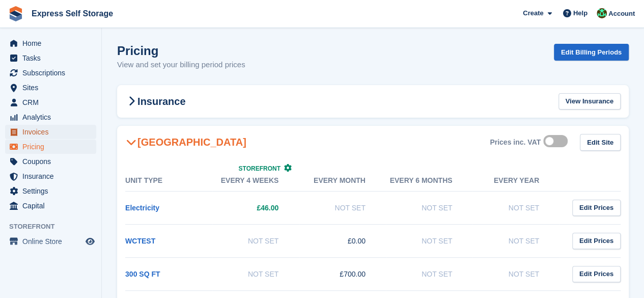
click at [54, 136] on span "Invoices" at bounding box center [52, 132] width 61 height 14
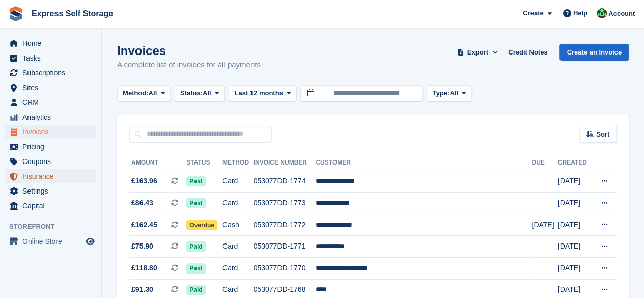
click at [43, 180] on span "Insurance" at bounding box center [52, 176] width 61 height 14
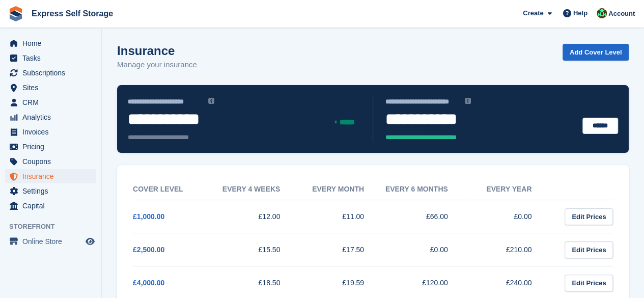
click at [179, 120] on span "**********" at bounding box center [183, 119] width 110 height 18
click at [54, 189] on span "Settings" at bounding box center [52, 191] width 61 height 14
